Goal: Information Seeking & Learning: Learn about a topic

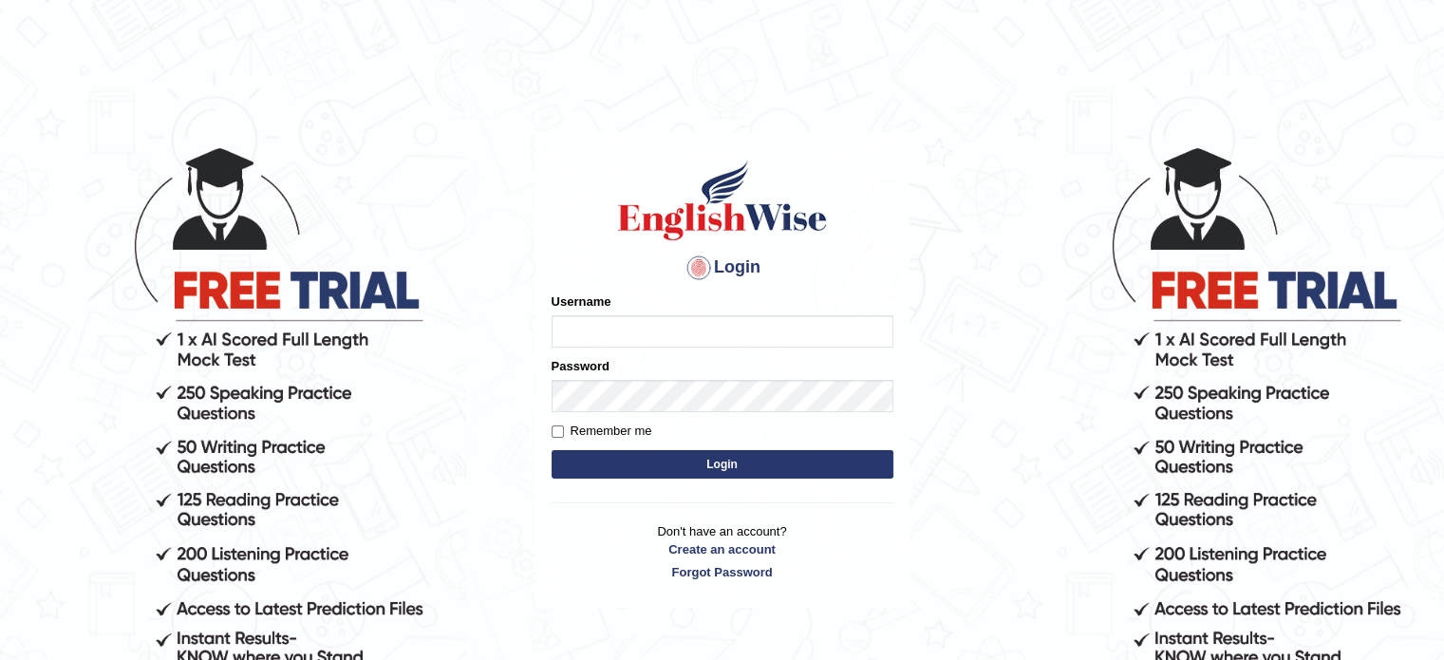
type input "Jagjot"
click at [772, 458] on button "Login" at bounding box center [722, 464] width 342 height 28
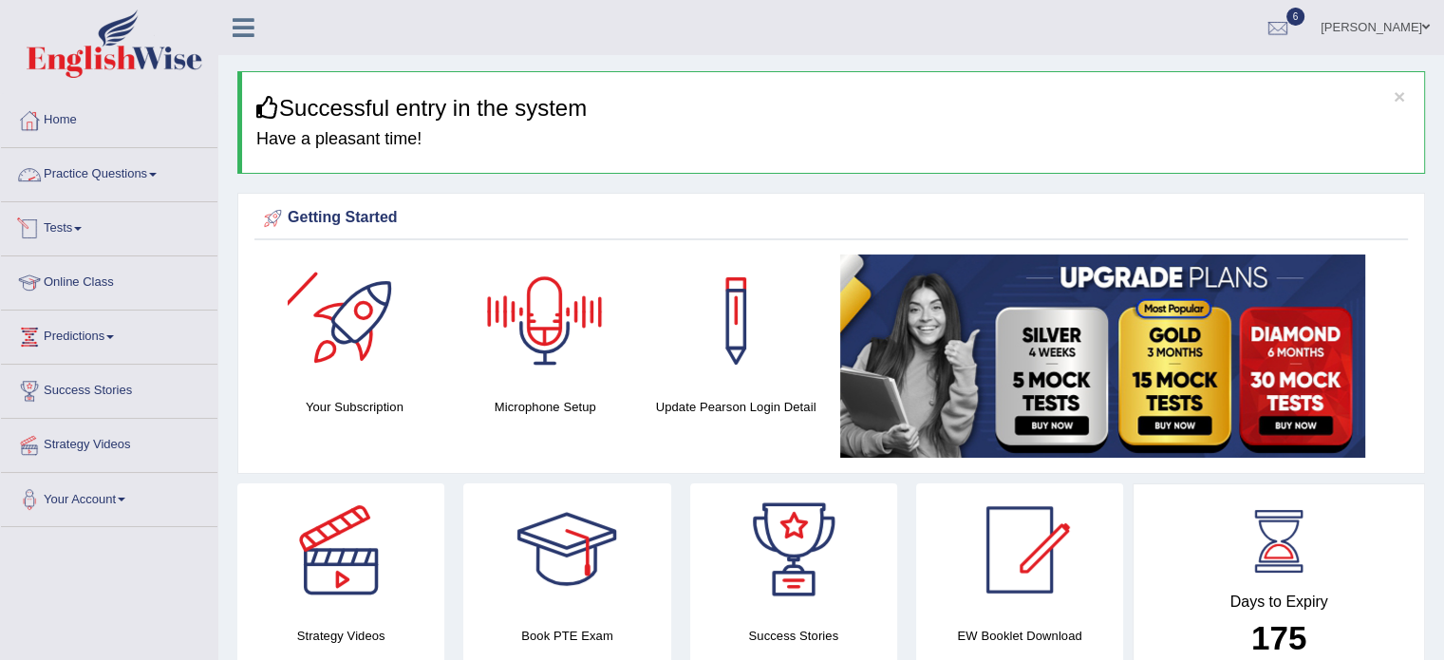
click at [129, 160] on link "Practice Questions" at bounding box center [109, 171] width 216 height 47
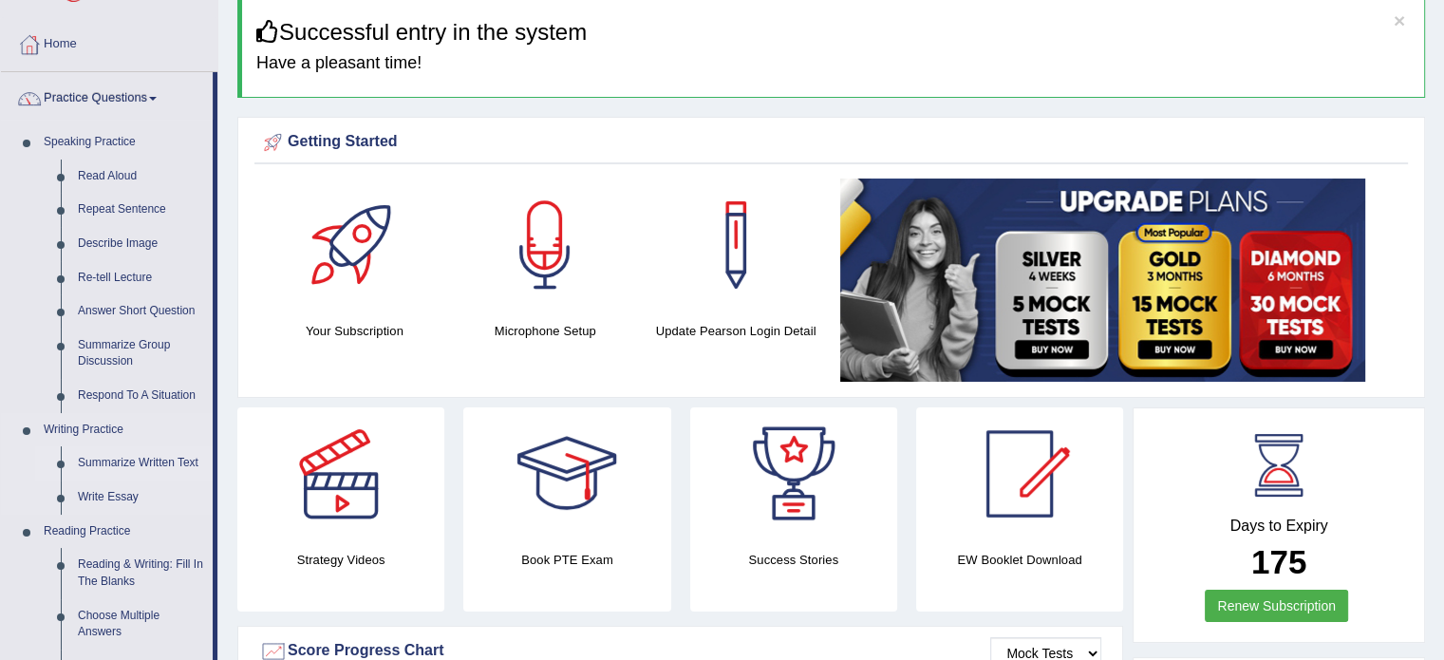
scroll to position [83, 0]
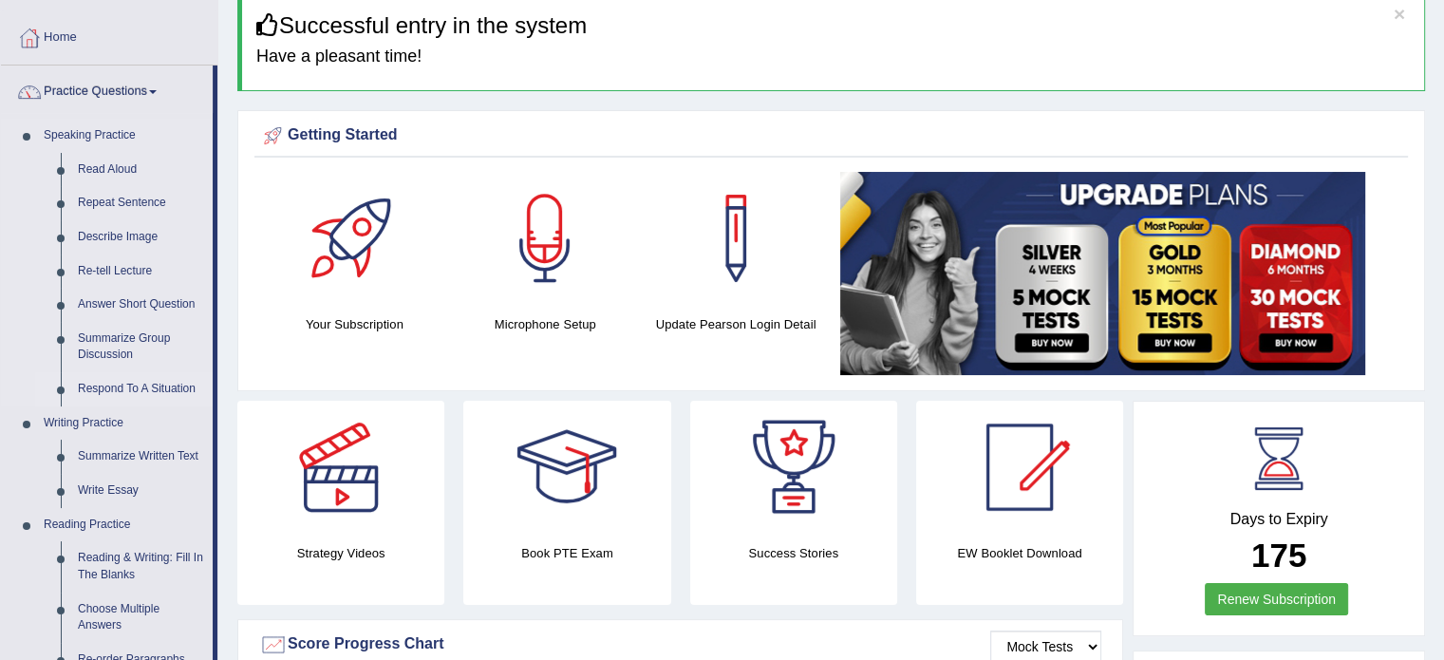
click at [159, 383] on link "Respond To A Situation" at bounding box center [140, 389] width 143 height 34
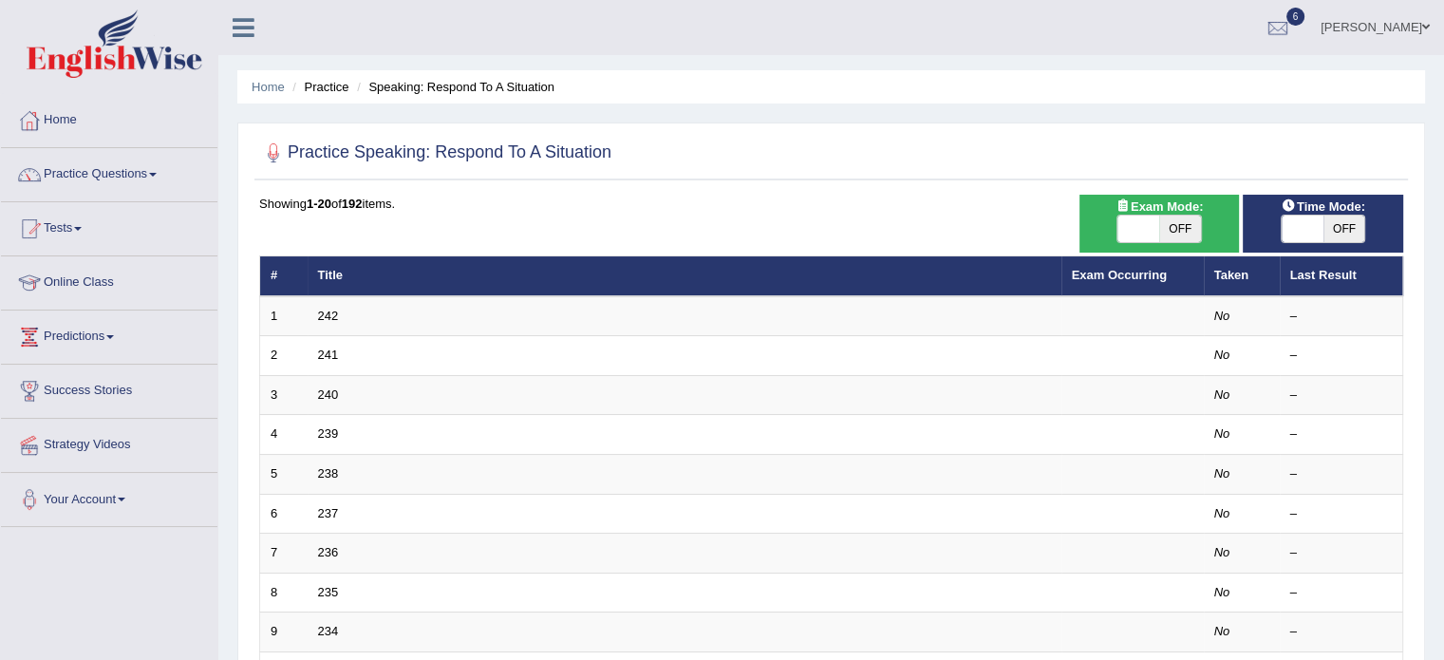
click at [989, 203] on div "Showing 1-20 of 192 items." at bounding box center [831, 204] width 1144 height 18
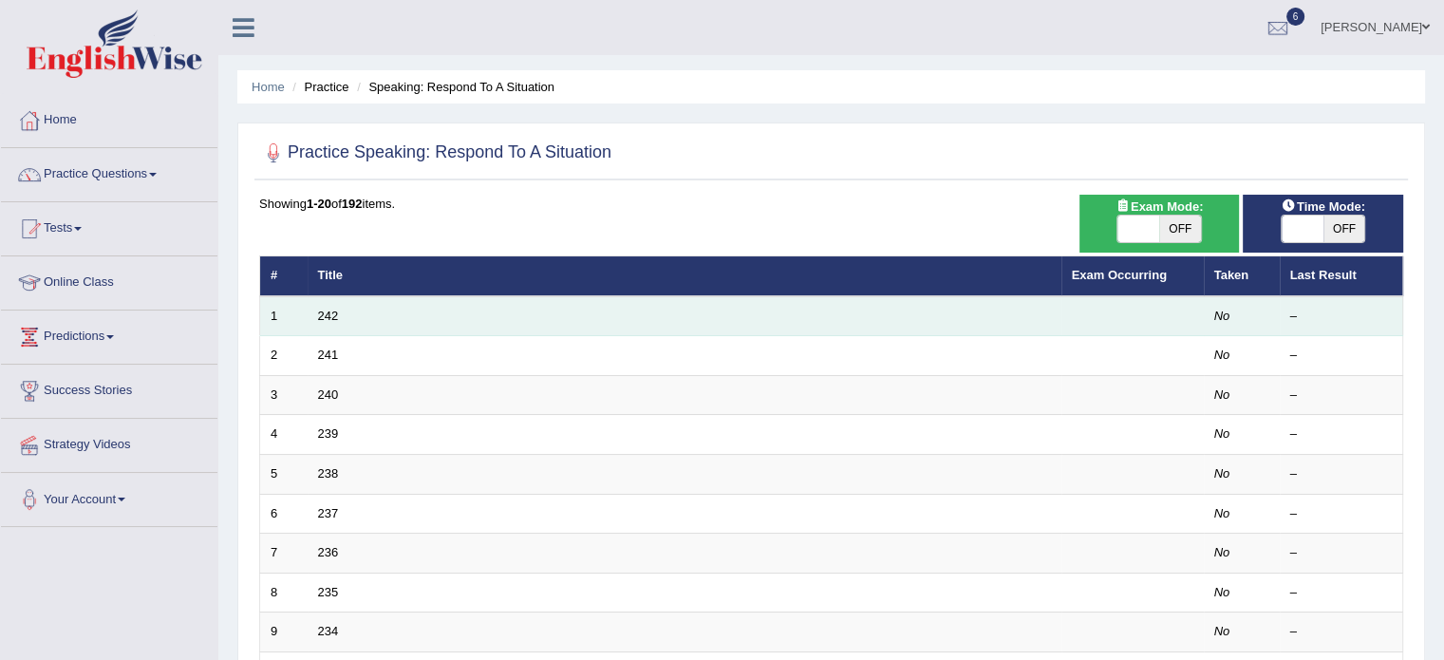
click at [892, 313] on td "242" at bounding box center [685, 316] width 754 height 40
click at [874, 323] on td "242" at bounding box center [685, 316] width 754 height 40
click at [1226, 313] on em "No" at bounding box center [1222, 315] width 16 height 14
click at [327, 321] on link "242" at bounding box center [328, 315] width 21 height 14
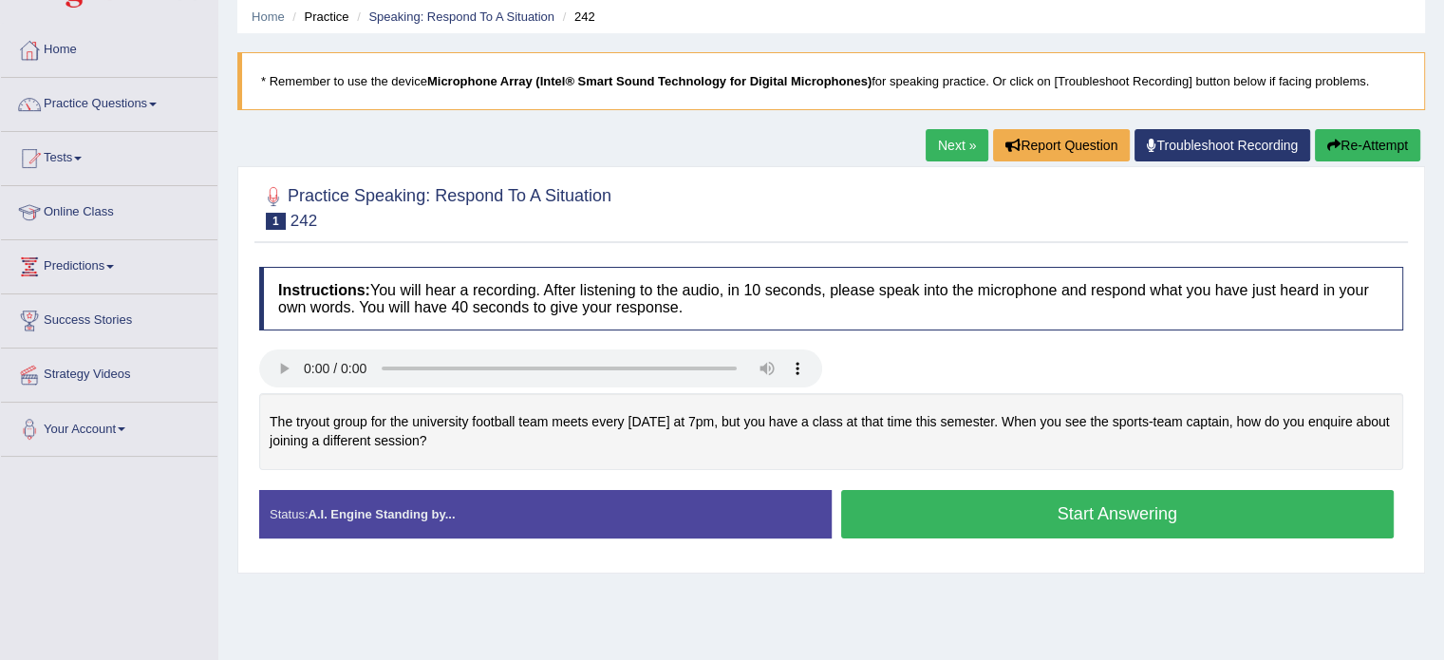
scroll to position [74, 0]
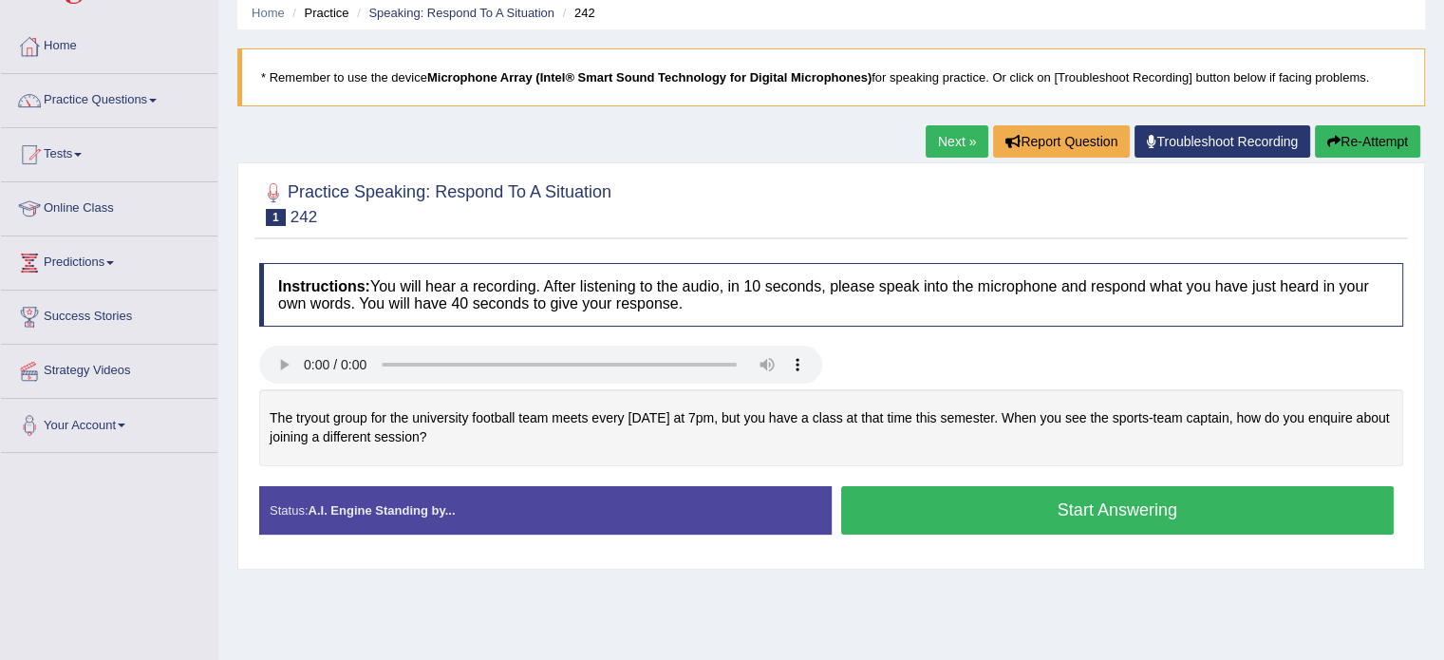
click at [464, 504] on div "Status: A.I. Engine Standing by..." at bounding box center [545, 510] width 572 height 48
click at [932, 517] on button "Start Answering" at bounding box center [1117, 510] width 553 height 48
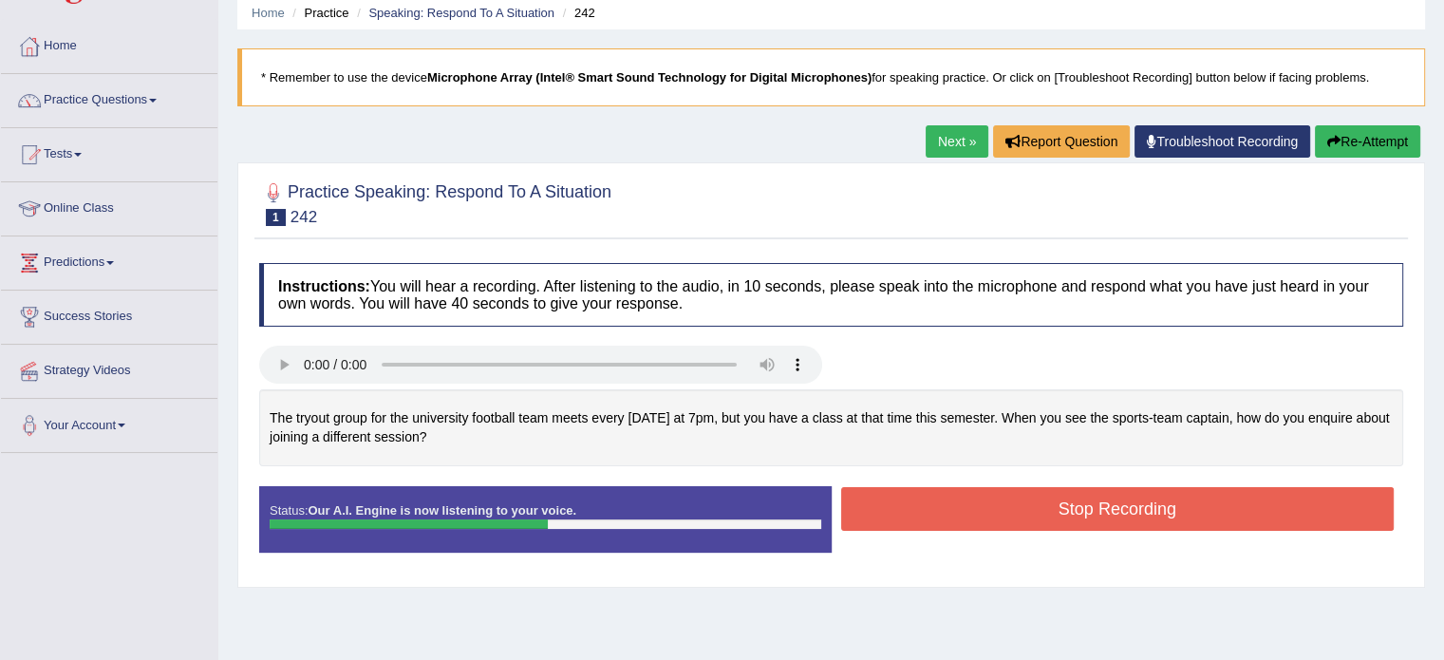
click at [932, 517] on button "Stop Recording" at bounding box center [1117, 509] width 553 height 44
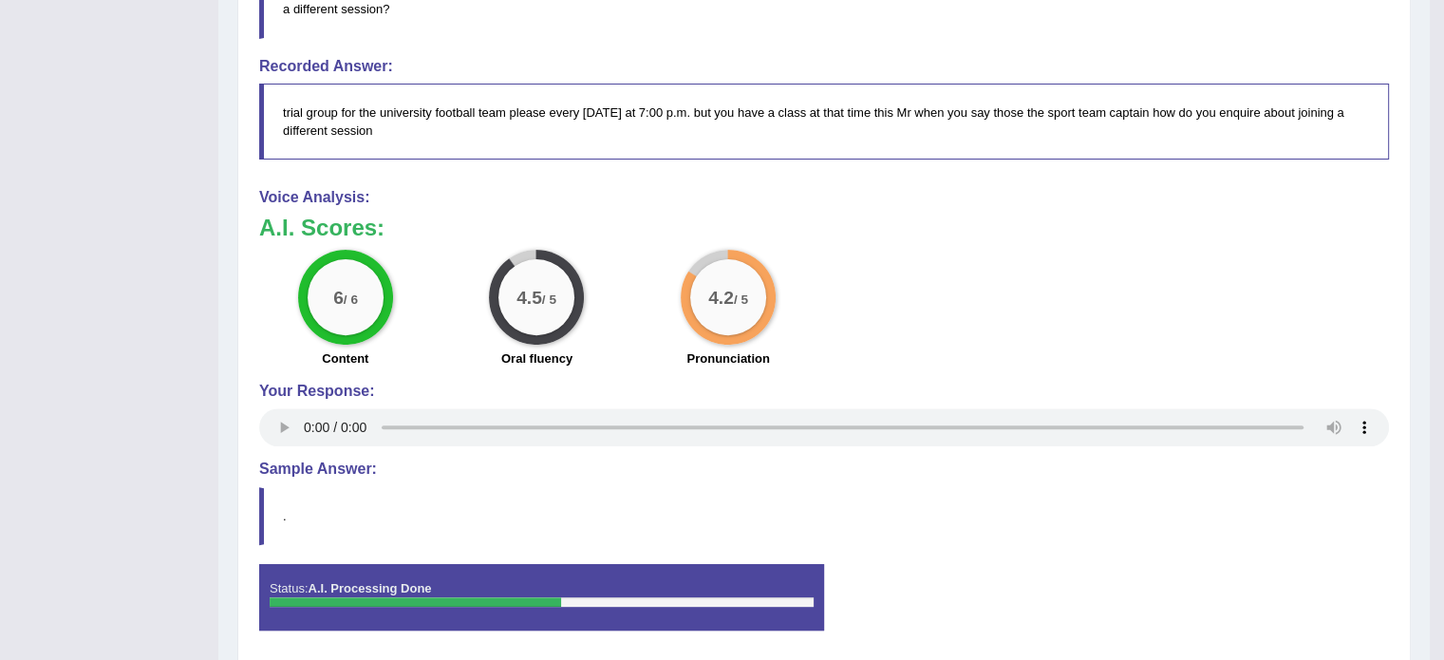
scroll to position [687, 0]
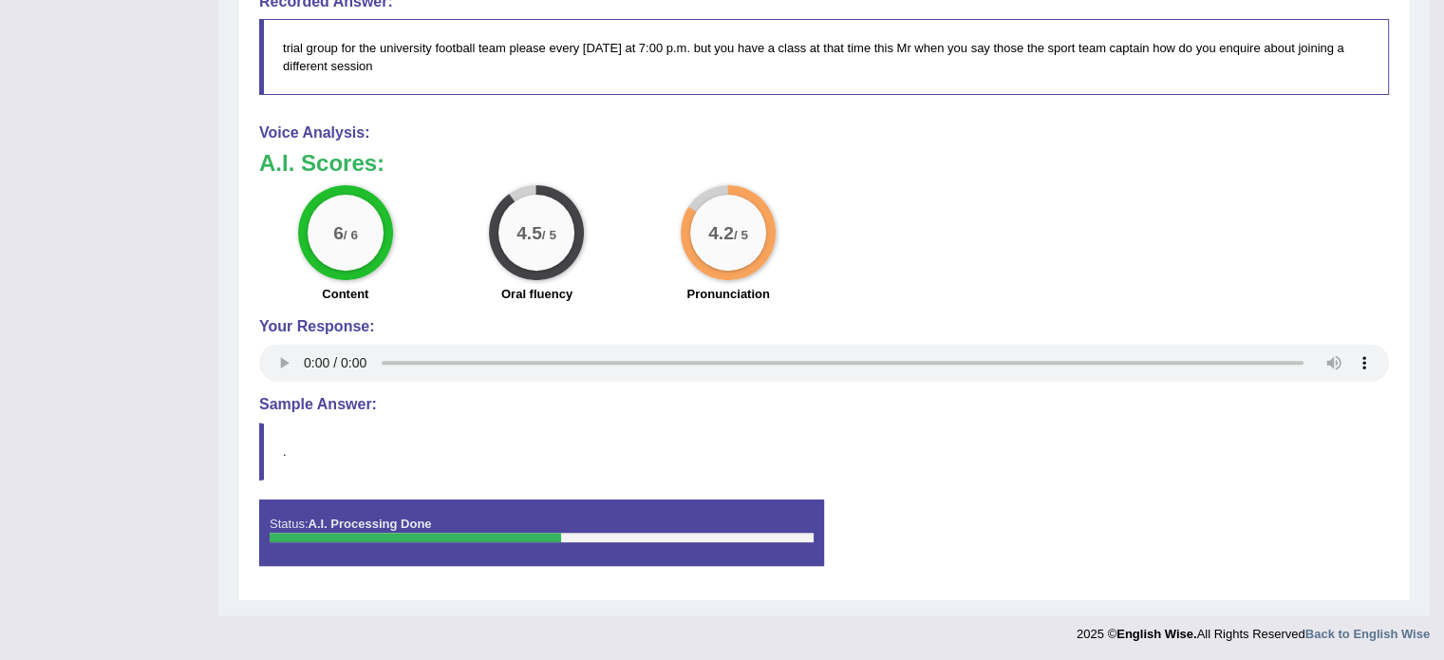
drag, startPoint x: 932, startPoint y: 517, endPoint x: 1084, endPoint y: 704, distance: 240.9
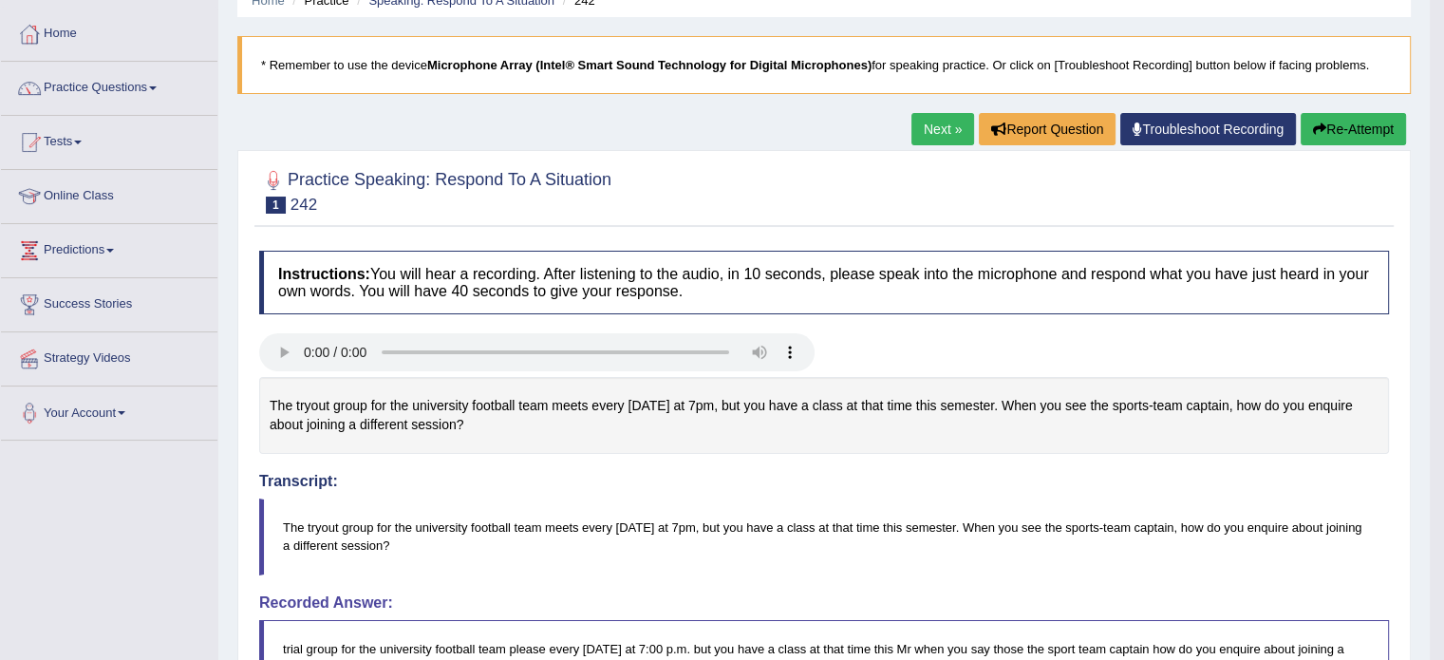
scroll to position [0, 0]
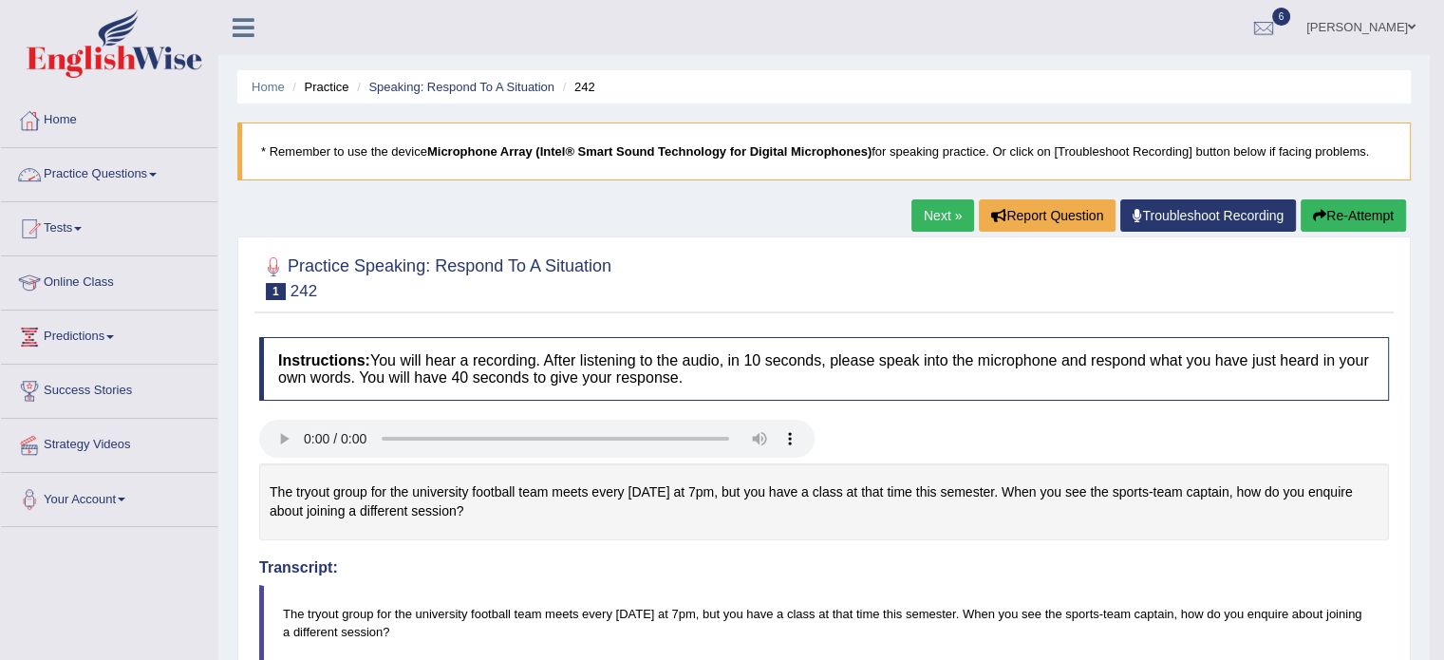
click at [170, 181] on link "Practice Questions" at bounding box center [109, 171] width 216 height 47
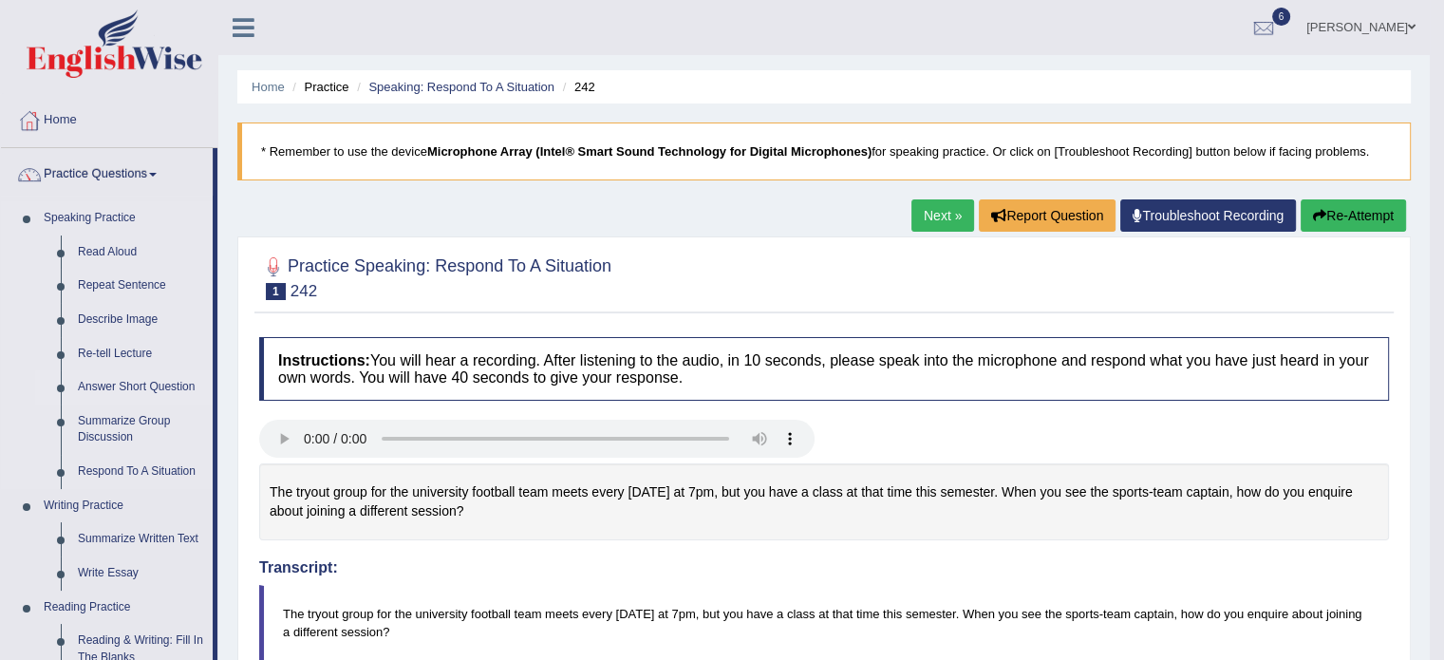
click at [156, 383] on link "Answer Short Question" at bounding box center [140, 387] width 143 height 34
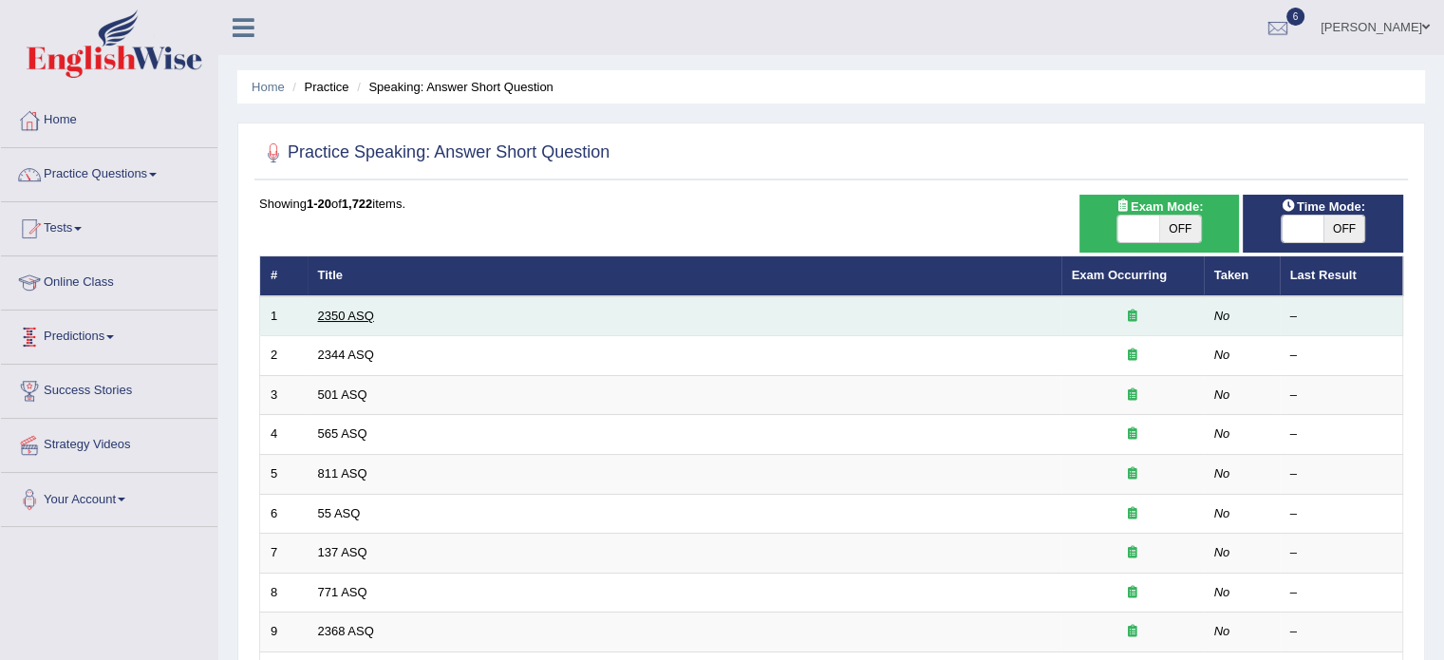
click at [331, 313] on link "2350 ASQ" at bounding box center [346, 315] width 56 height 14
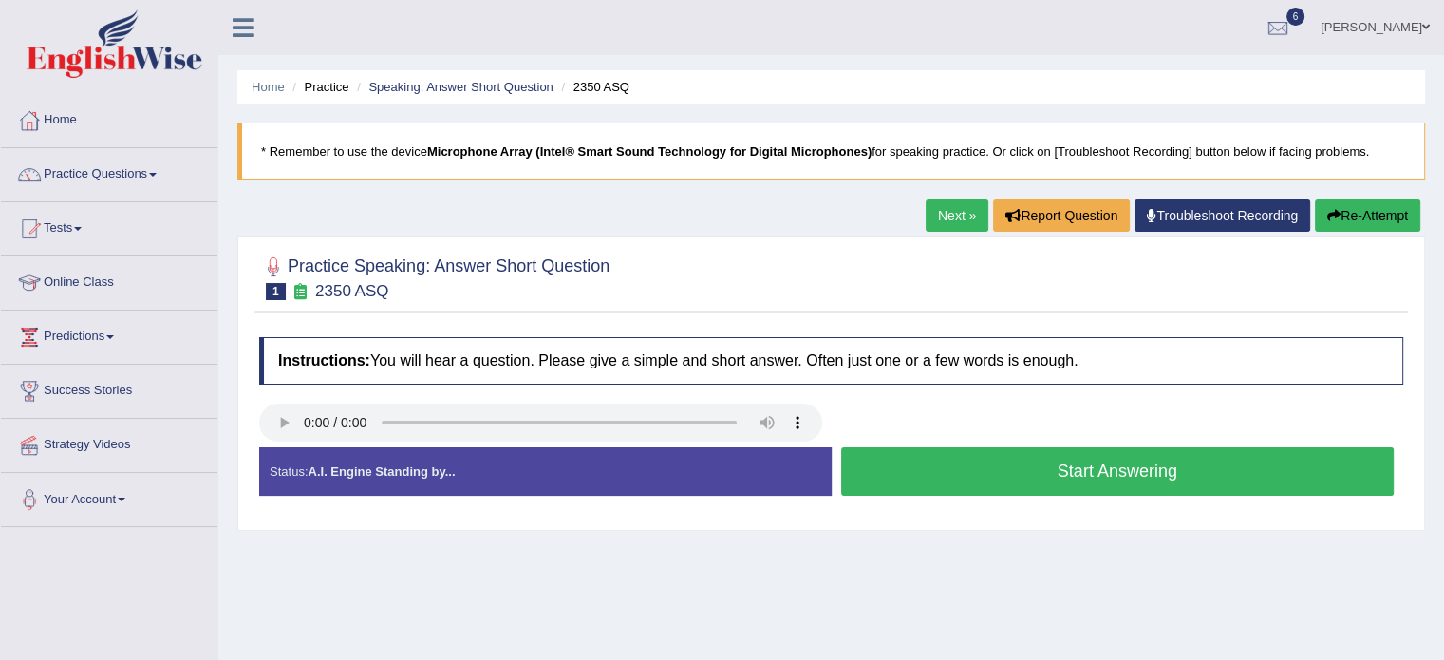
click at [910, 459] on button "Start Answering" at bounding box center [1117, 471] width 553 height 48
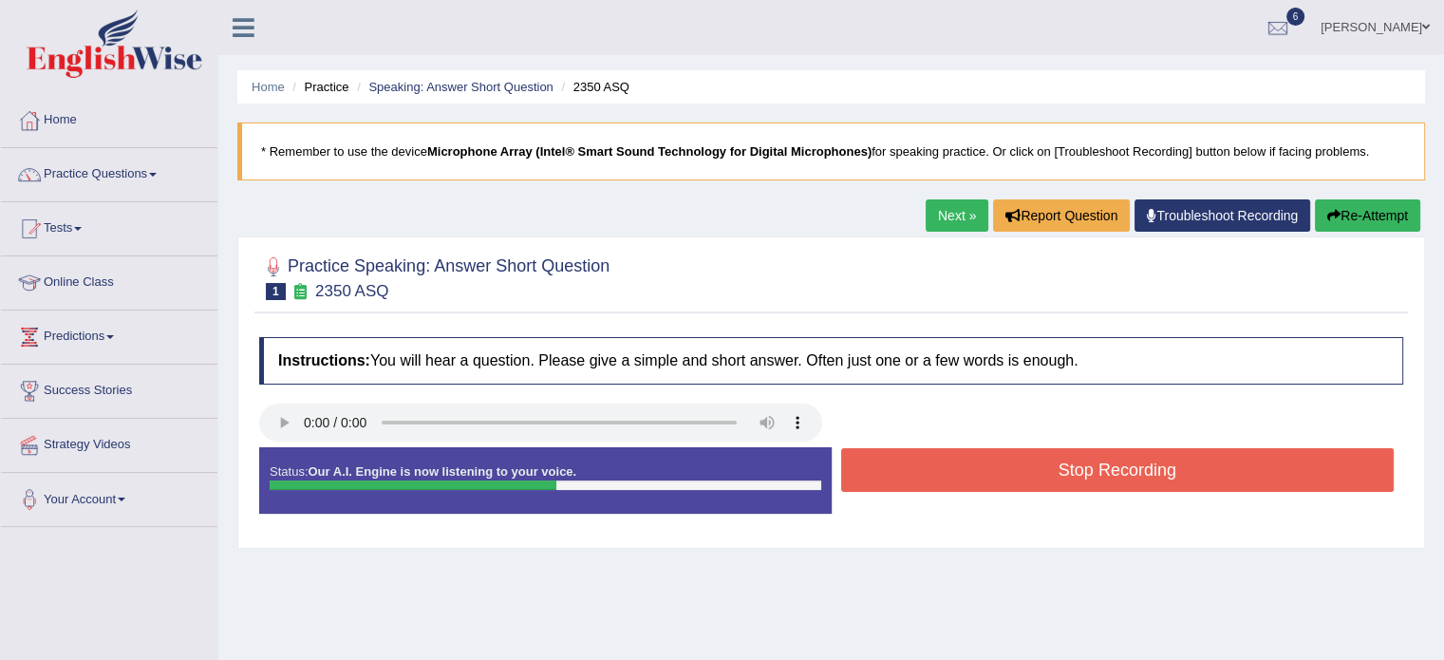
click at [910, 459] on button "Stop Recording" at bounding box center [1117, 470] width 553 height 44
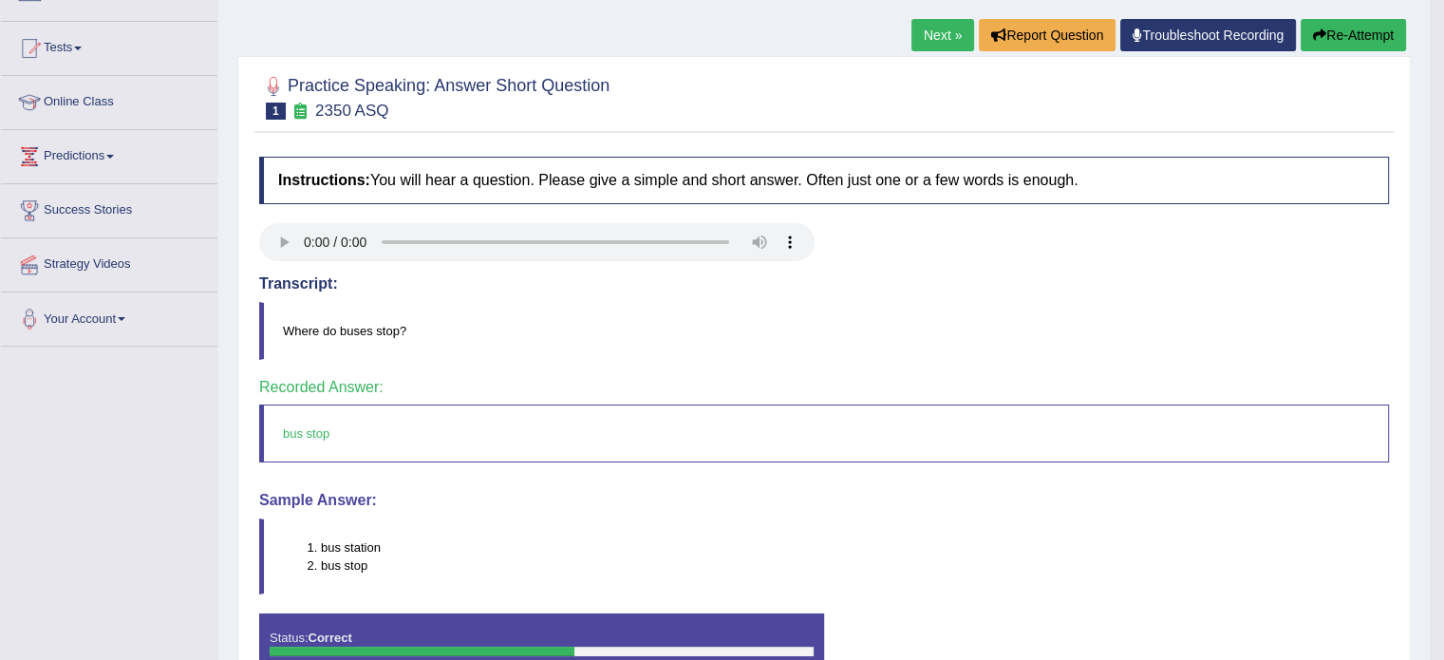
scroll to position [178, 0]
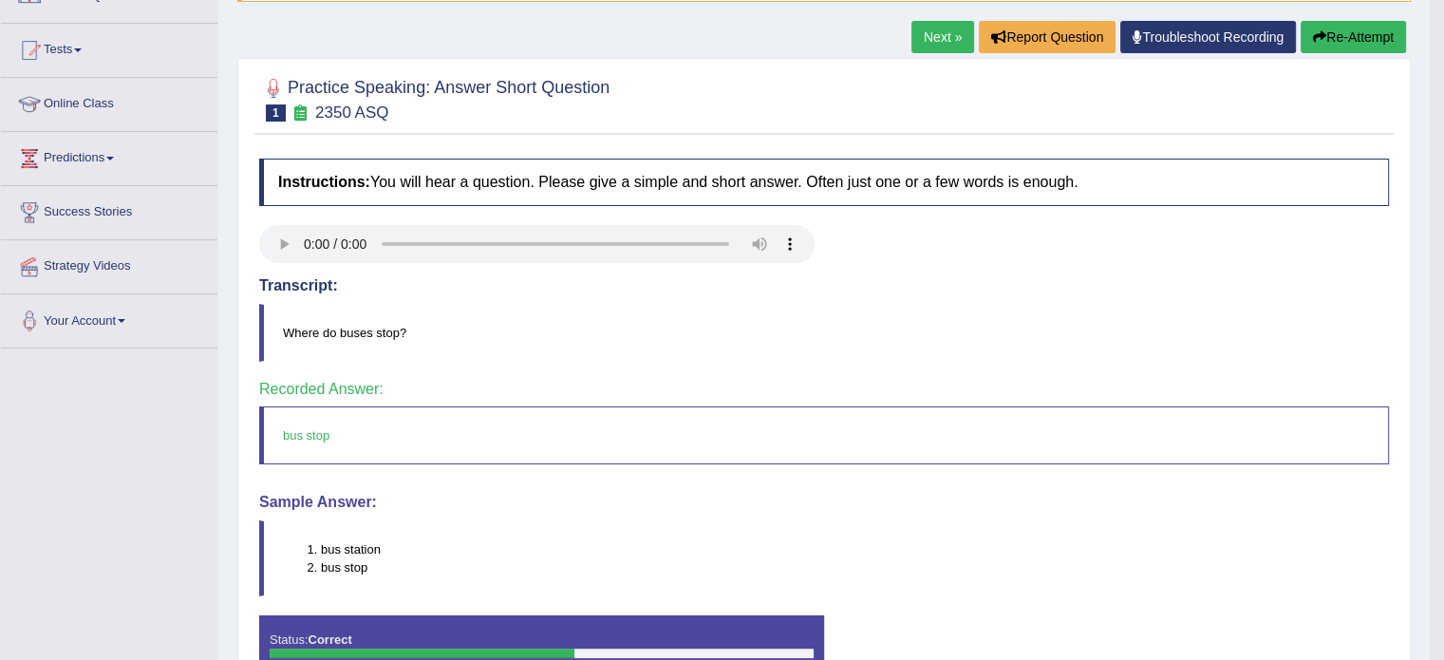
click at [1345, 22] on button "Re-Attempt" at bounding box center [1352, 37] width 105 height 32
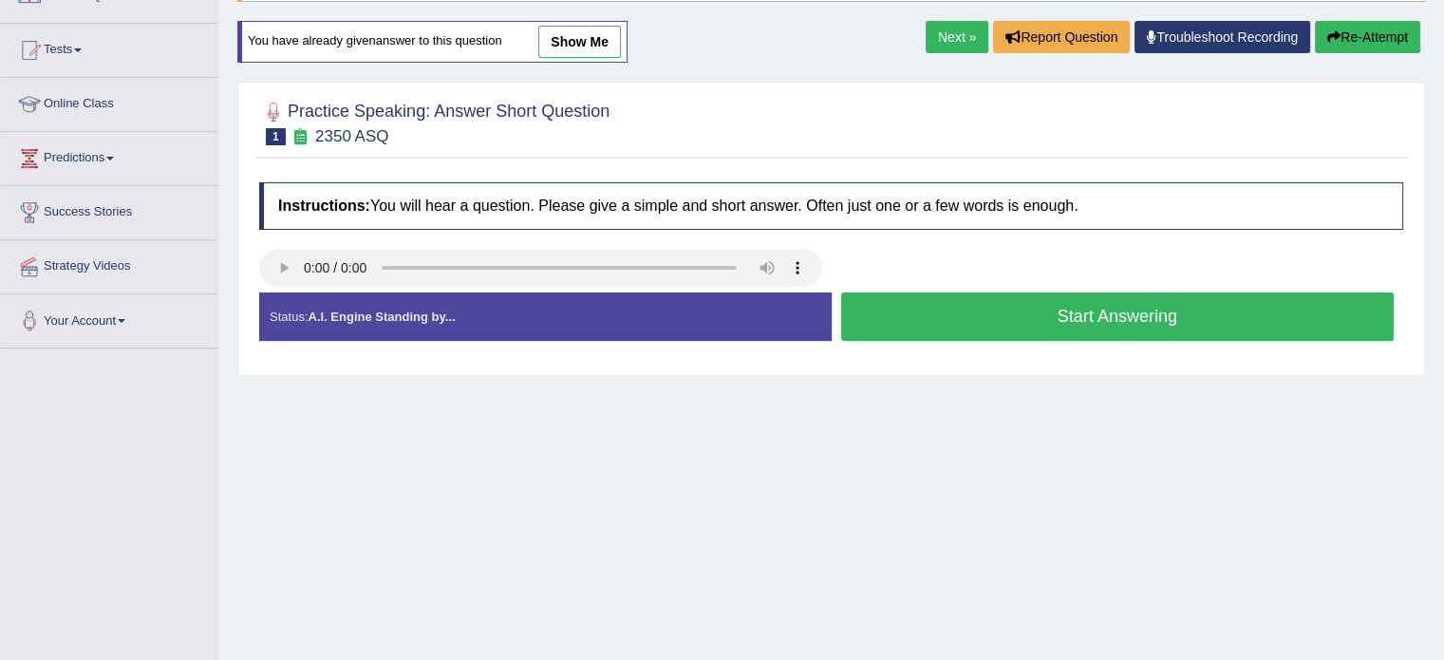
click at [1019, 292] on button "Start Answering" at bounding box center [1117, 316] width 553 height 48
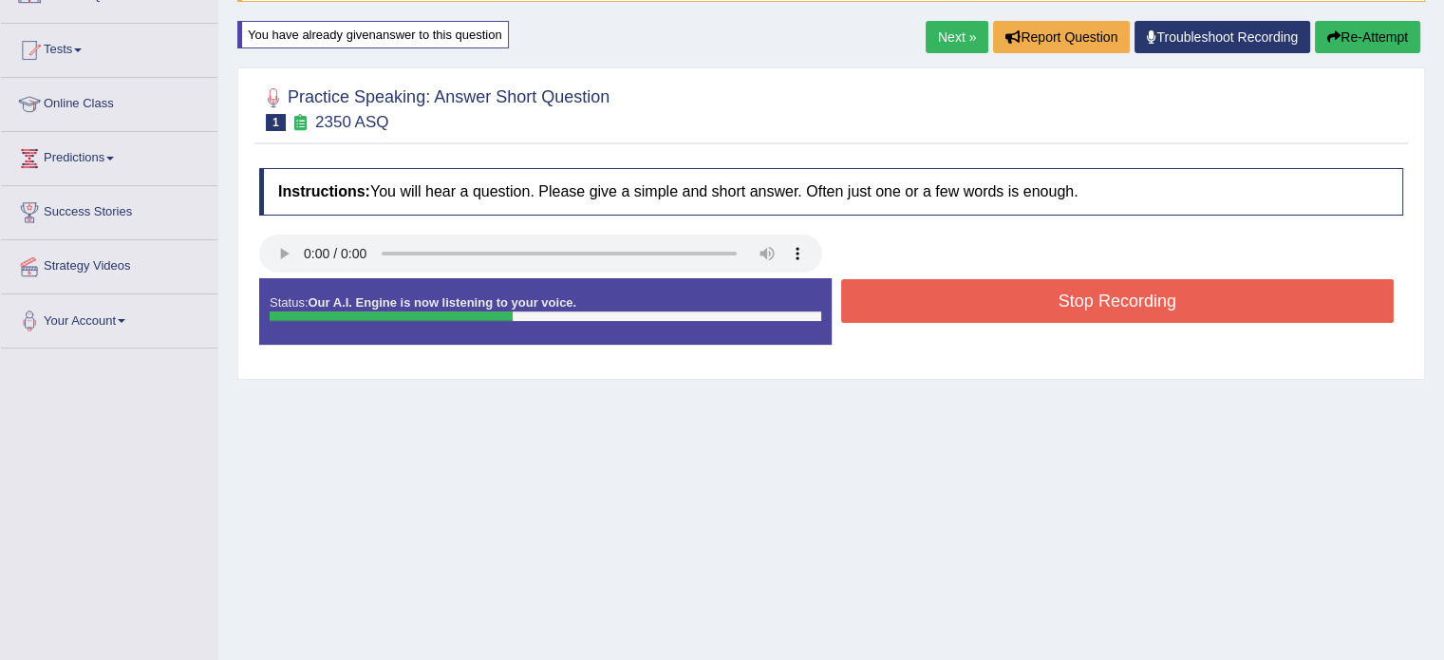
click at [906, 304] on button "Stop Recording" at bounding box center [1117, 301] width 553 height 44
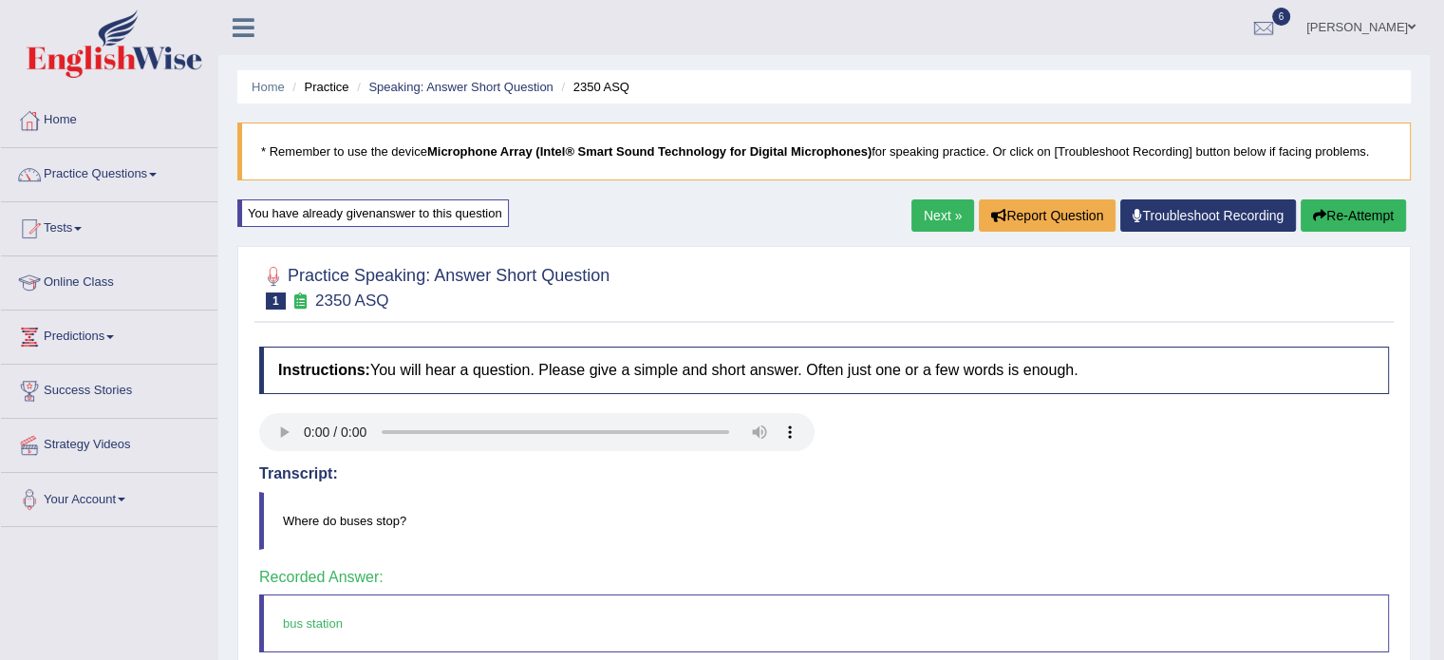
click at [938, 212] on link "Next »" at bounding box center [942, 215] width 63 height 32
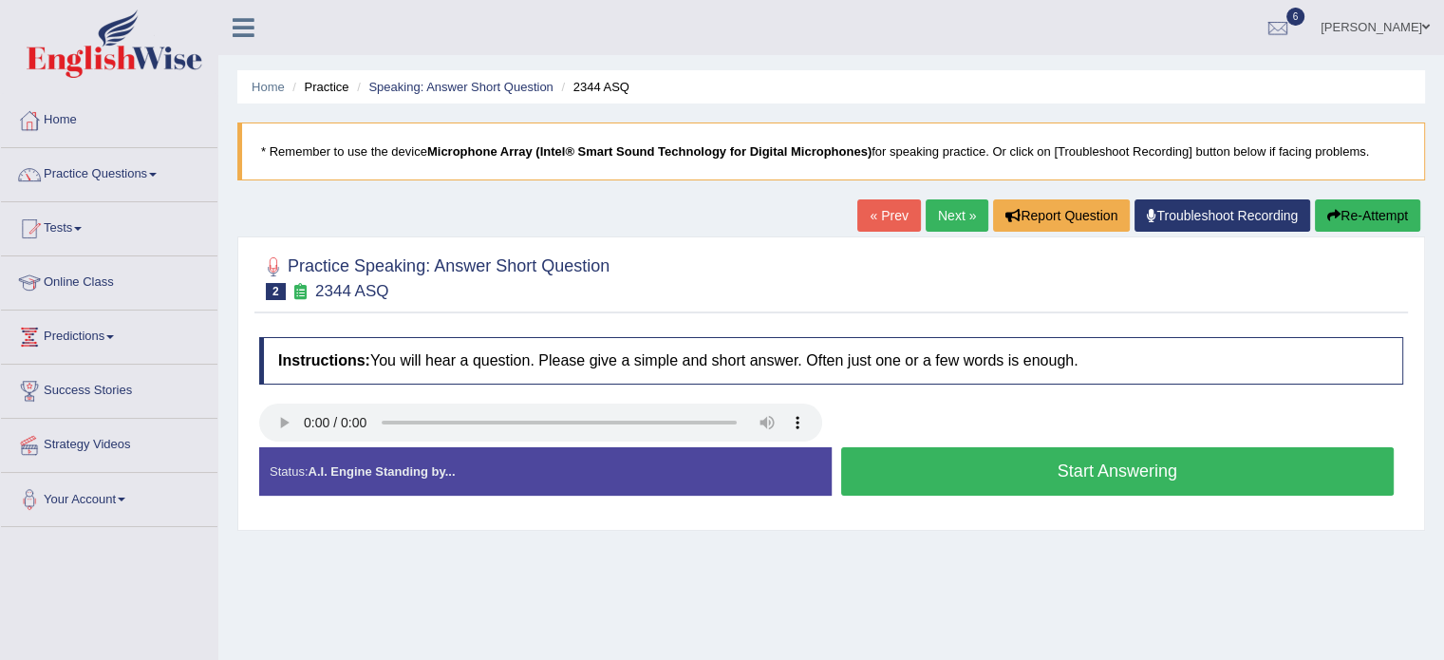
click at [999, 477] on button "Start Answering" at bounding box center [1117, 471] width 553 height 48
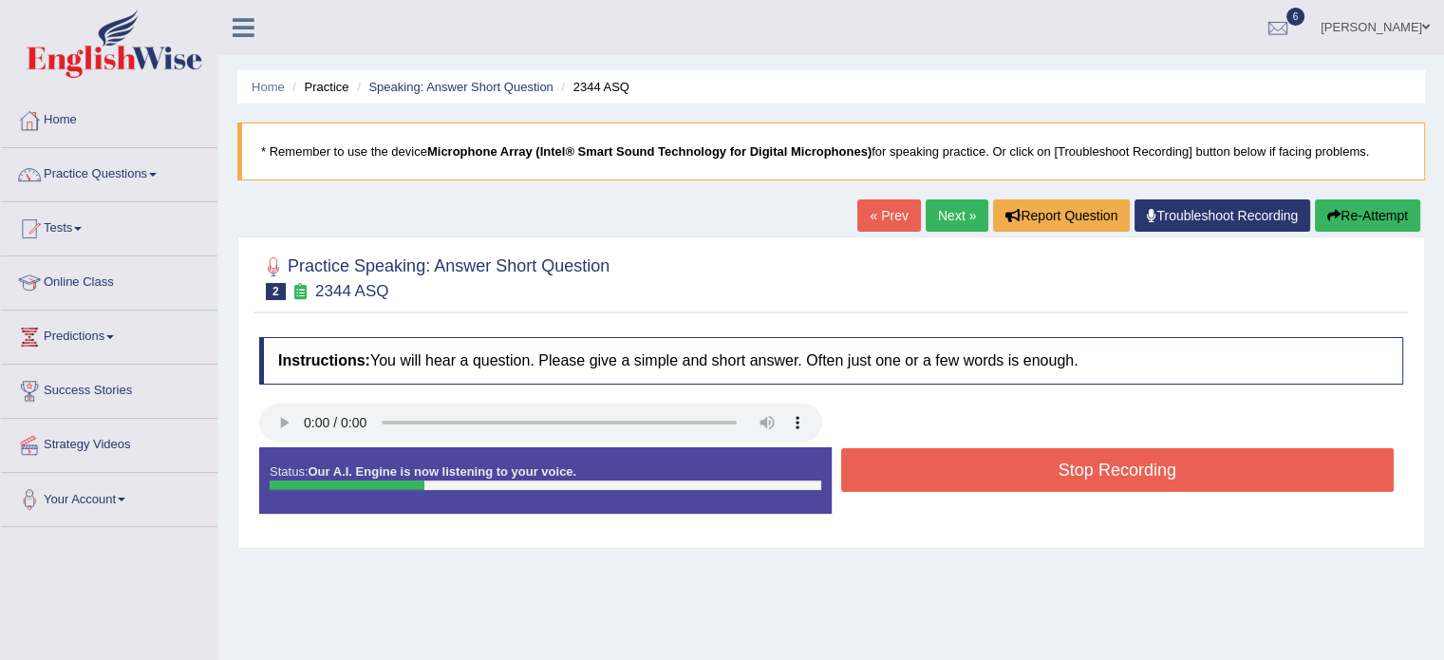
click at [999, 477] on button "Stop Recording" at bounding box center [1117, 470] width 553 height 44
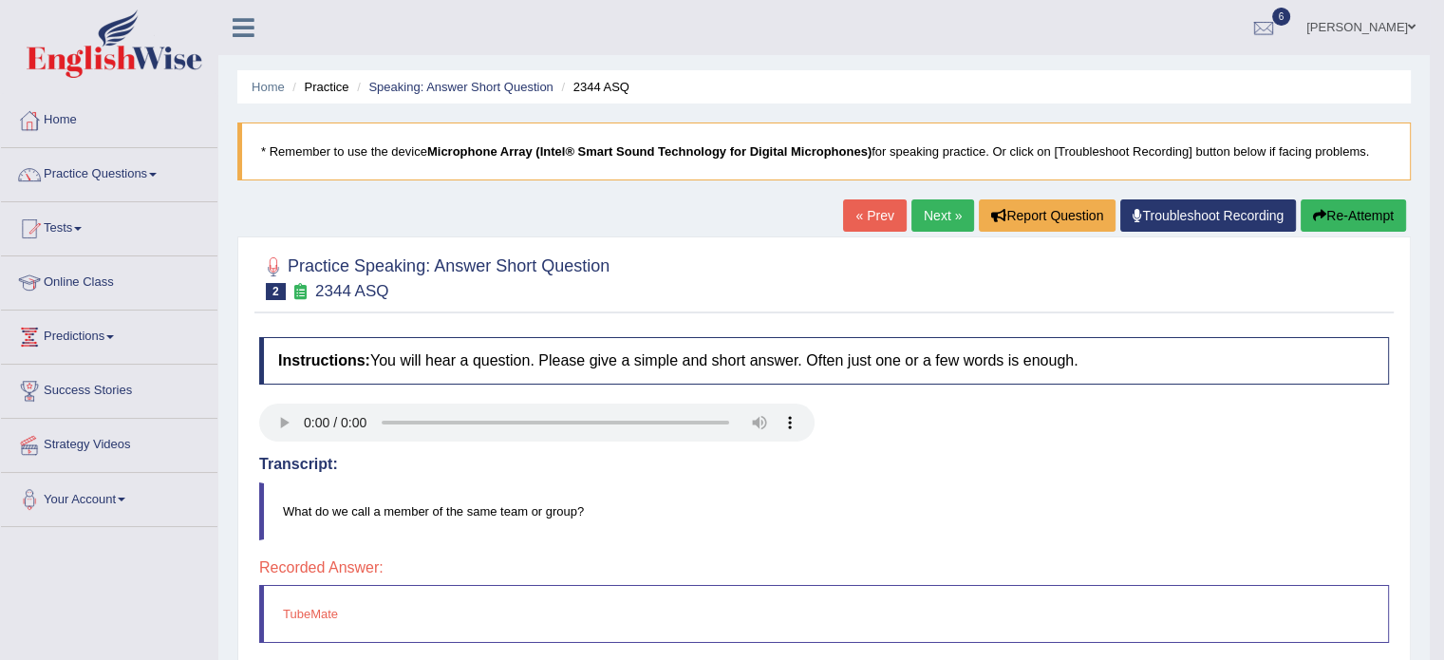
click at [939, 221] on link "Next »" at bounding box center [942, 215] width 63 height 32
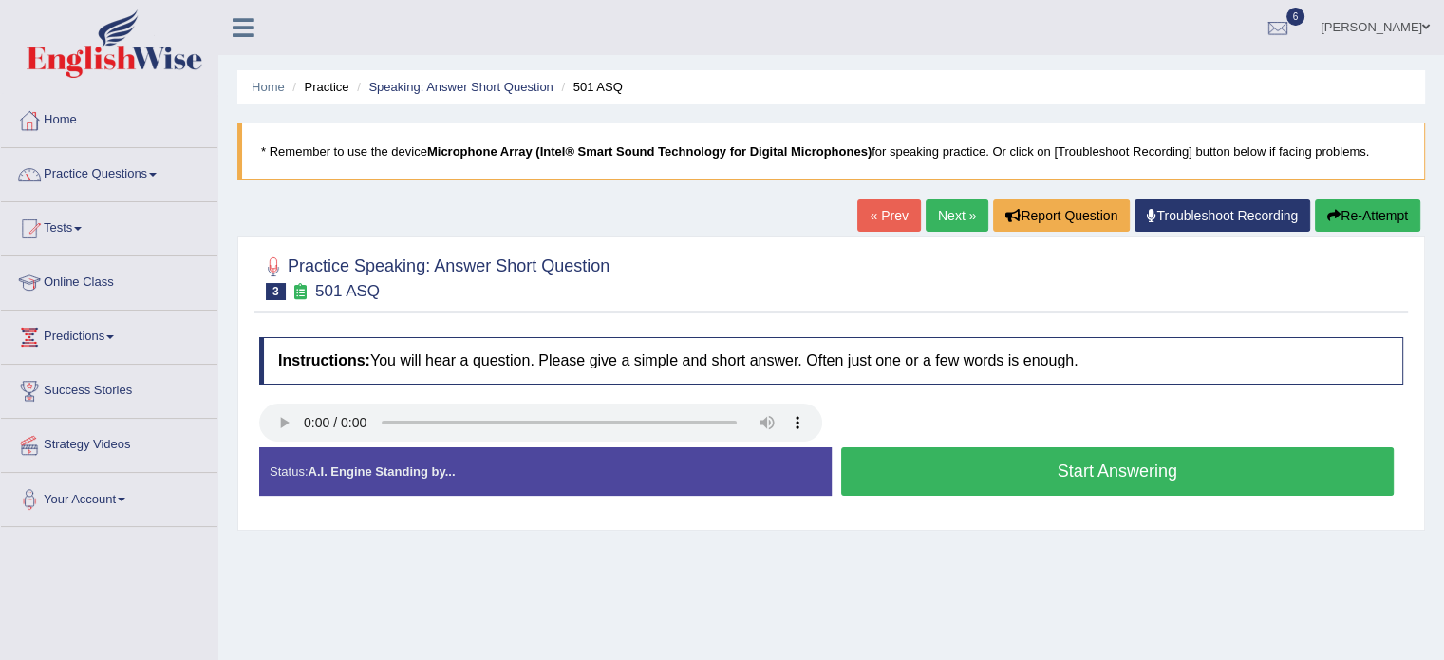
click at [844, 466] on button "Start Answering" at bounding box center [1117, 471] width 553 height 48
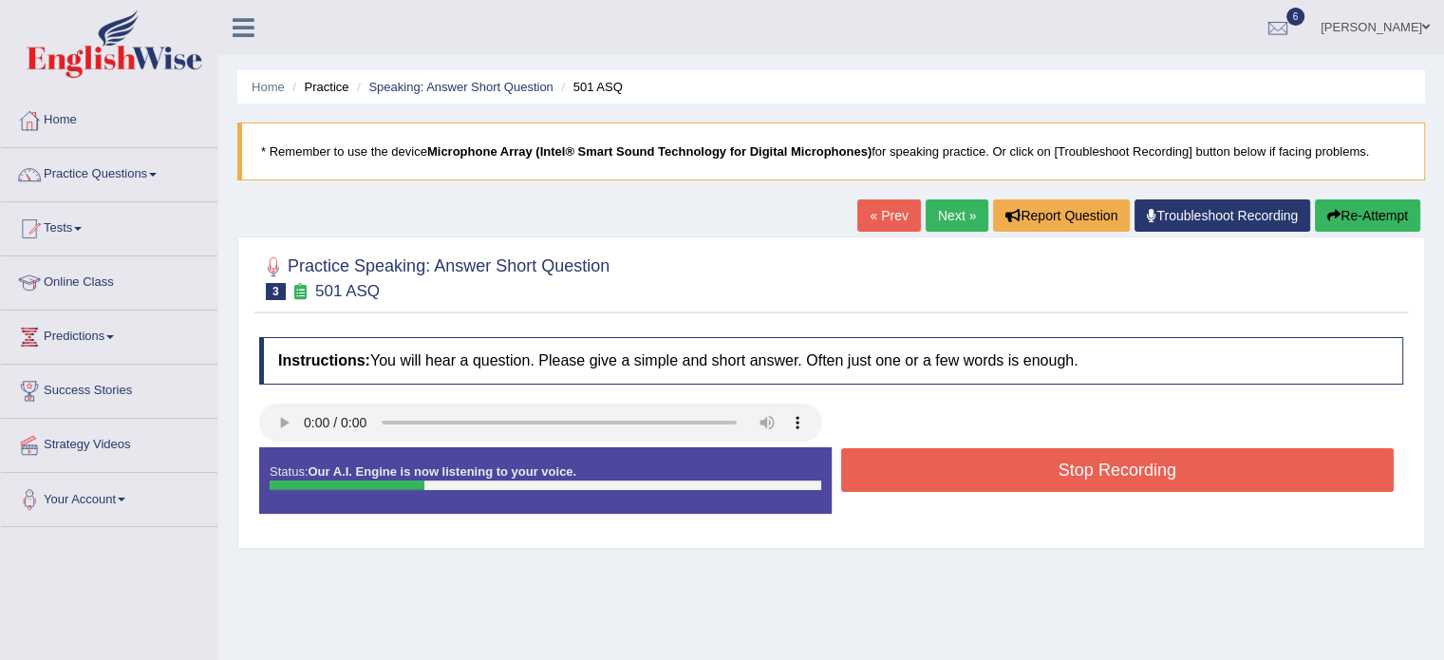
click at [844, 466] on button "Stop Recording" at bounding box center [1117, 470] width 553 height 44
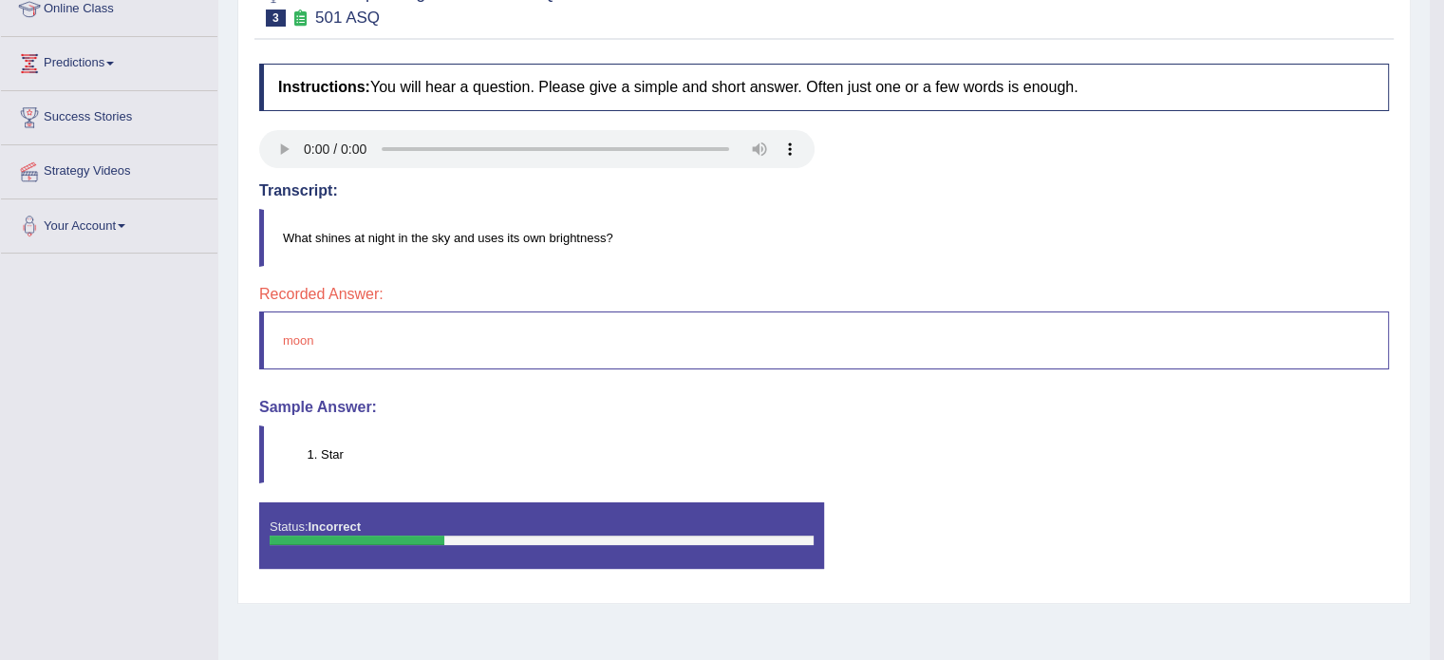
scroll to position [86, 0]
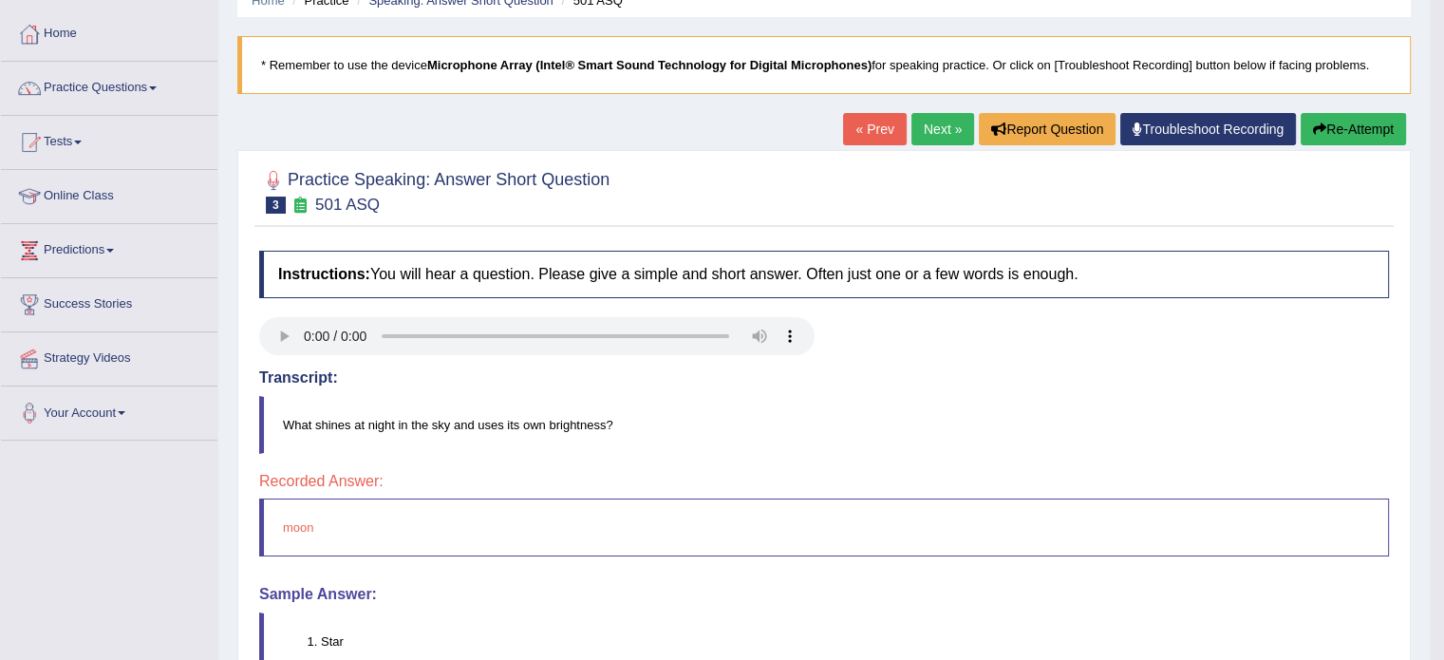
click at [940, 132] on link "Next »" at bounding box center [942, 129] width 63 height 32
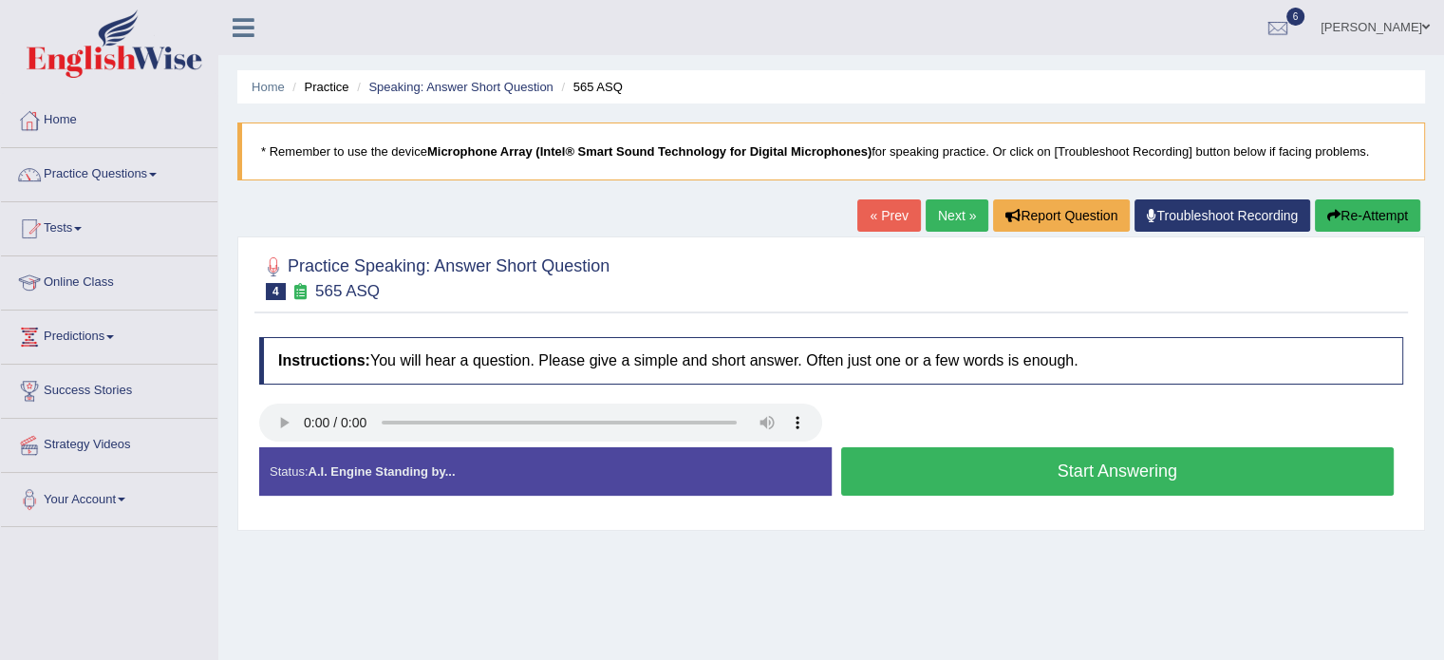
click at [925, 481] on button "Start Answering" at bounding box center [1117, 471] width 553 height 48
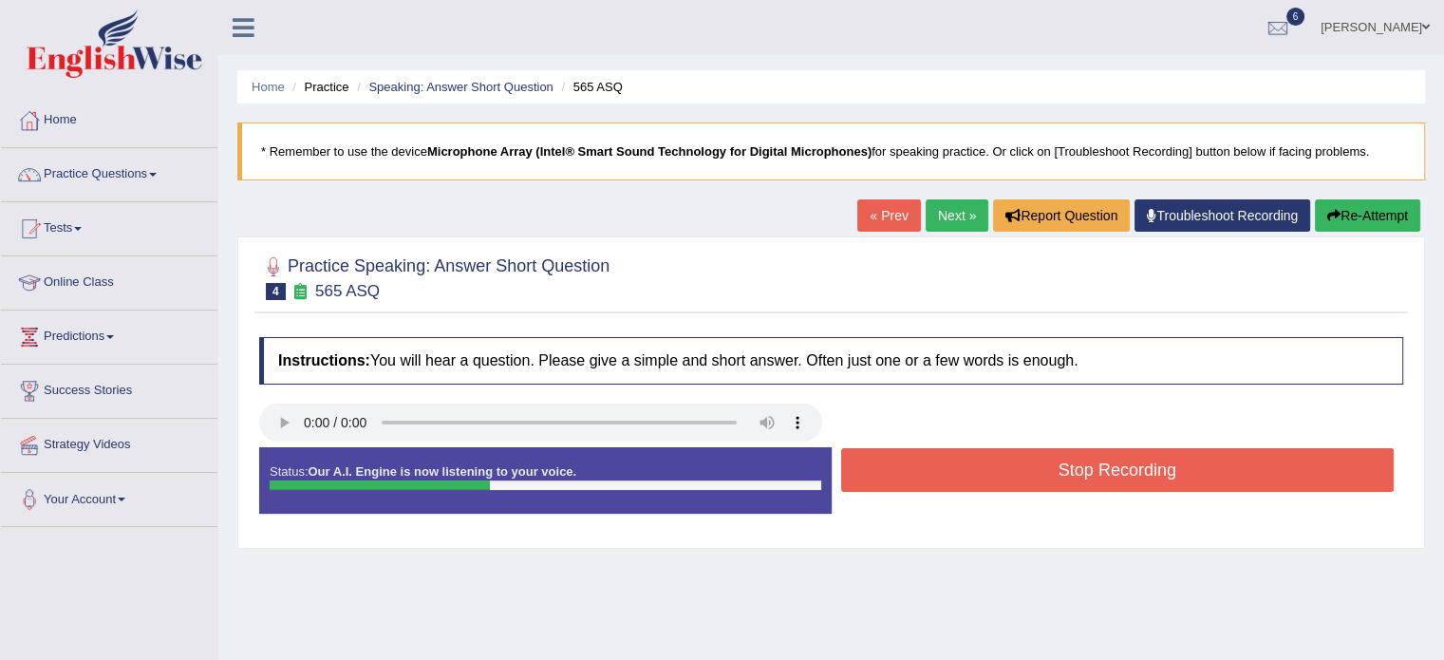
click at [925, 481] on button "Stop Recording" at bounding box center [1117, 470] width 553 height 44
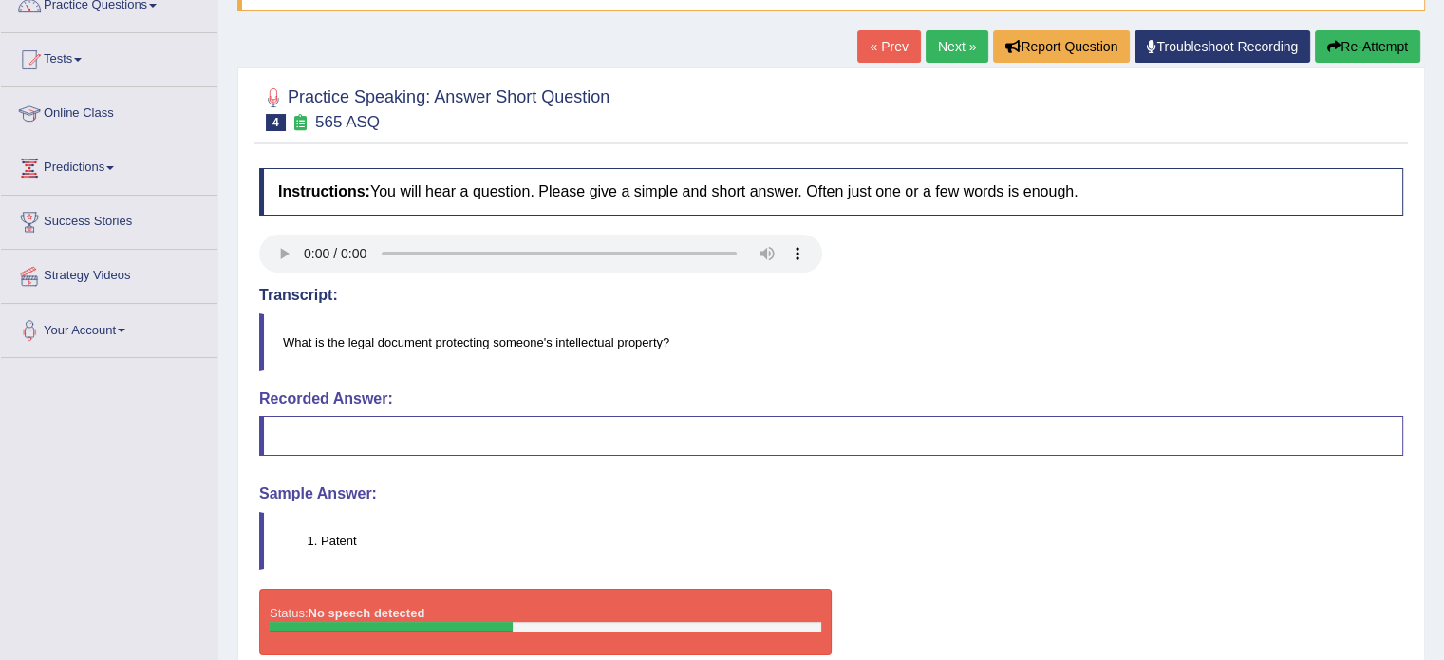
scroll to position [167, 0]
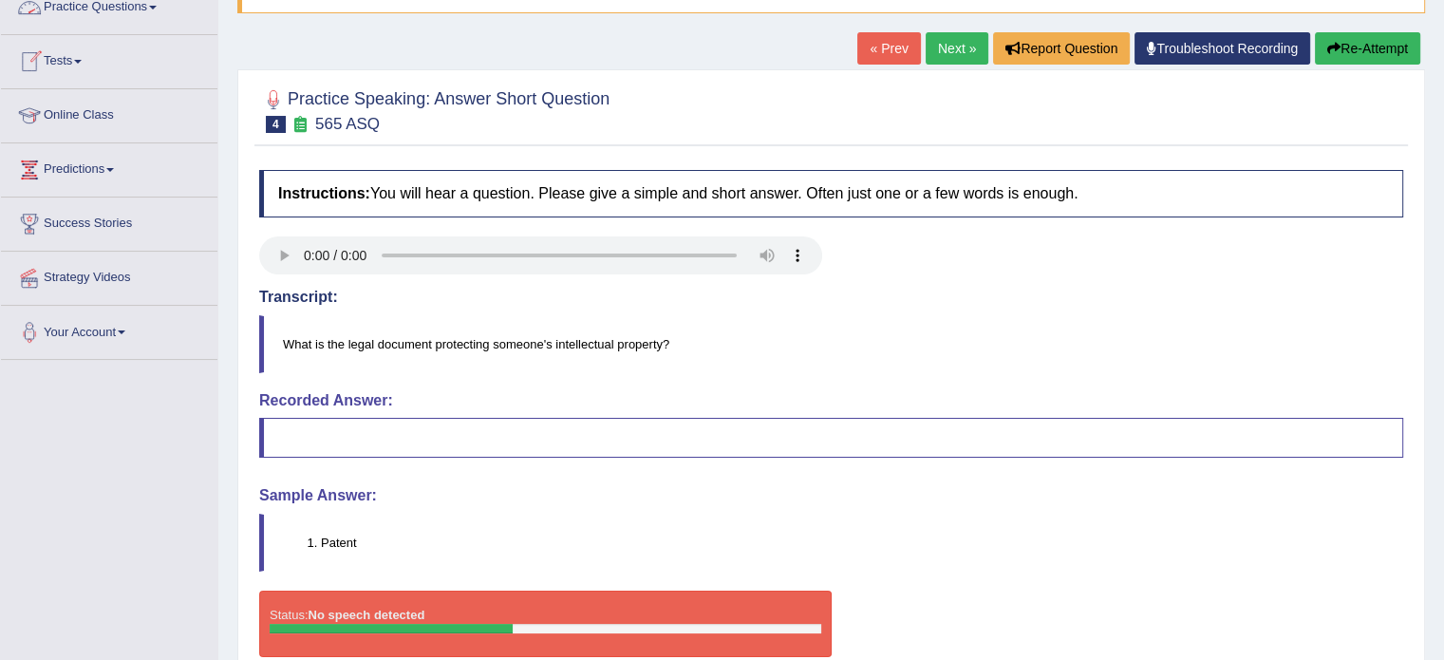
click at [90, 10] on link "Practice Questions" at bounding box center [109, 4] width 216 height 47
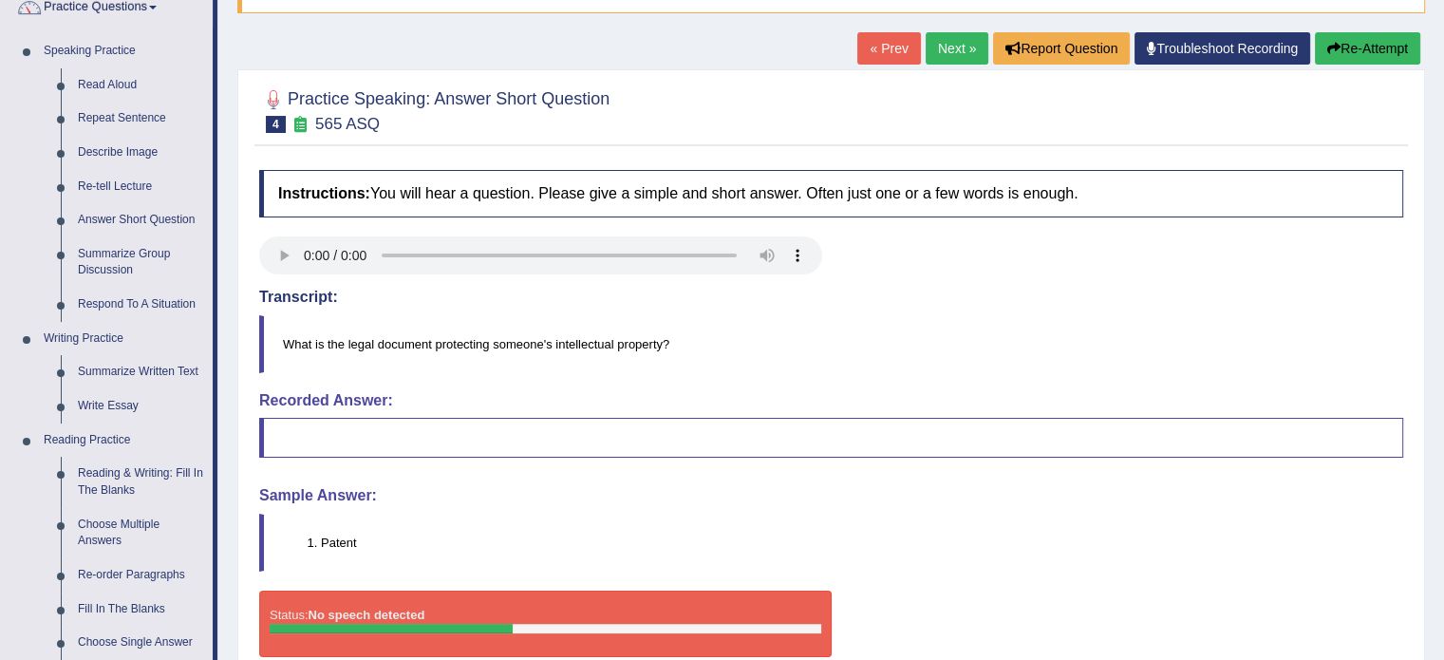
click at [1329, 56] on button "Re-Attempt" at bounding box center [1367, 48] width 105 height 32
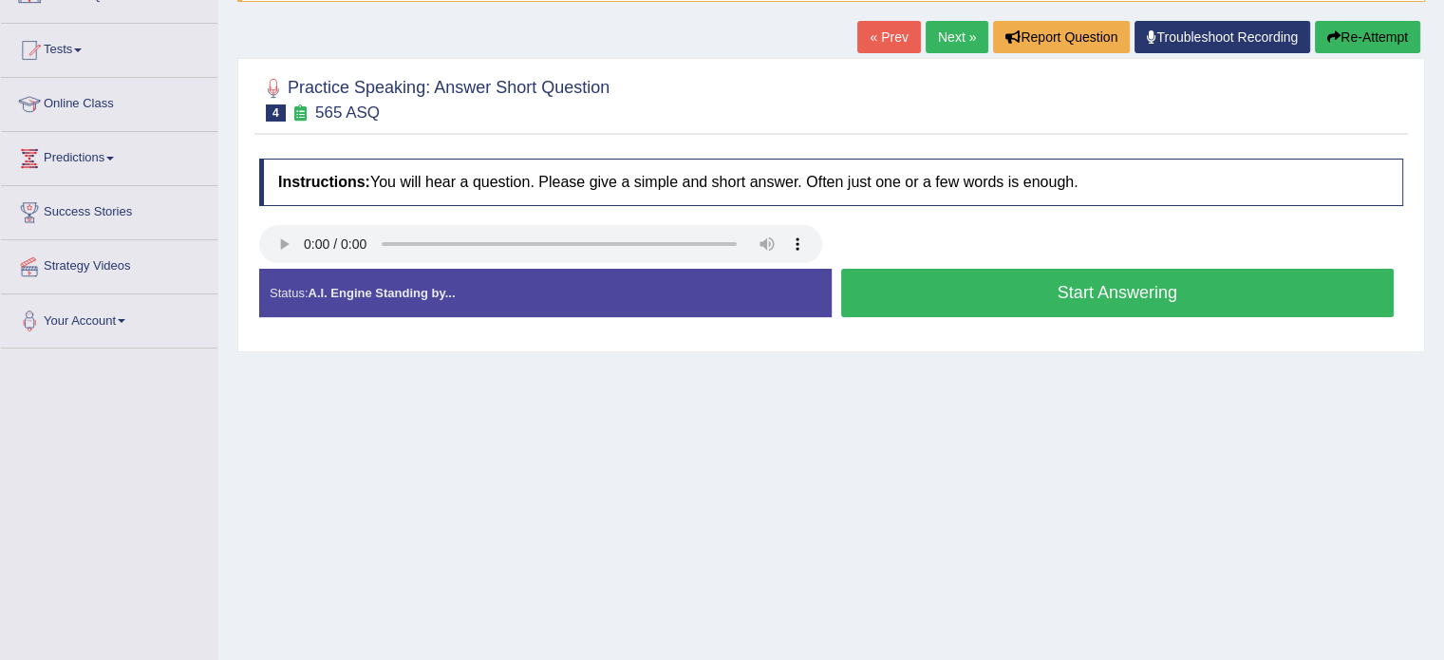
scroll to position [167, 0]
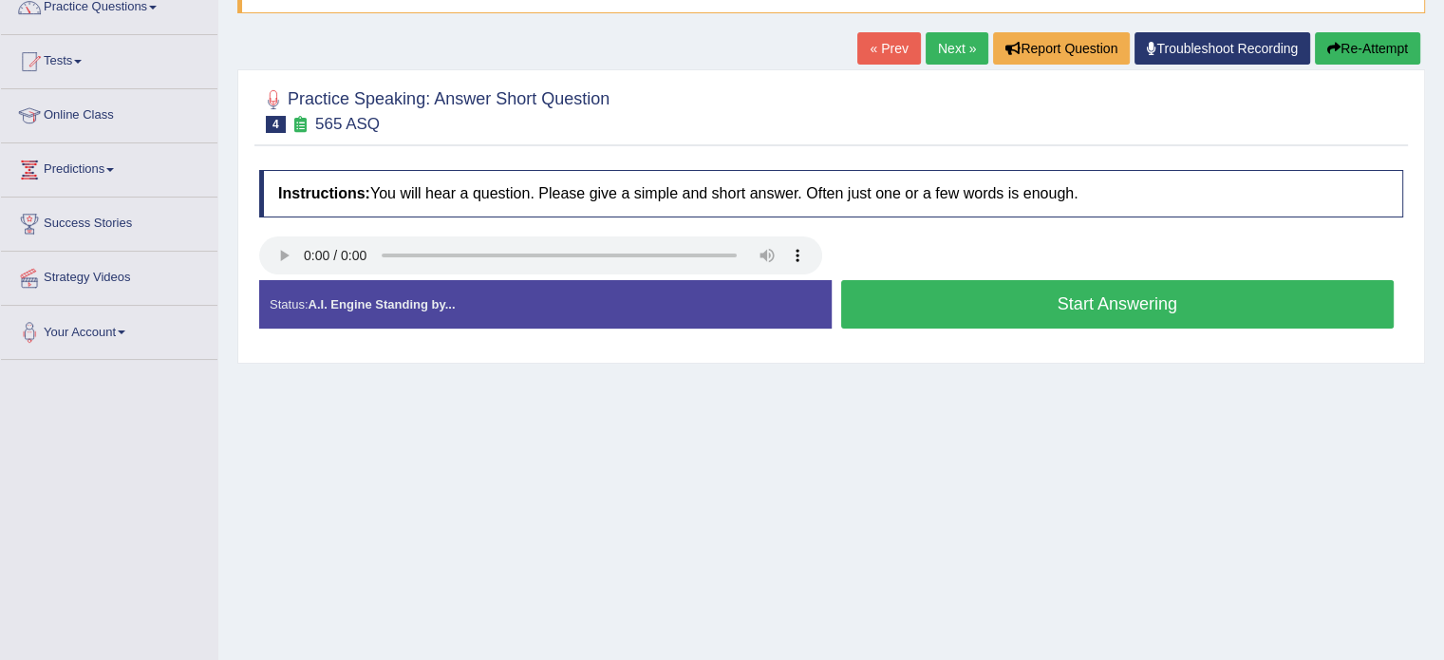
click at [956, 49] on link "Next »" at bounding box center [956, 48] width 63 height 32
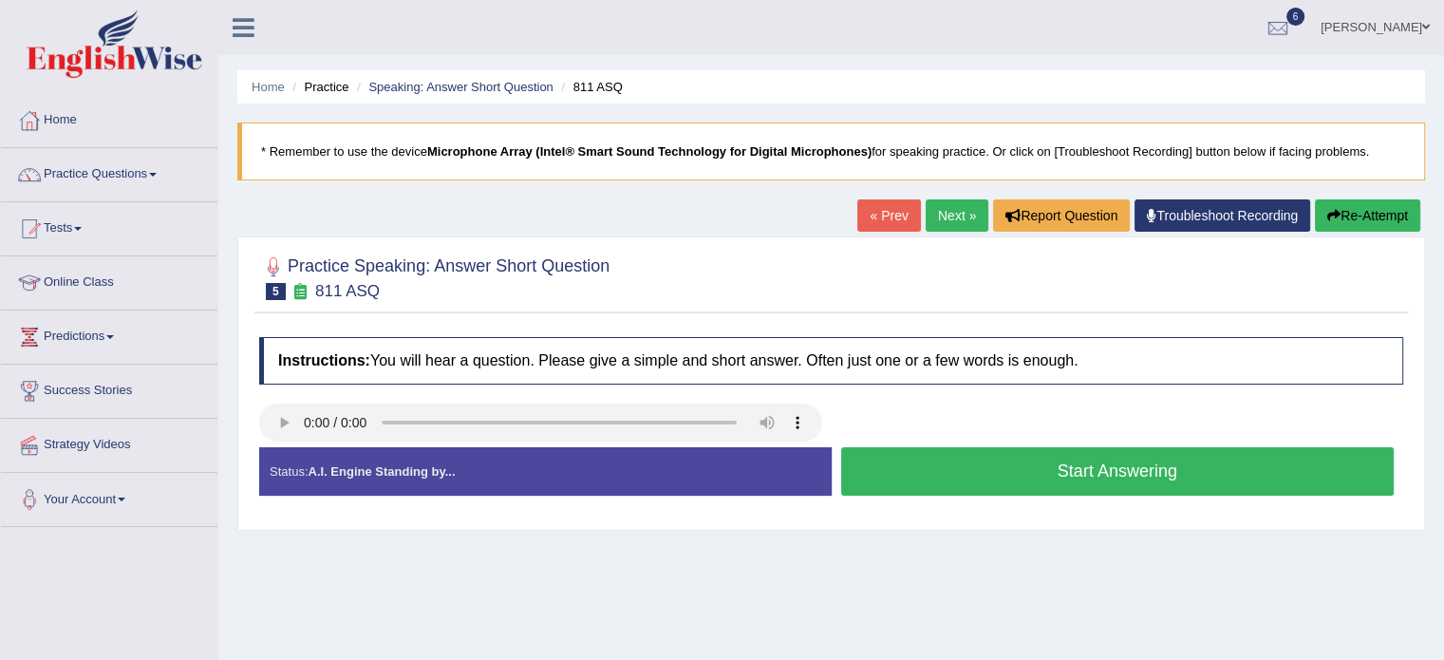
click at [922, 479] on button "Start Answering" at bounding box center [1117, 471] width 553 height 48
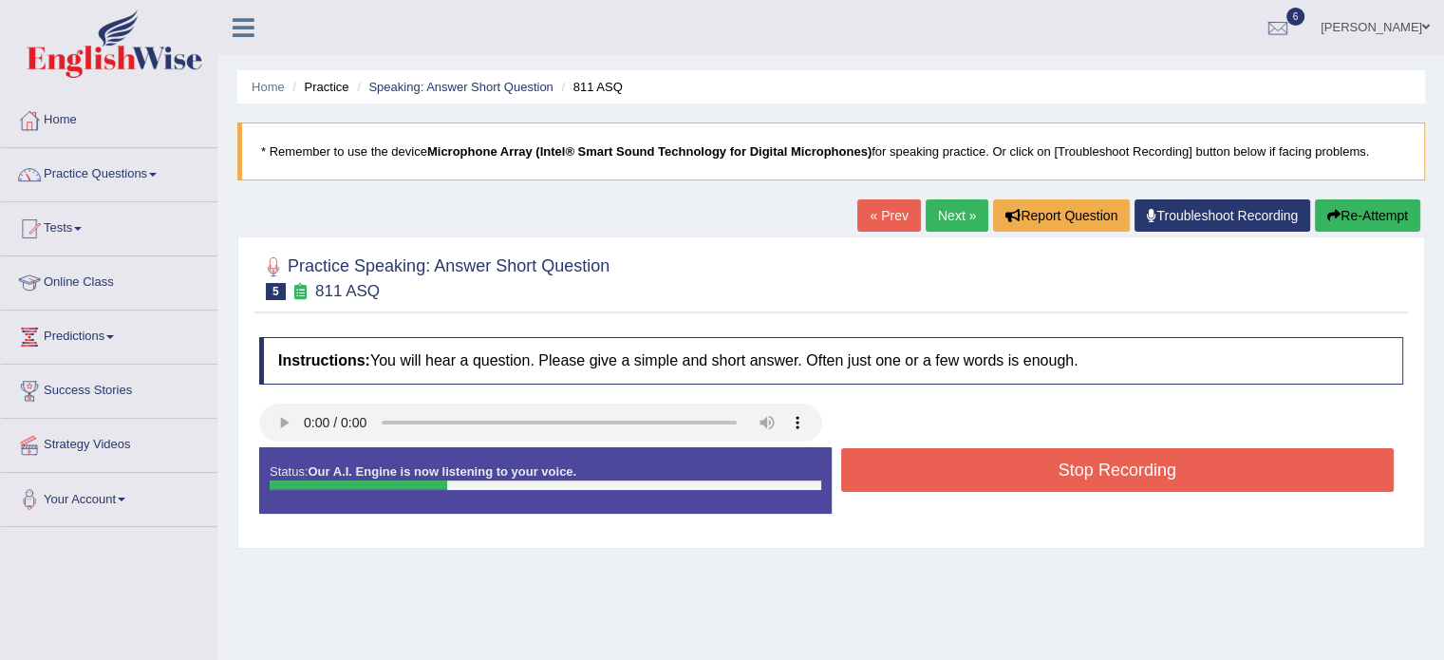
click at [922, 479] on button "Stop Recording" at bounding box center [1117, 470] width 553 height 44
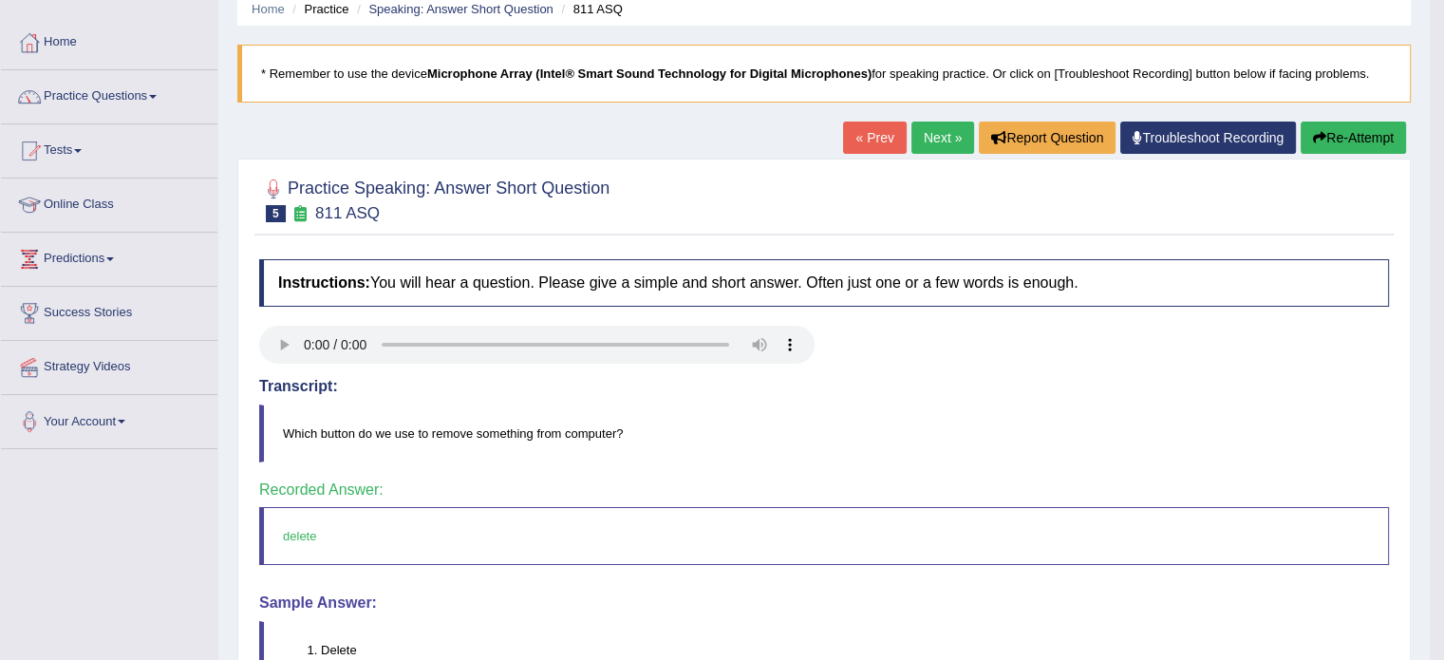
scroll to position [74, 0]
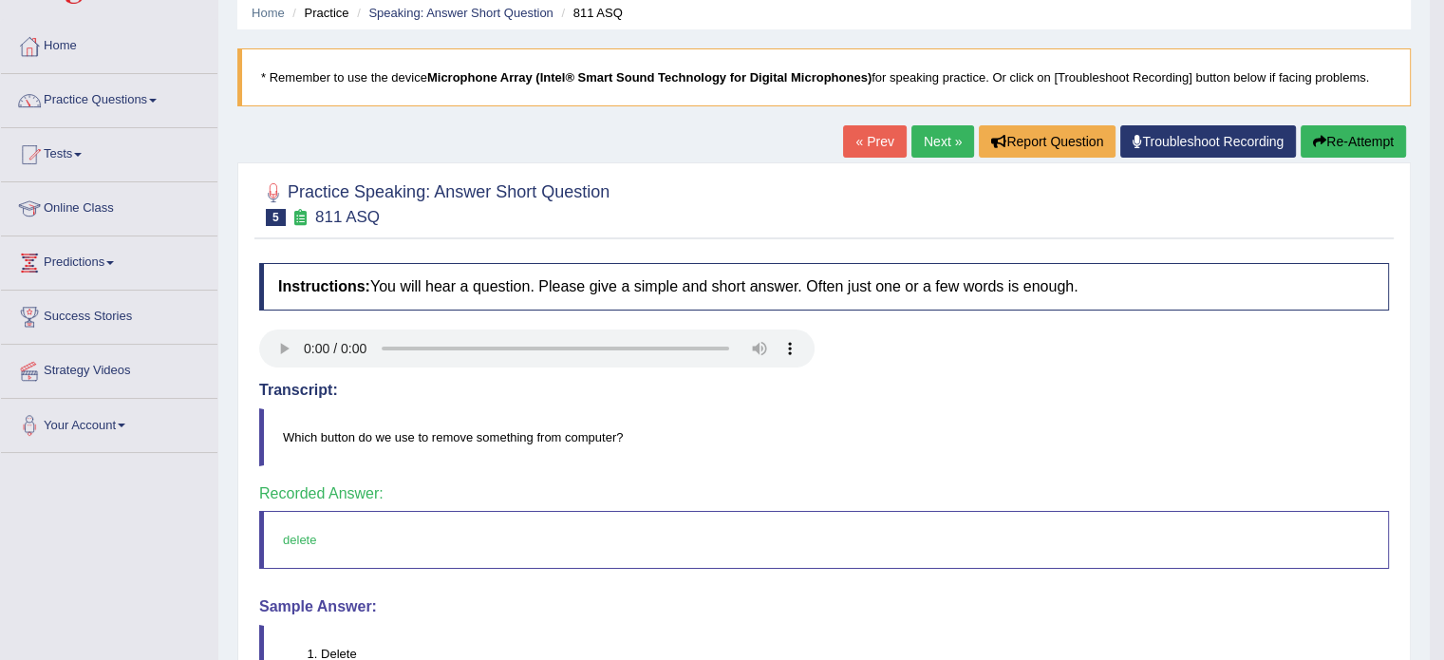
click at [930, 133] on link "Next »" at bounding box center [942, 141] width 63 height 32
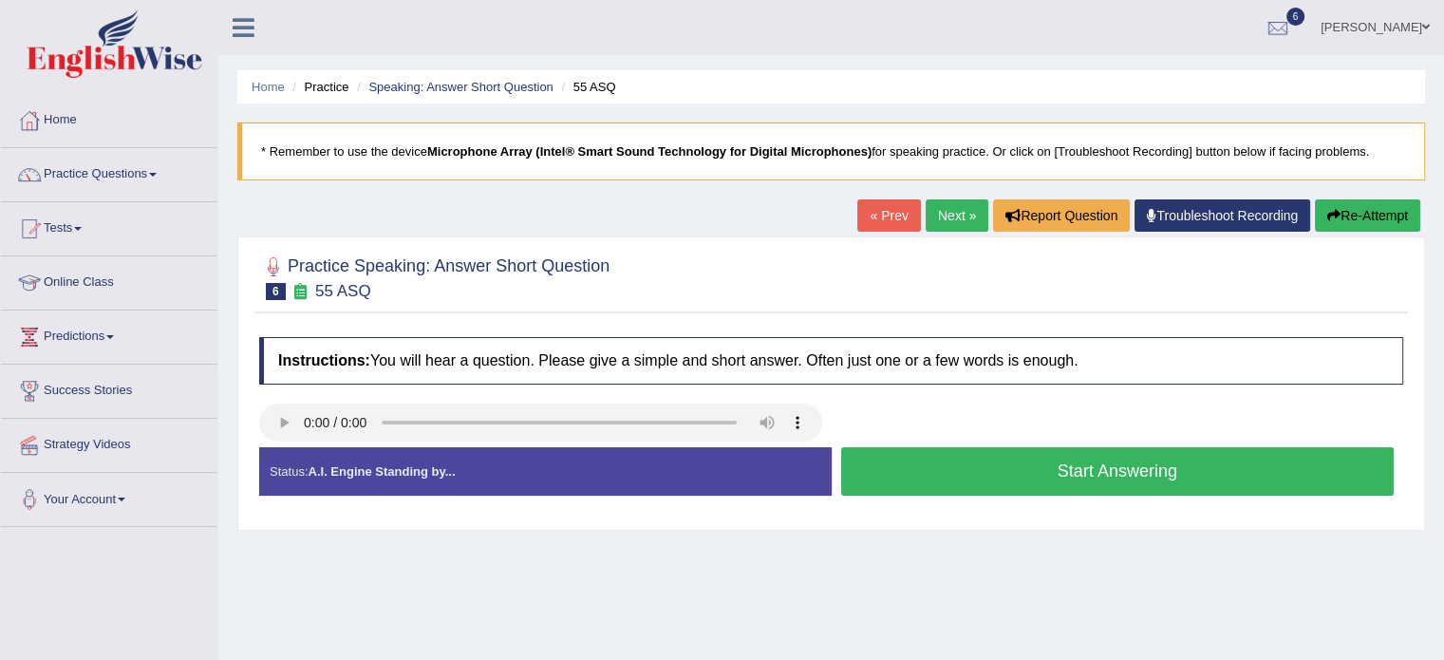
click at [1097, 458] on button "Start Answering" at bounding box center [1117, 471] width 553 height 48
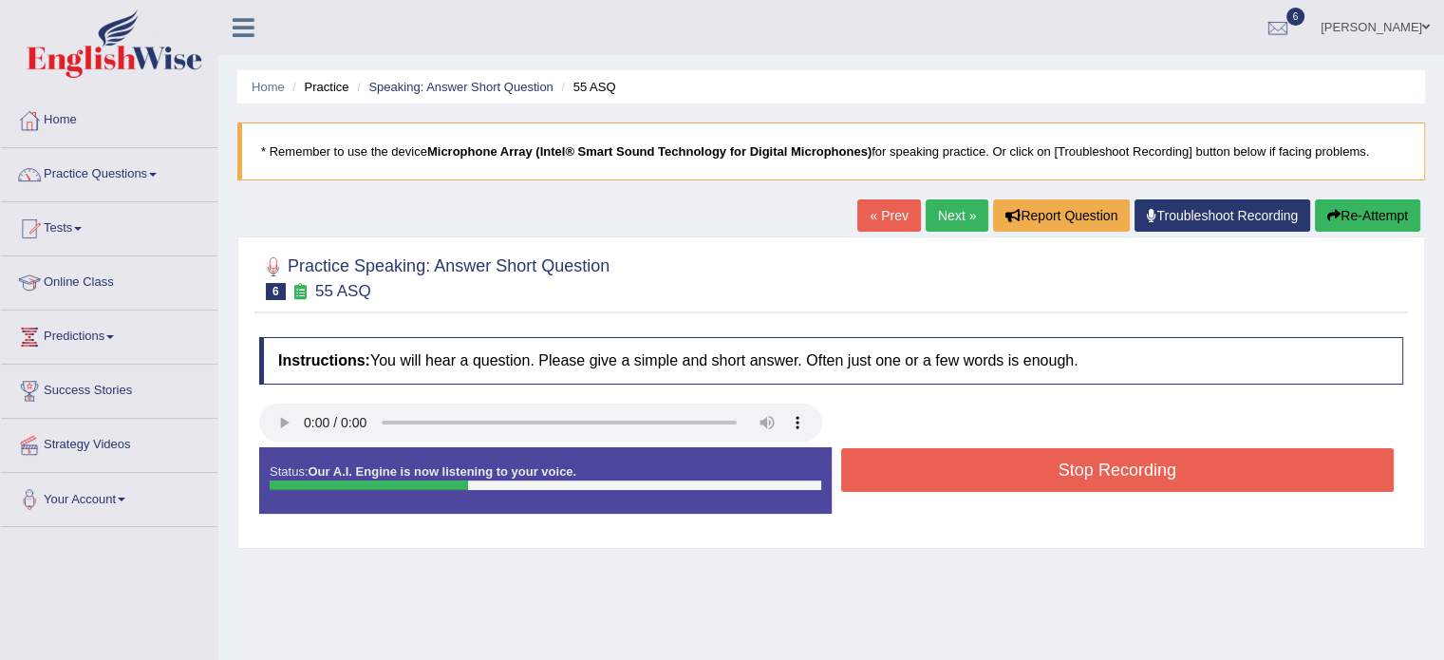
click at [1097, 458] on button "Stop Recording" at bounding box center [1117, 470] width 553 height 44
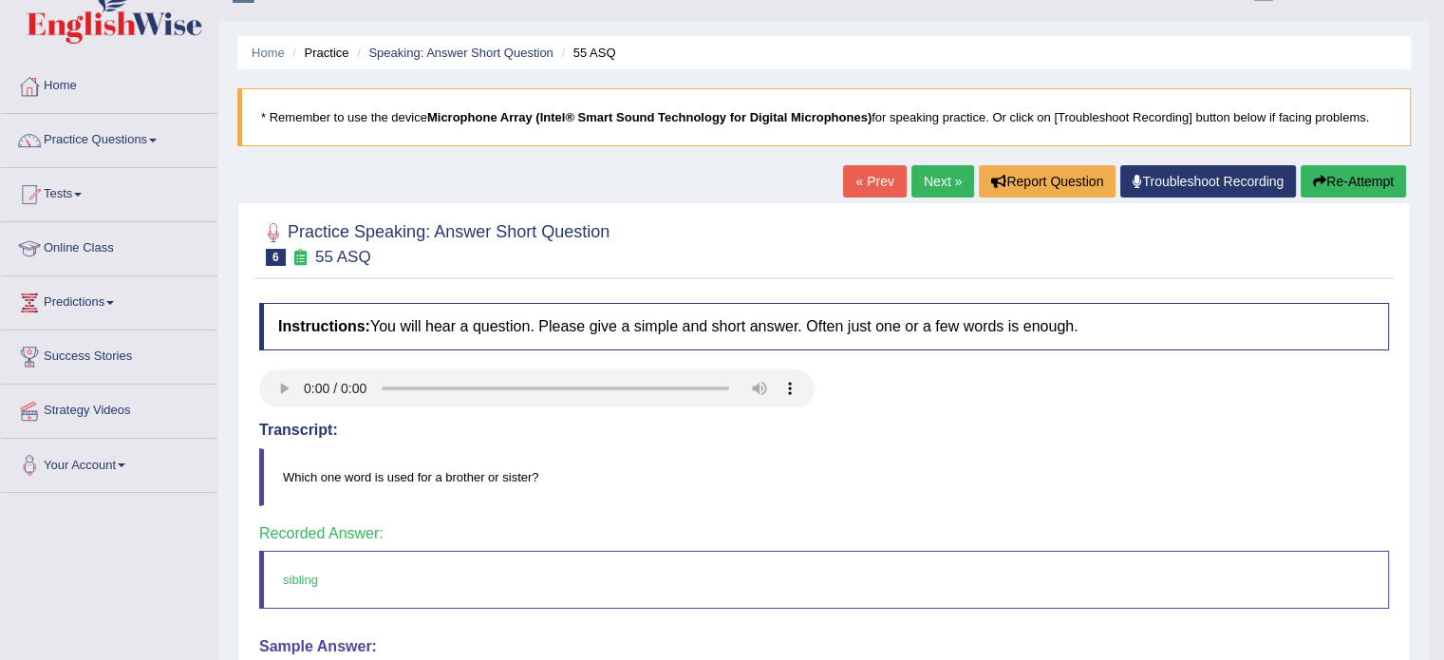
scroll to position [25, 0]
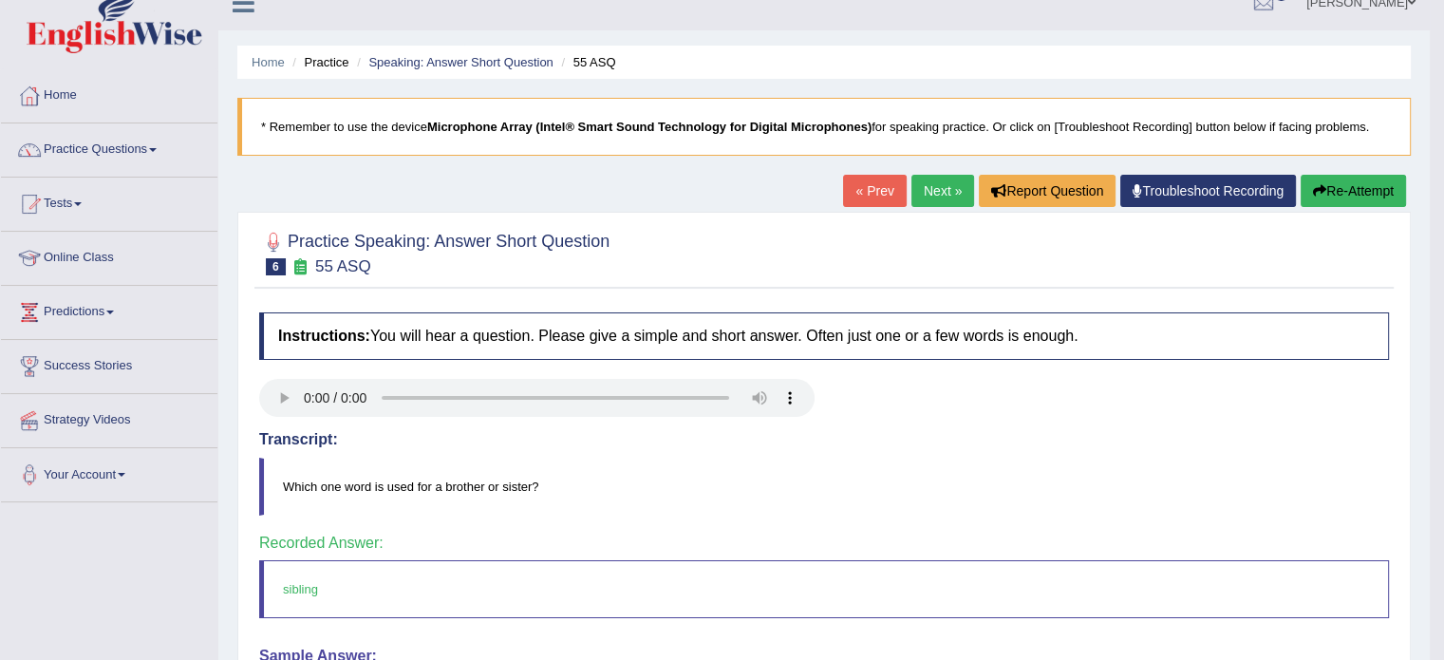
click at [926, 193] on link "Next »" at bounding box center [942, 191] width 63 height 32
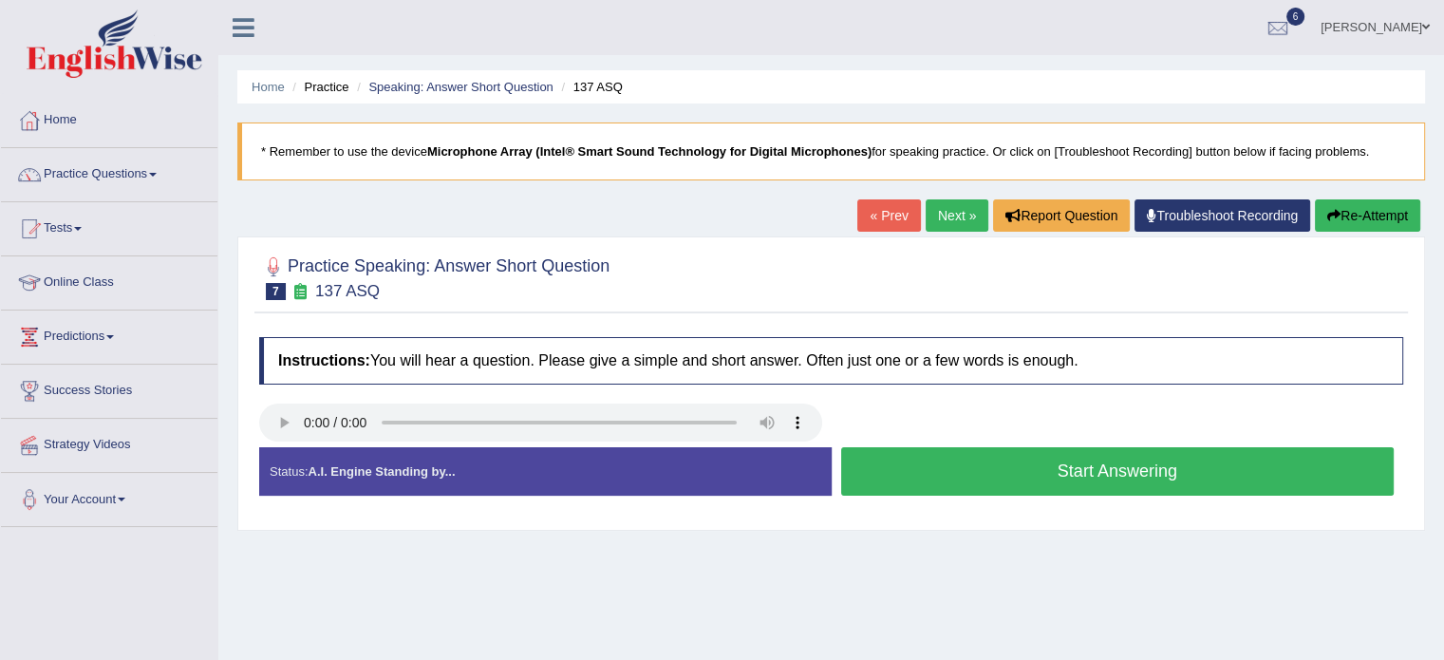
click at [893, 461] on button "Start Answering" at bounding box center [1117, 471] width 553 height 48
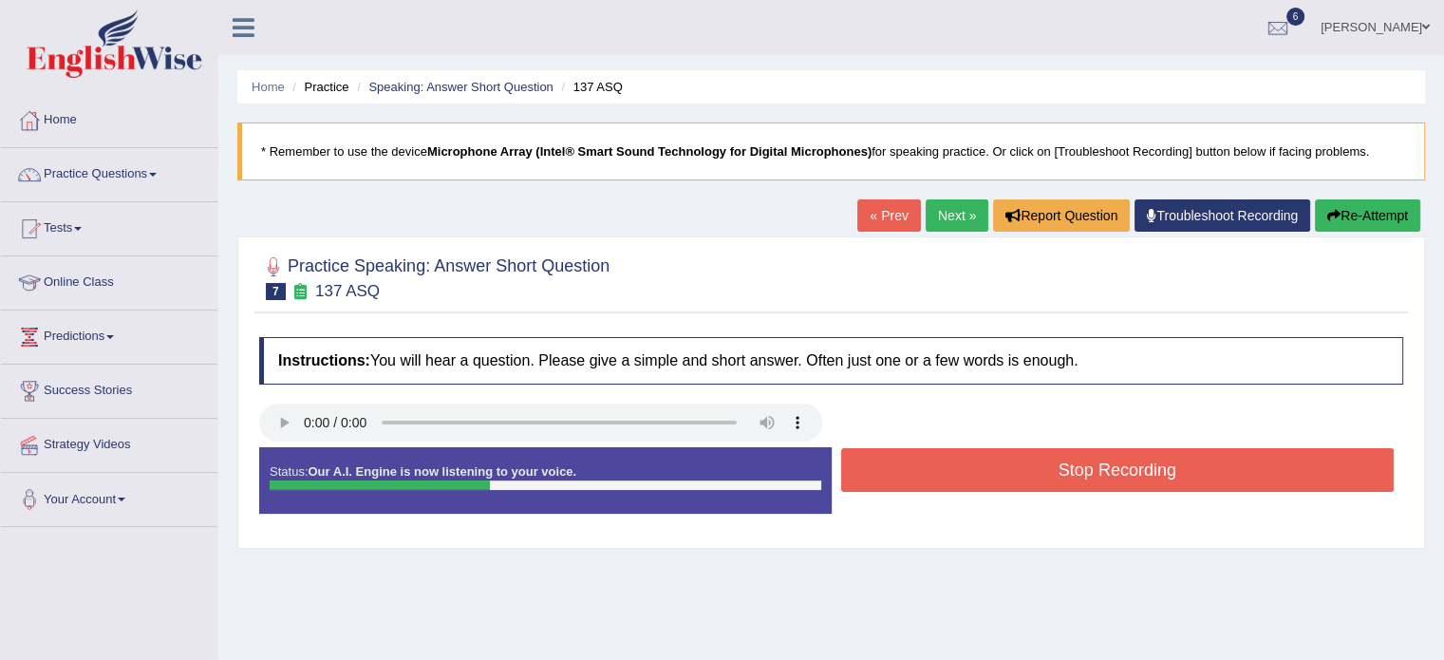
click at [893, 461] on button "Stop Recording" at bounding box center [1117, 470] width 553 height 44
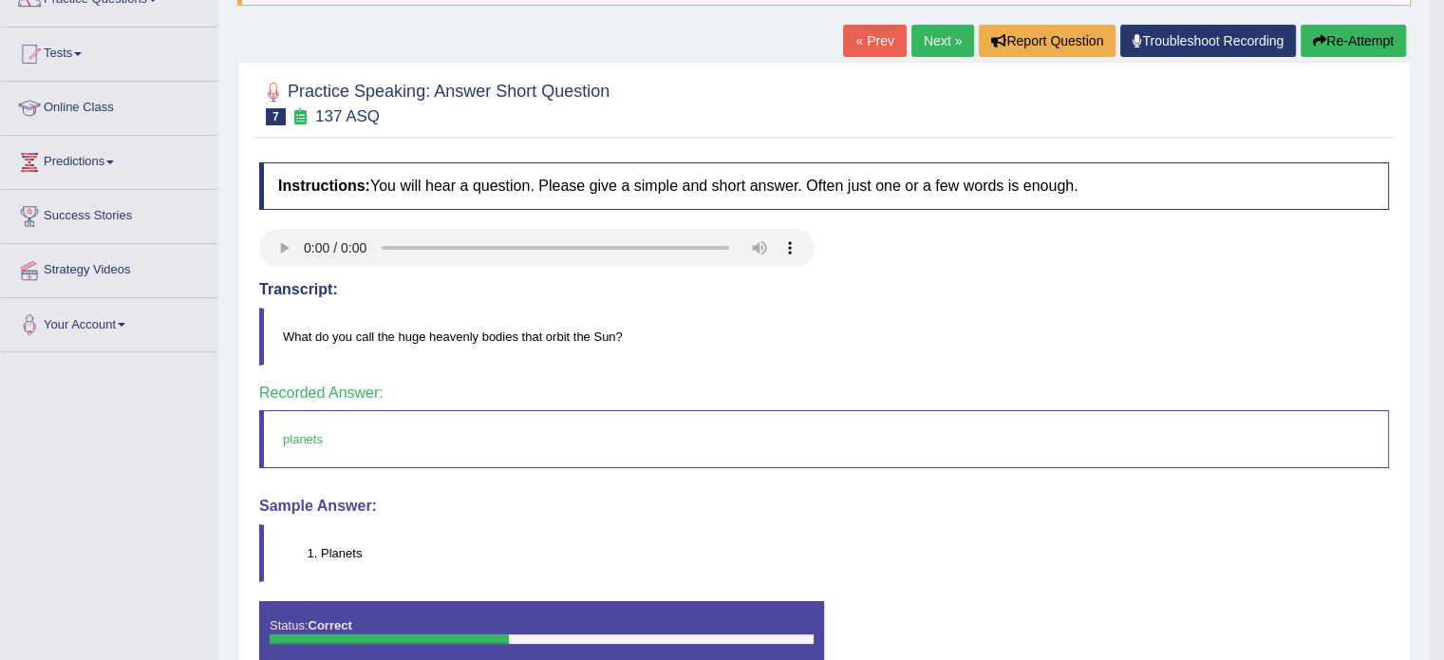
scroll to position [175, 0]
click at [930, 39] on link "Next »" at bounding box center [942, 41] width 63 height 32
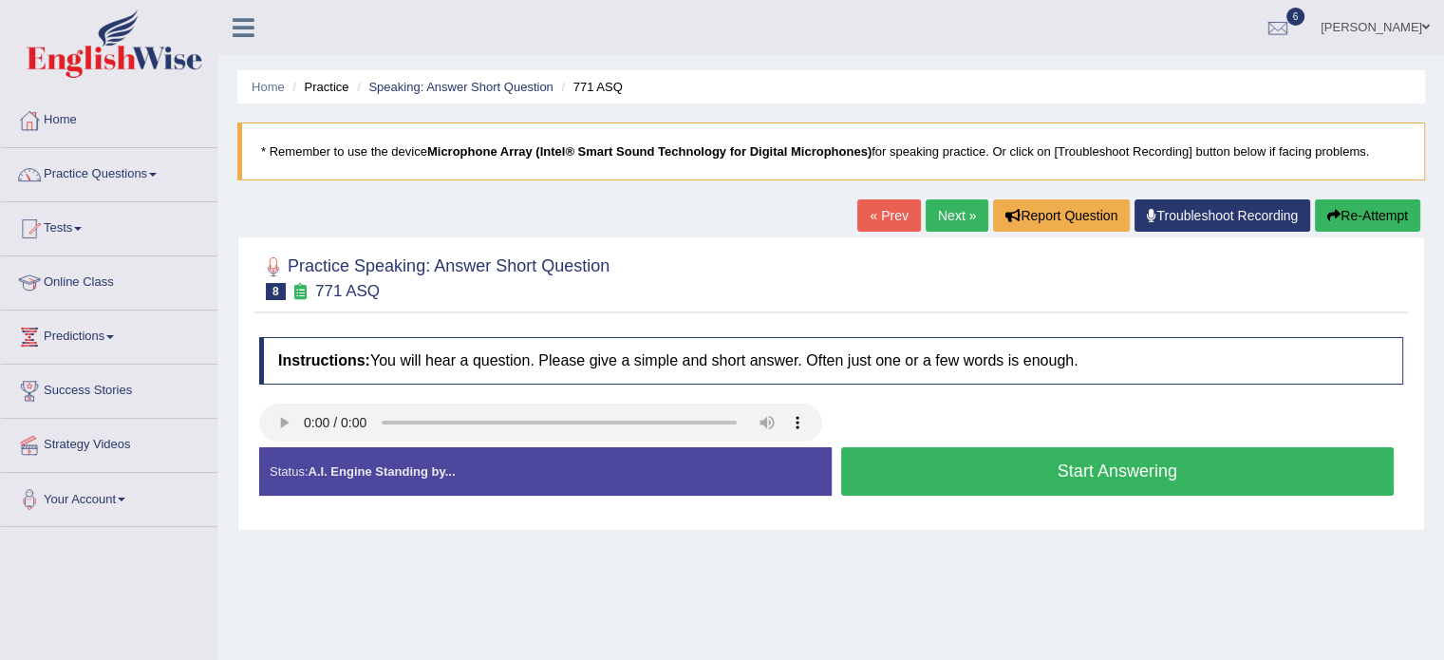
click at [873, 209] on link "« Prev" at bounding box center [888, 215] width 63 height 32
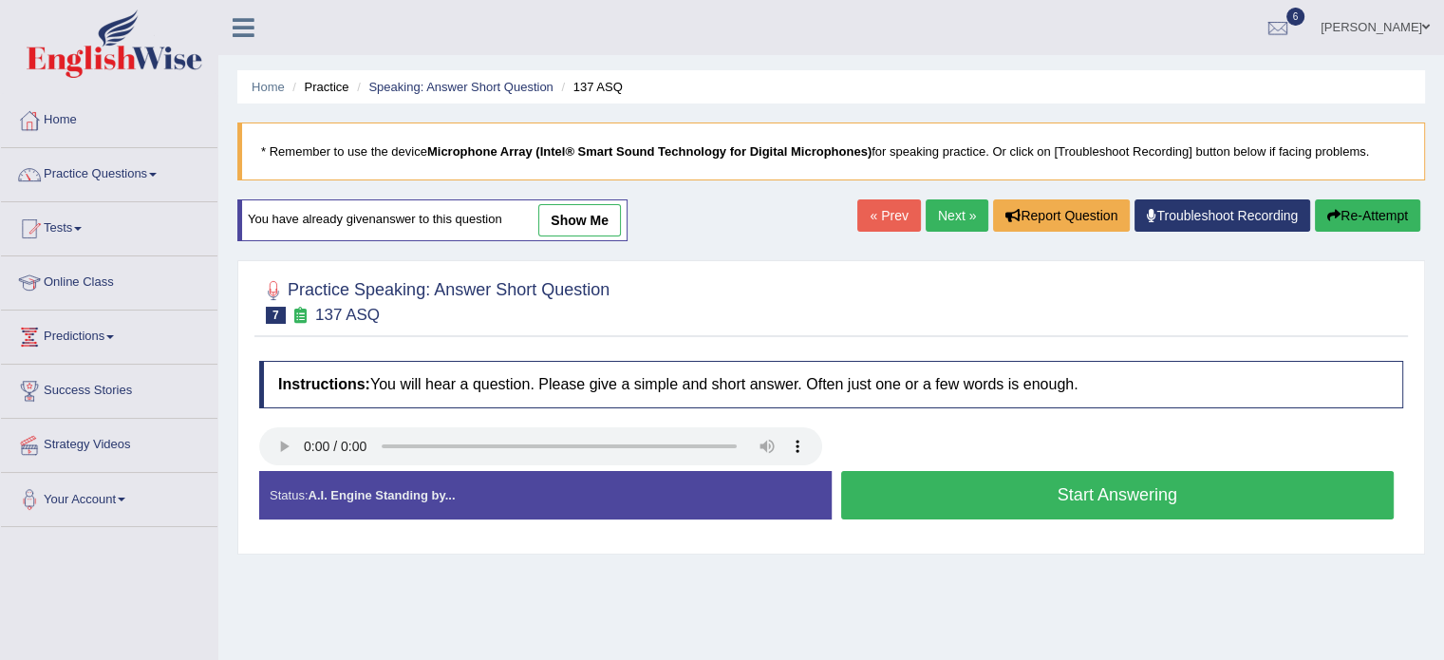
click at [929, 215] on link "Next »" at bounding box center [956, 215] width 63 height 32
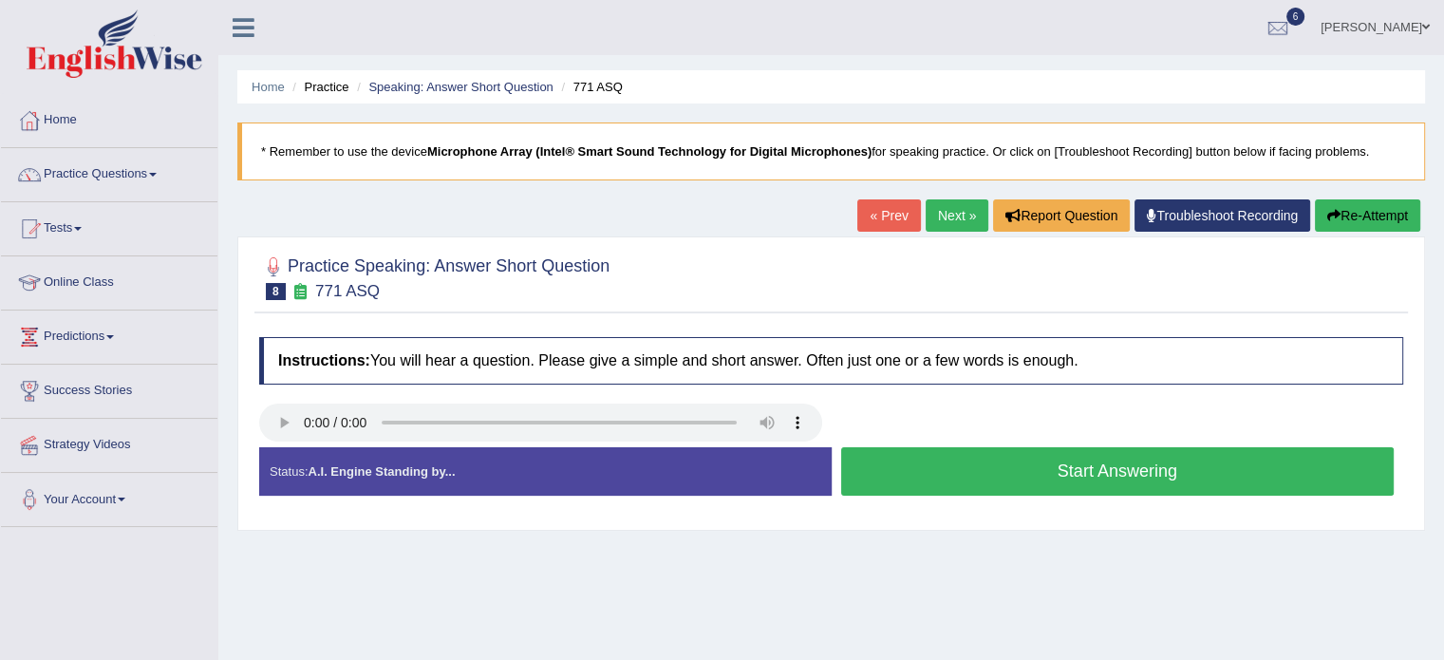
click at [887, 215] on link "« Prev" at bounding box center [888, 215] width 63 height 32
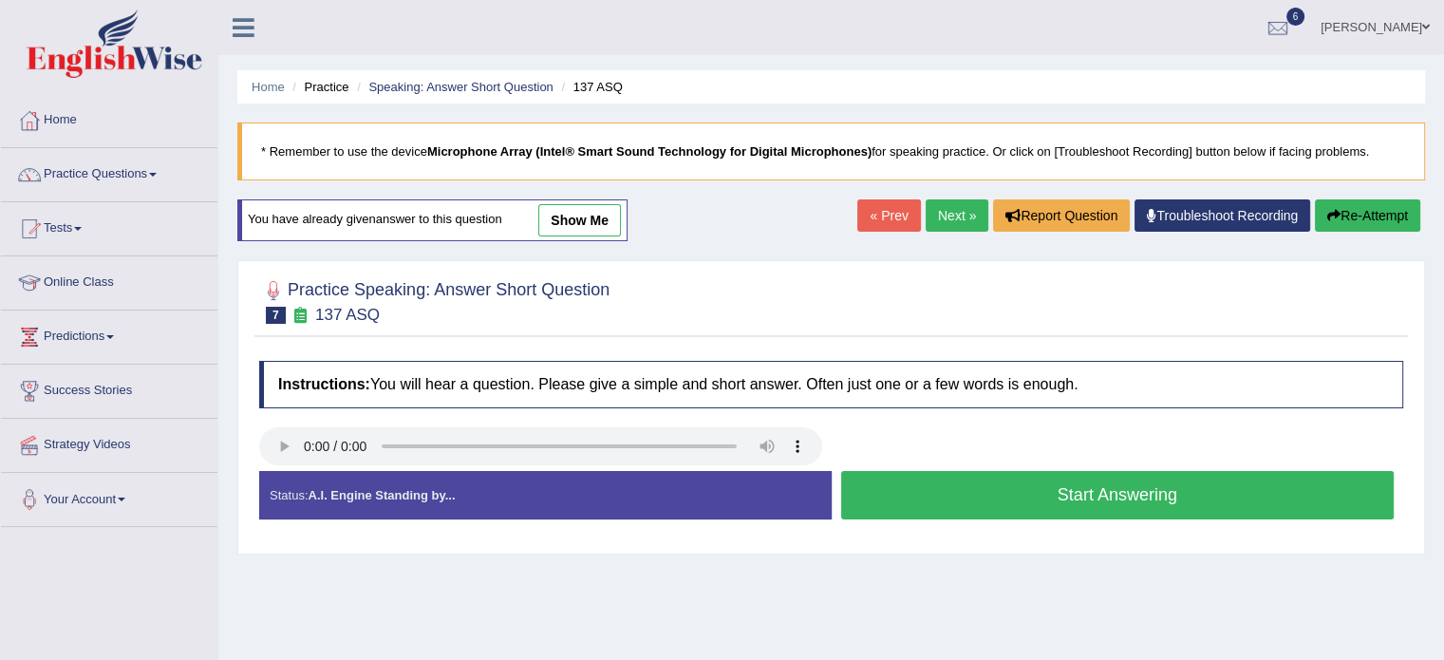
click at [934, 222] on link "Next »" at bounding box center [956, 215] width 63 height 32
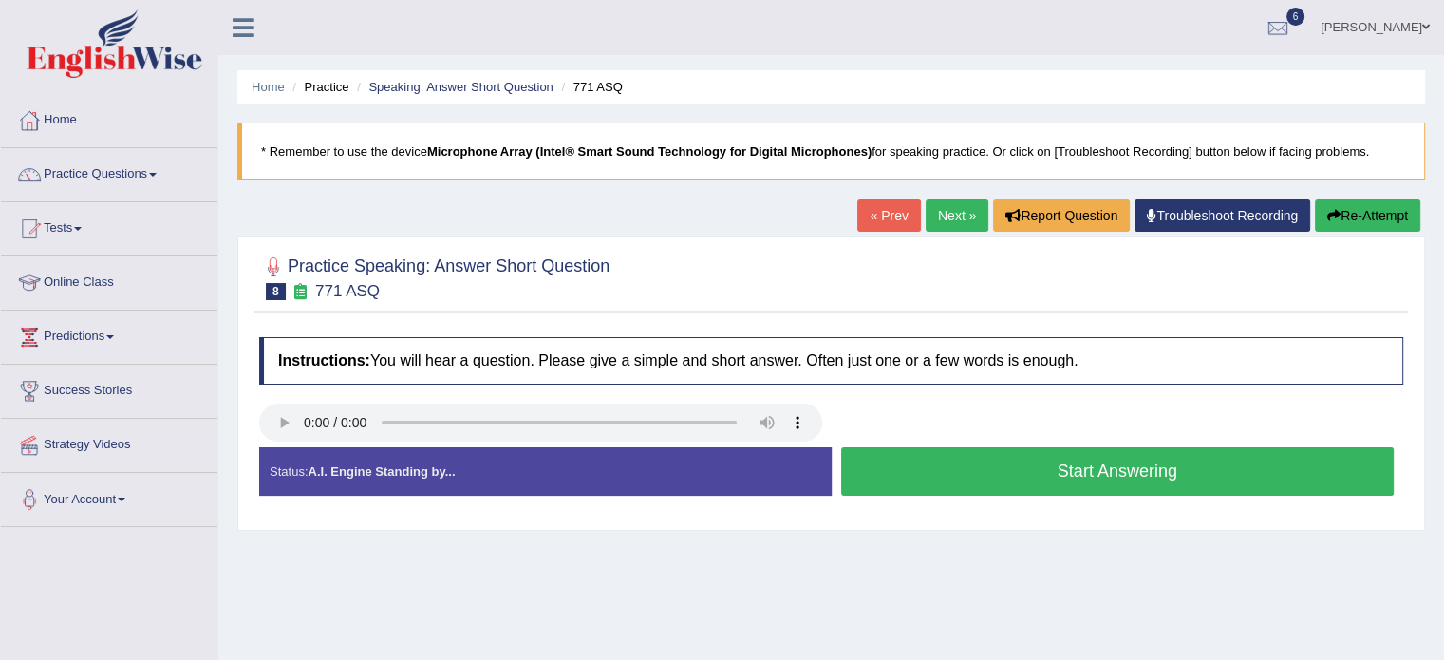
click at [1040, 475] on button "Start Answering" at bounding box center [1117, 471] width 553 height 48
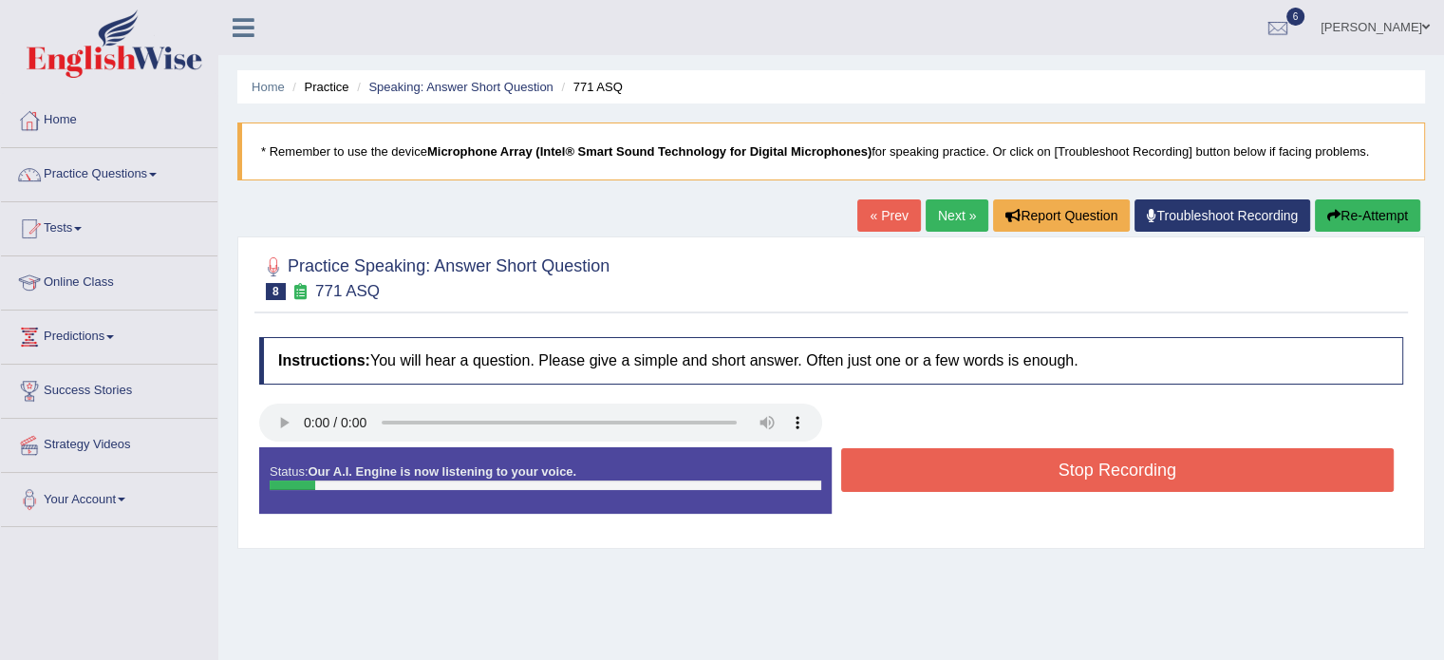
click at [1040, 475] on button "Stop Recording" at bounding box center [1117, 470] width 553 height 44
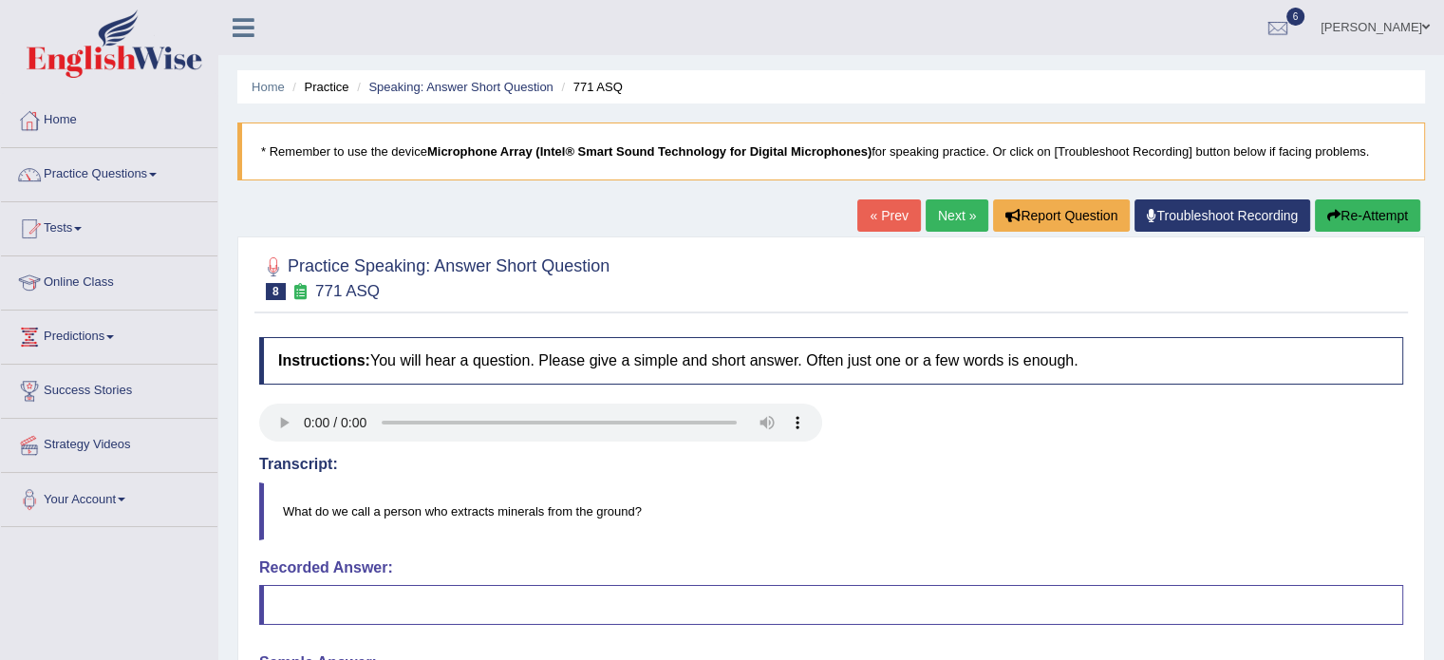
click at [1323, 200] on button "Re-Attempt" at bounding box center [1367, 215] width 105 height 32
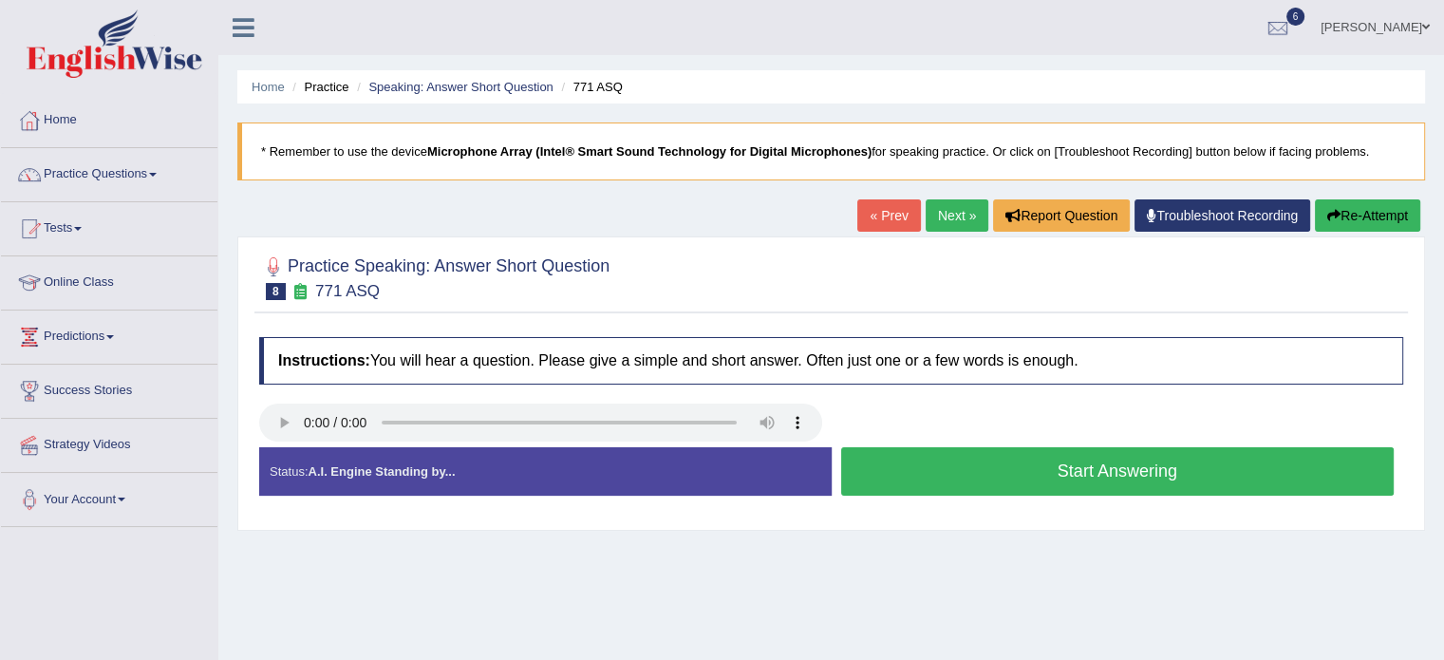
click at [875, 458] on button "Start Answering" at bounding box center [1117, 471] width 553 height 48
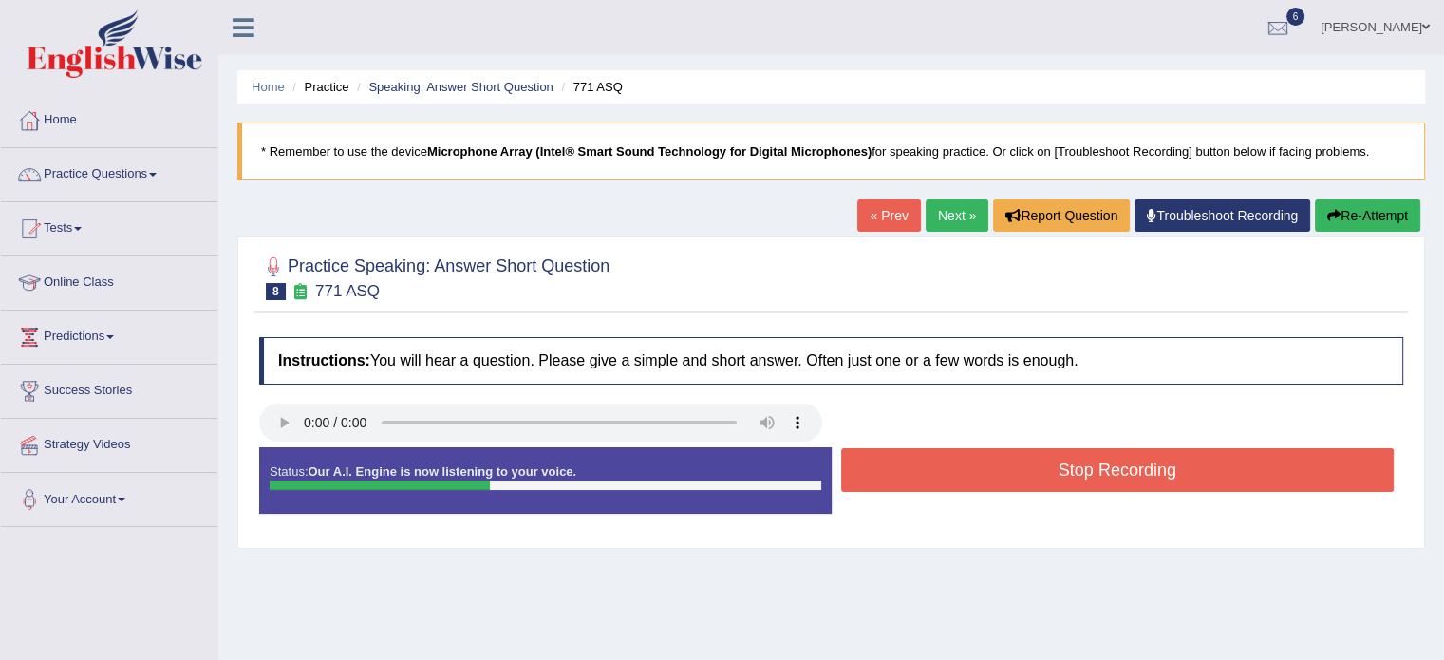
click at [875, 458] on button "Stop Recording" at bounding box center [1117, 470] width 553 height 44
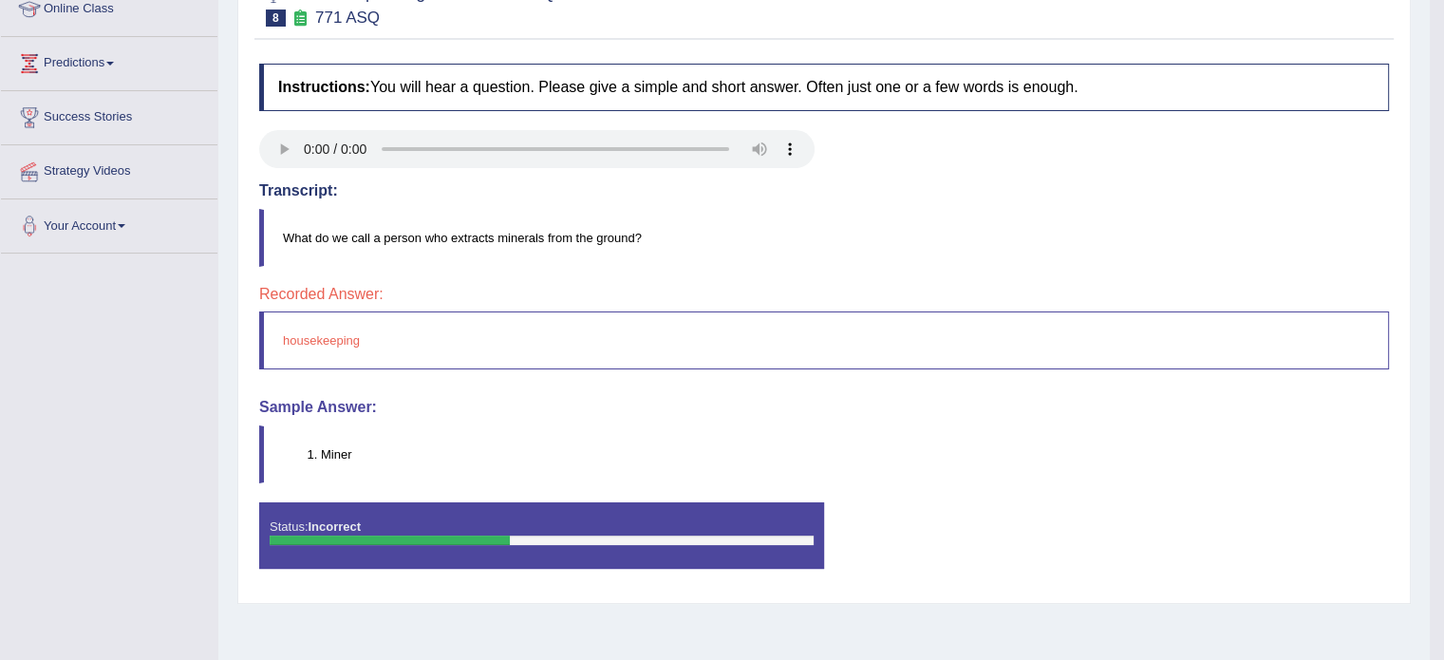
scroll to position [273, 0]
drag, startPoint x: 448, startPoint y: 234, endPoint x: 491, endPoint y: 231, distance: 42.8
click at [491, 231] on blockquote "What do we call a person who extracts minerals from the ground?" at bounding box center [824, 238] width 1130 height 58
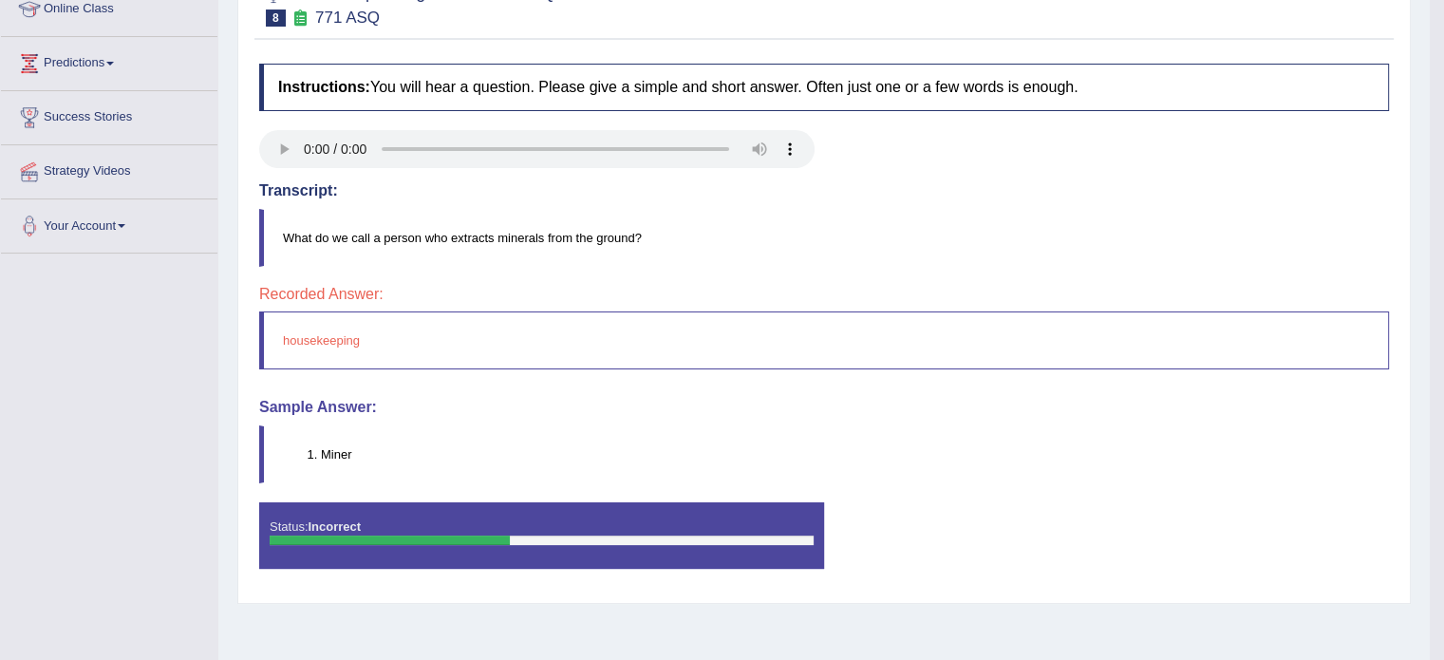
click at [491, 231] on blockquote "What do we call a person who extracts minerals from the ground?" at bounding box center [824, 238] width 1130 height 58
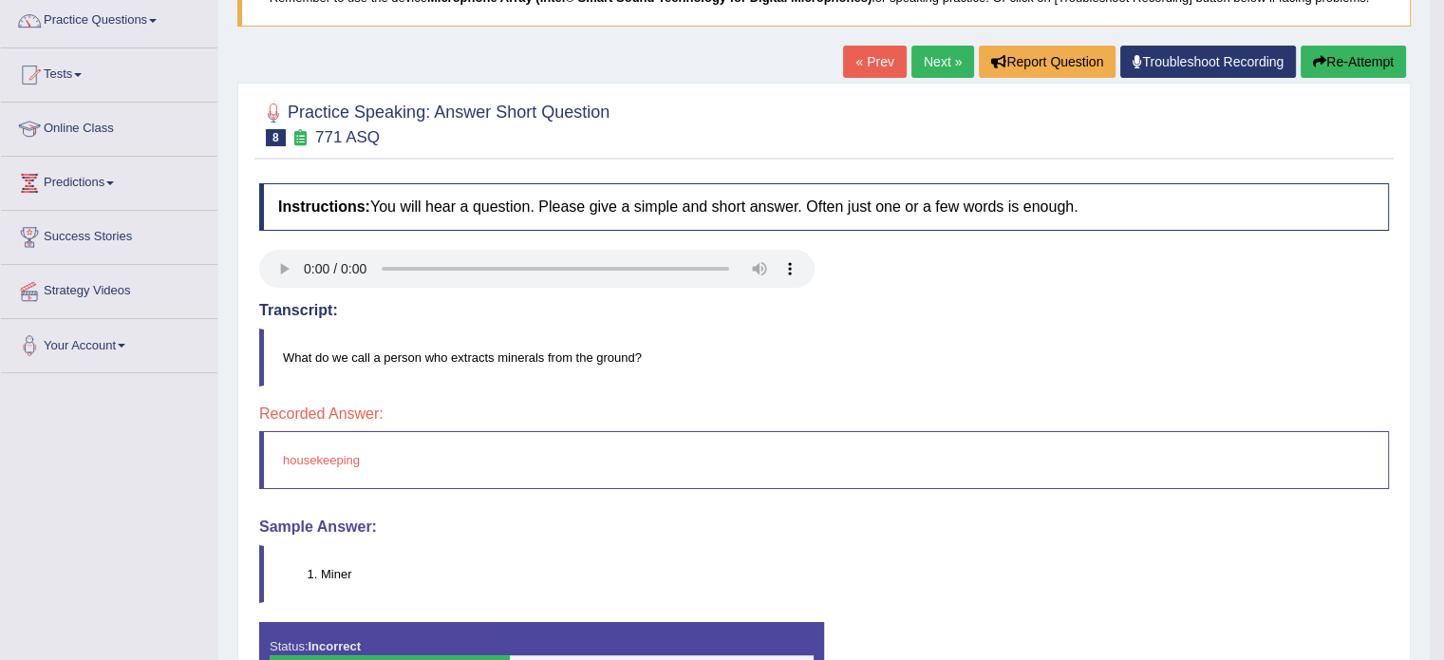
scroll to position [0, 0]
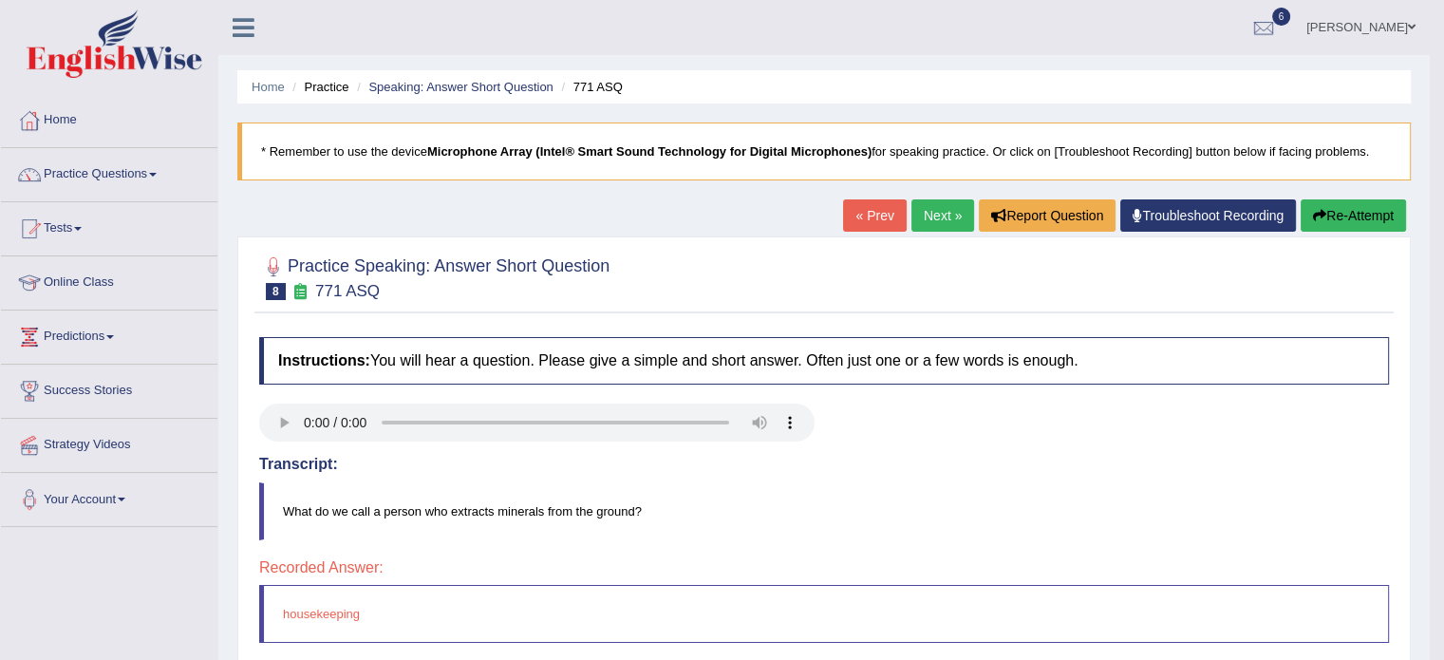
click at [944, 210] on link "Next »" at bounding box center [942, 215] width 63 height 32
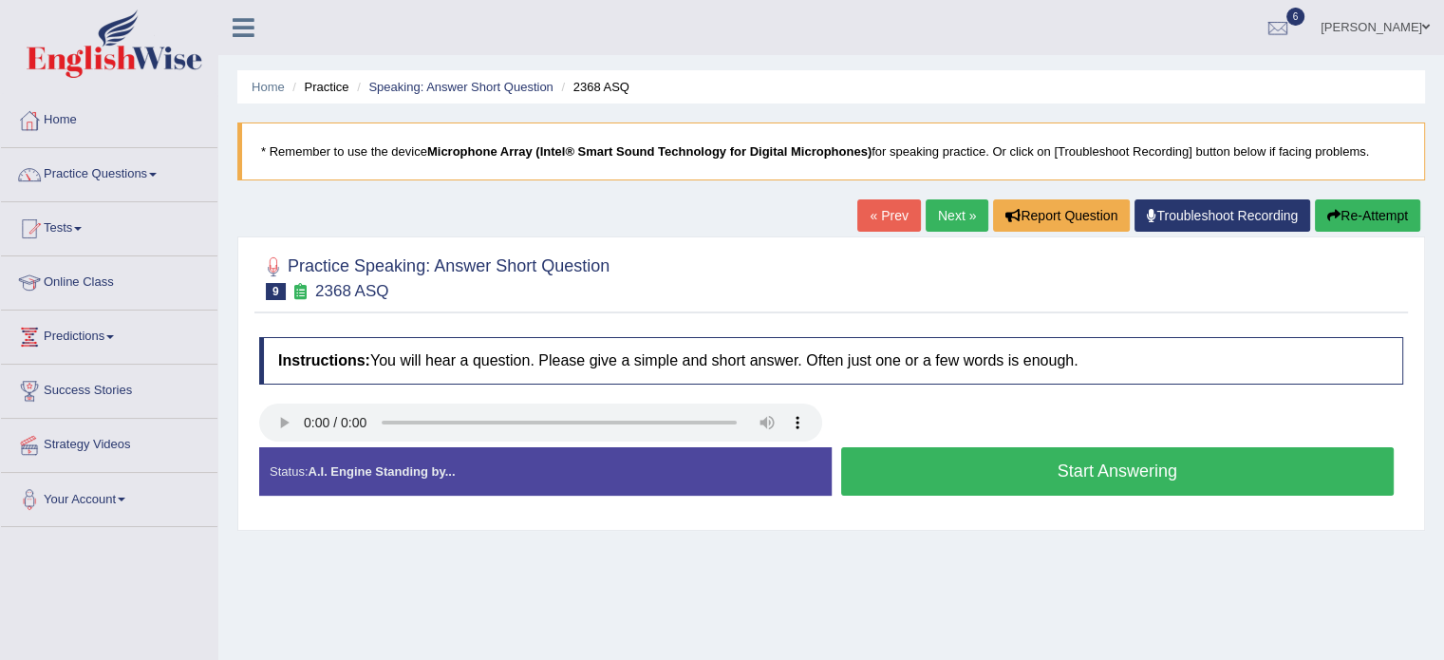
click at [869, 475] on button "Start Answering" at bounding box center [1117, 471] width 553 height 48
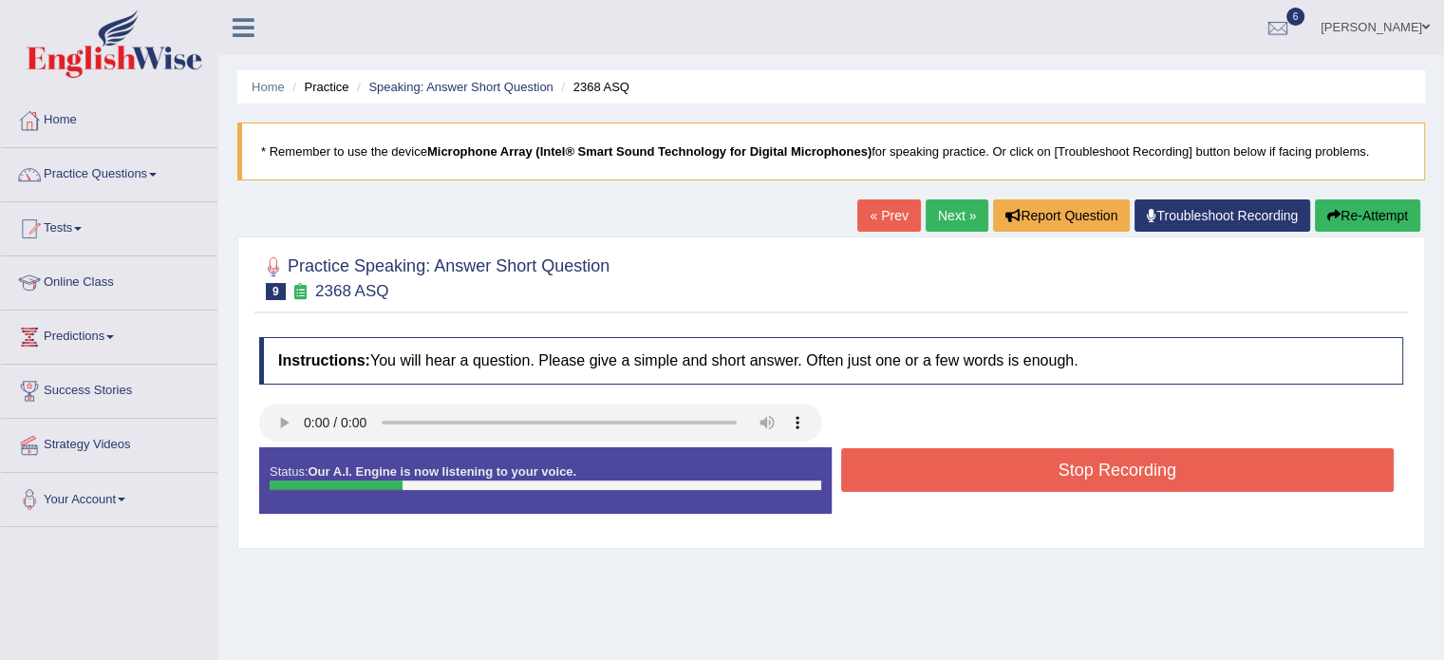
click at [869, 475] on button "Stop Recording" at bounding box center [1117, 470] width 553 height 44
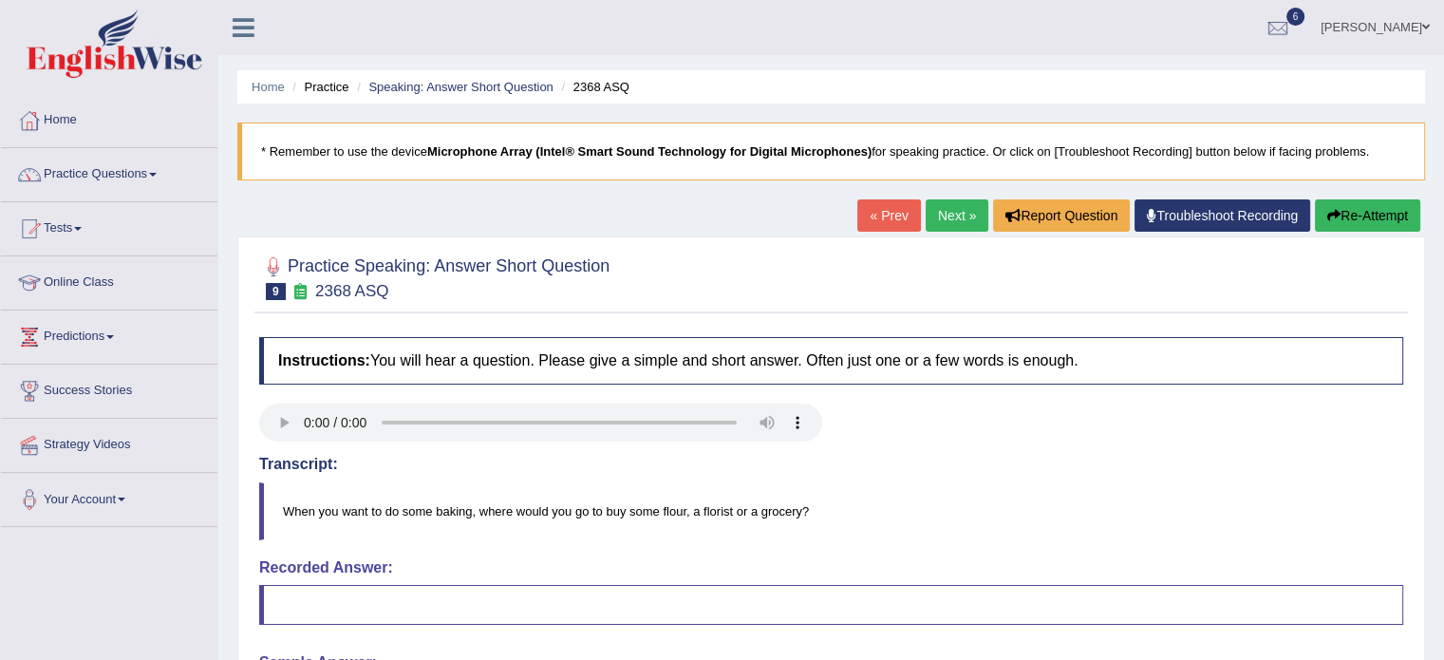
click at [933, 227] on link "Next »" at bounding box center [956, 215] width 63 height 32
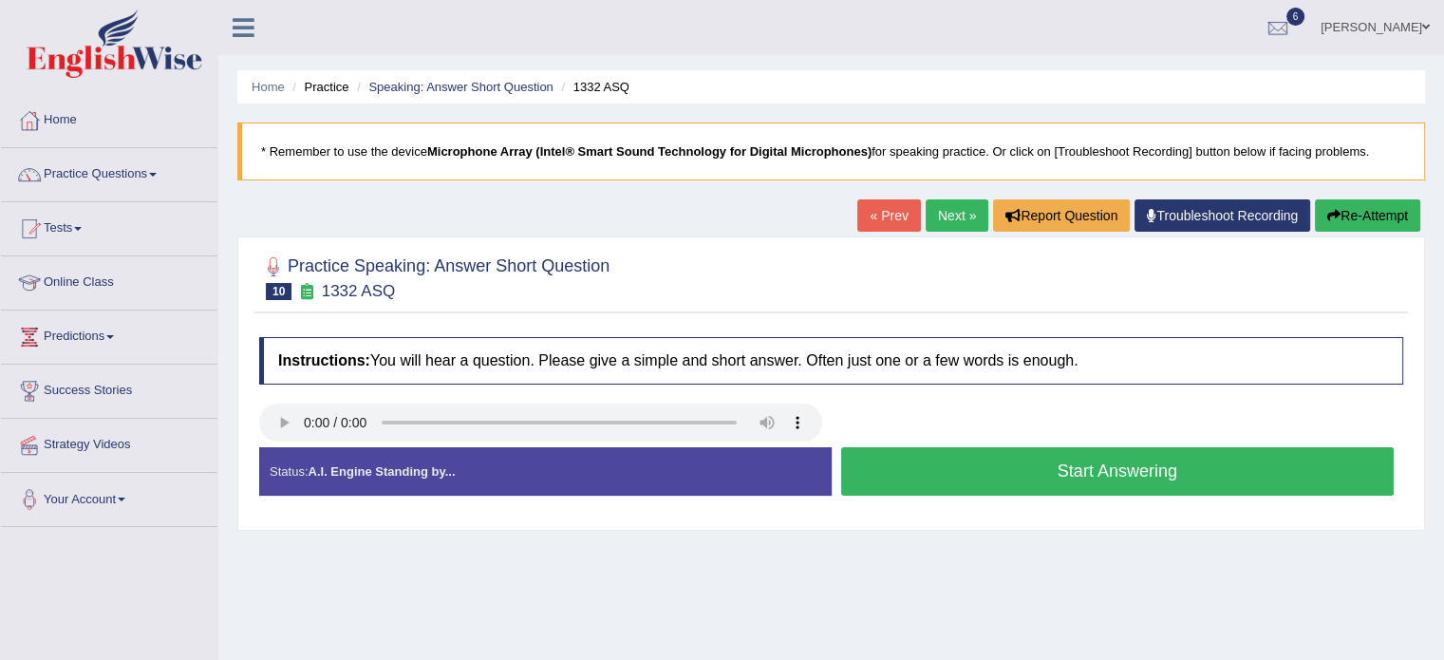
click at [916, 448] on button "Start Answering" at bounding box center [1117, 471] width 553 height 48
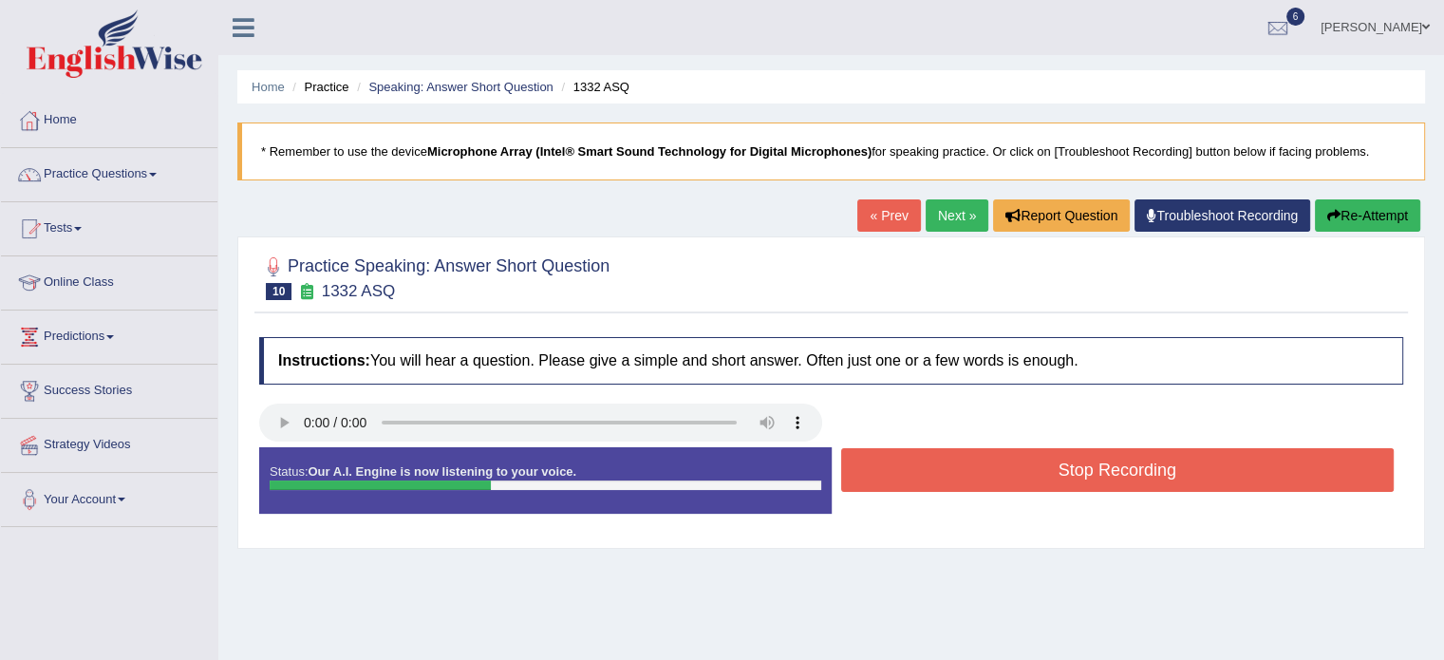
click at [916, 448] on button "Stop Recording" at bounding box center [1117, 470] width 553 height 44
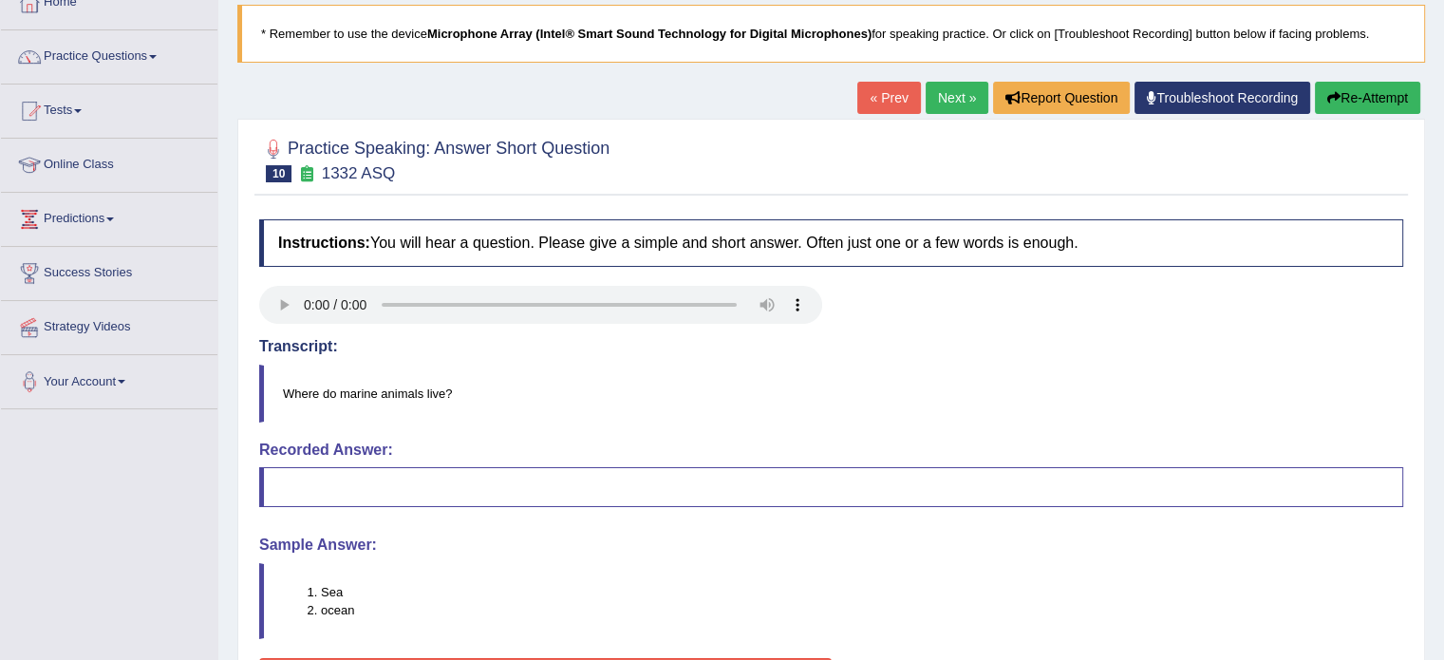
scroll to position [120, 0]
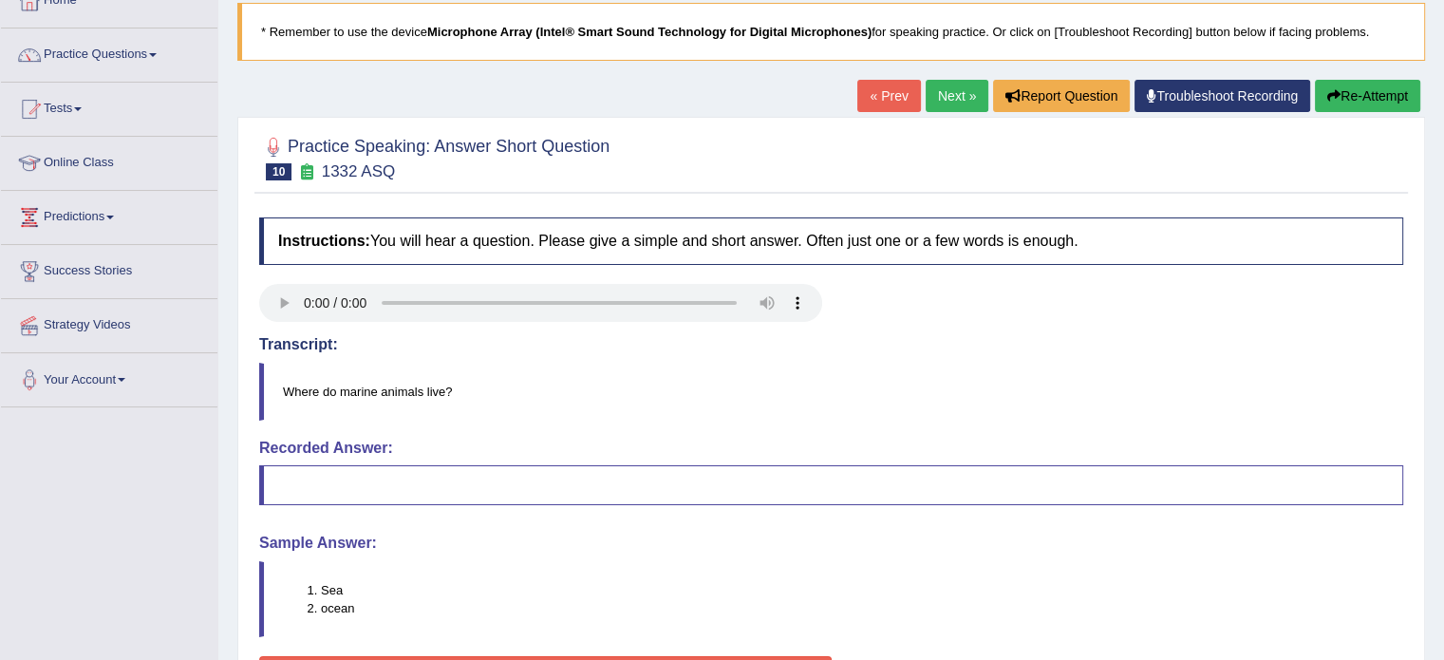
click at [936, 86] on link "Next »" at bounding box center [956, 96] width 63 height 32
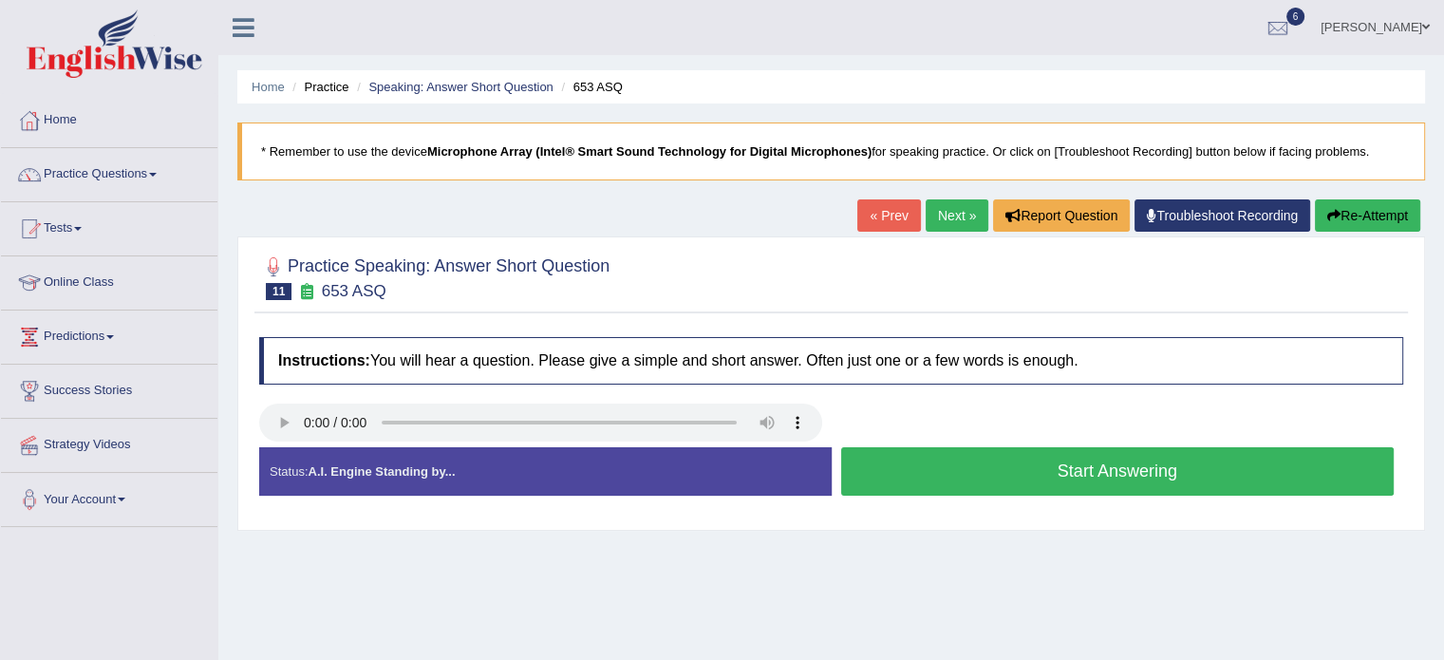
click at [880, 465] on button "Start Answering" at bounding box center [1117, 471] width 553 height 48
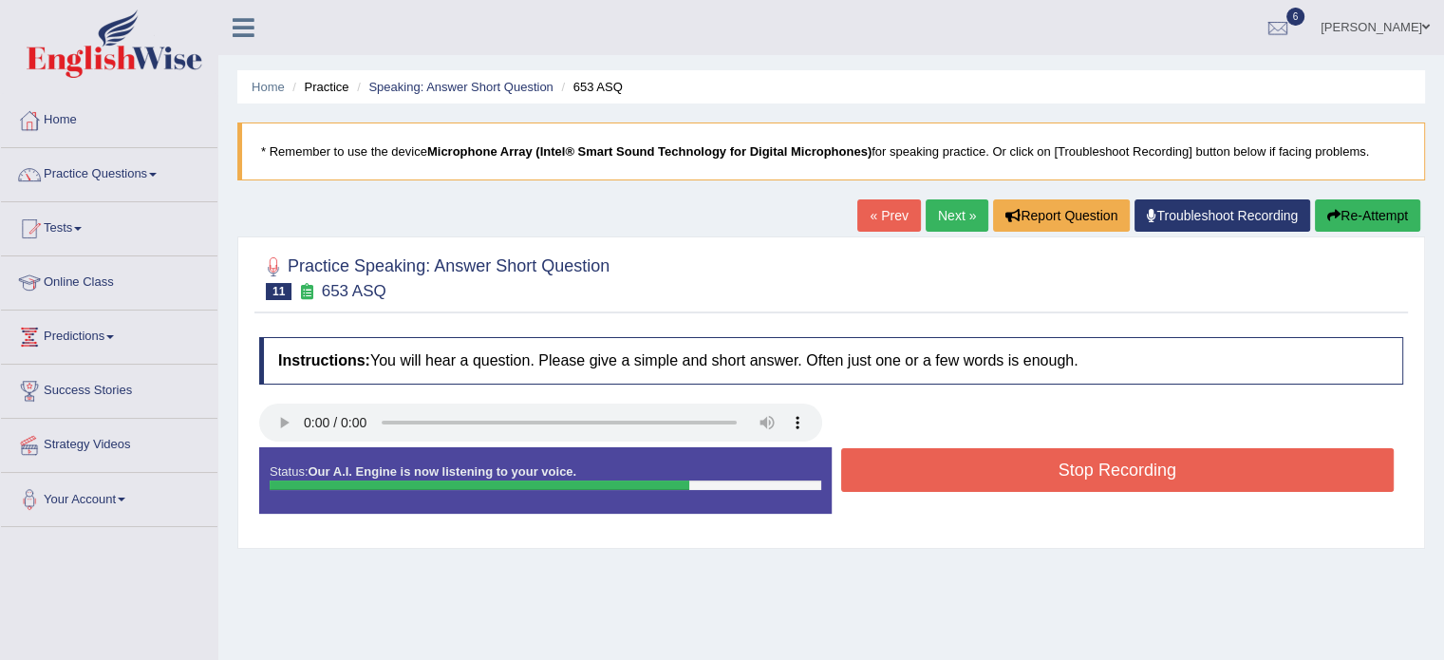
click at [880, 465] on button "Stop Recording" at bounding box center [1117, 470] width 553 height 44
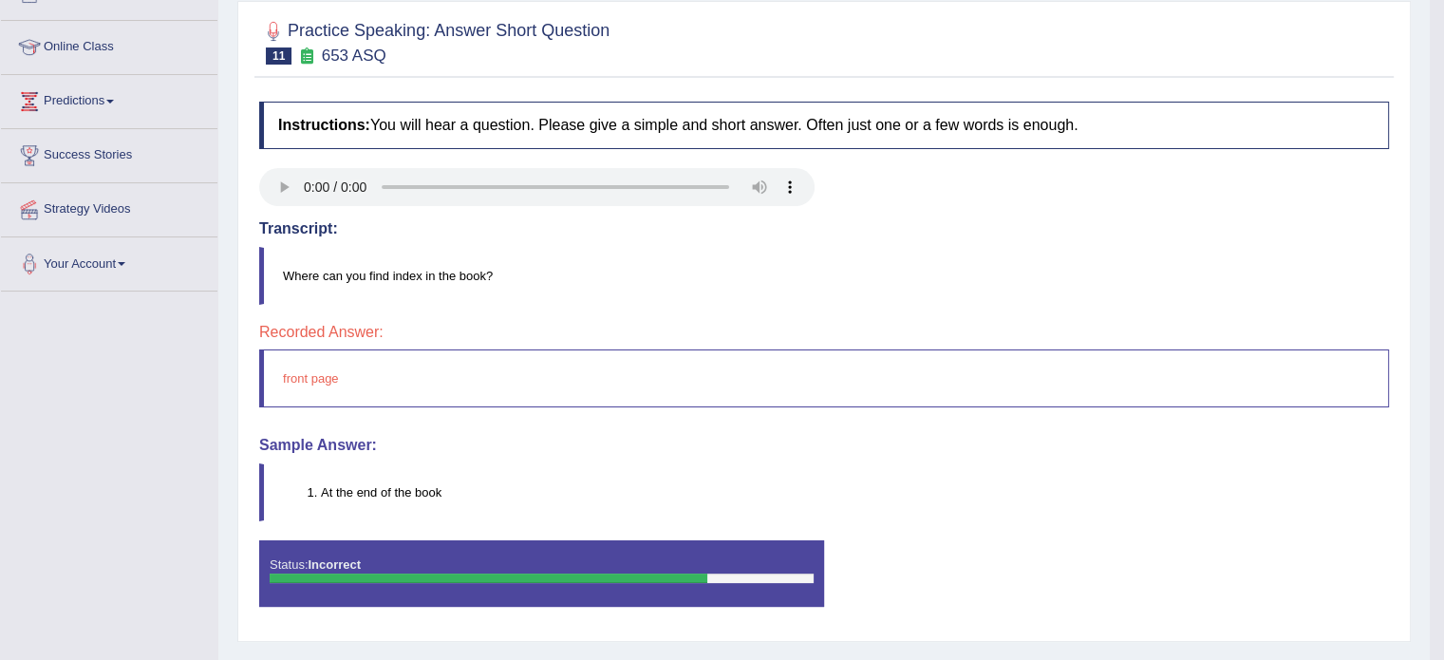
scroll to position [235, 0]
drag, startPoint x: 365, startPoint y: 152, endPoint x: 626, endPoint y: 478, distance: 417.4
click at [626, 478] on div "Instructions: You will hear a question. Please give a simple and short answer. …" at bounding box center [823, 361] width 1139 height 539
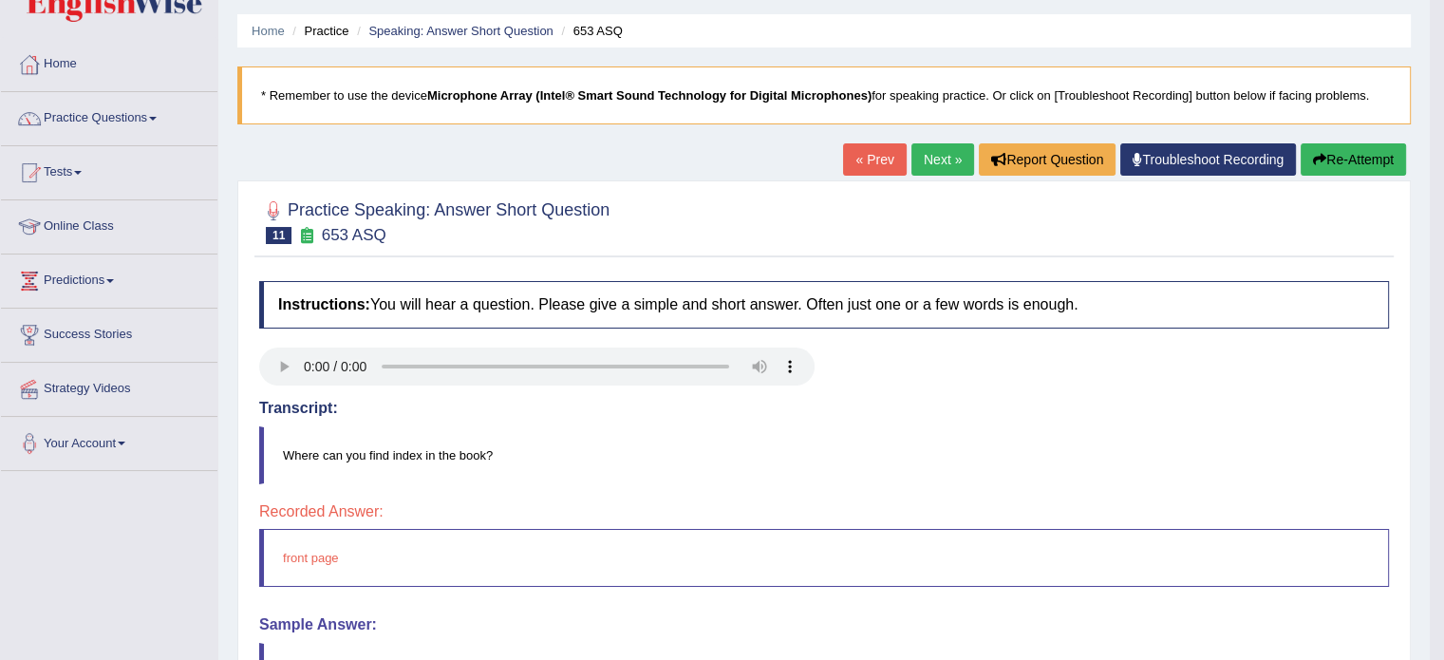
scroll to position [55, 0]
click at [928, 156] on link "Next »" at bounding box center [942, 160] width 63 height 32
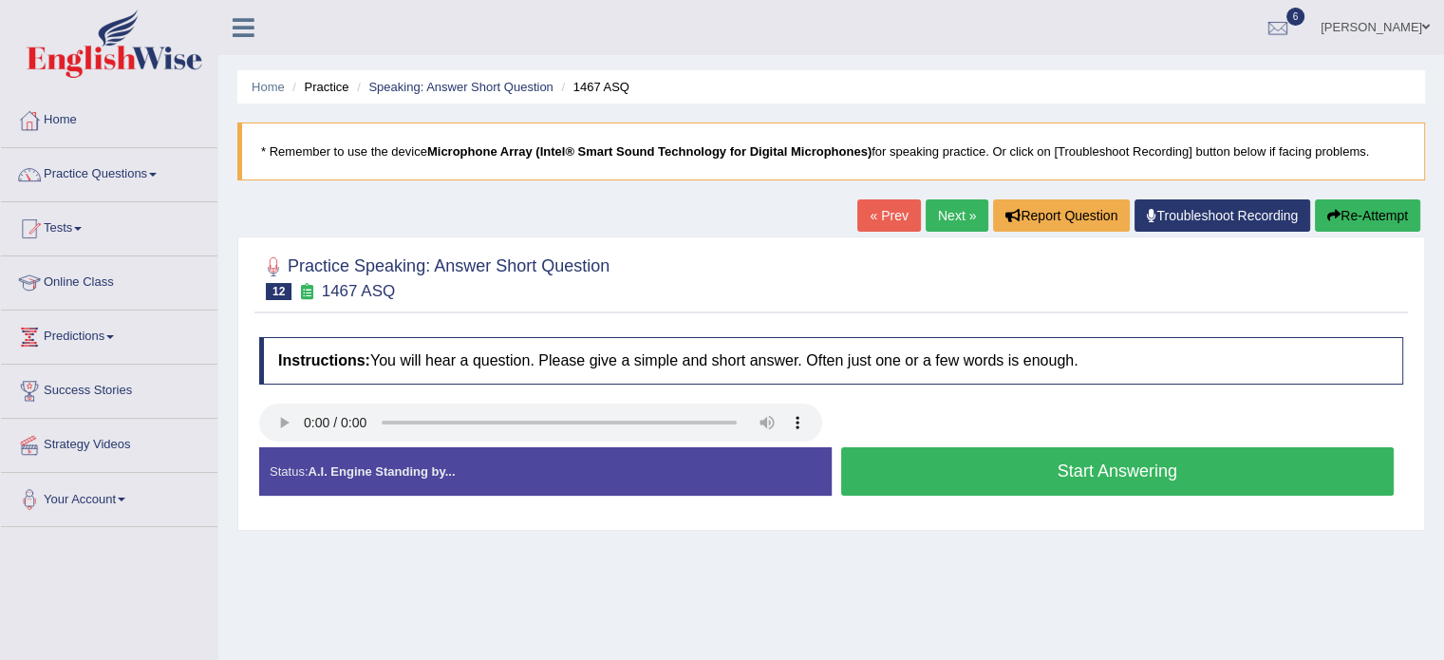
drag, startPoint x: 888, startPoint y: 443, endPoint x: 888, endPoint y: 455, distance: 11.4
click at [888, 455] on div "Instructions: You will hear a question. Please give a simple and short answer. …" at bounding box center [830, 423] width 1153 height 193
click at [888, 455] on button "Start Answering" at bounding box center [1117, 471] width 553 height 48
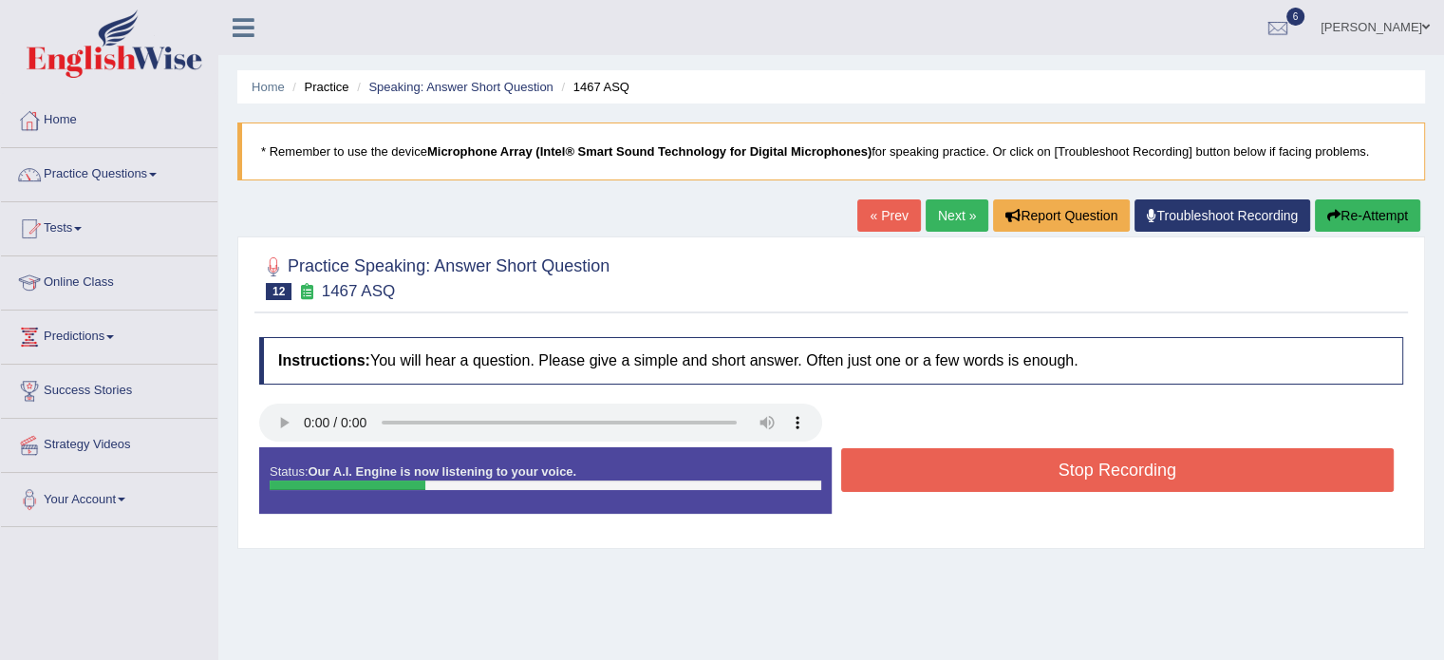
click at [888, 455] on button "Stop Recording" at bounding box center [1117, 470] width 553 height 44
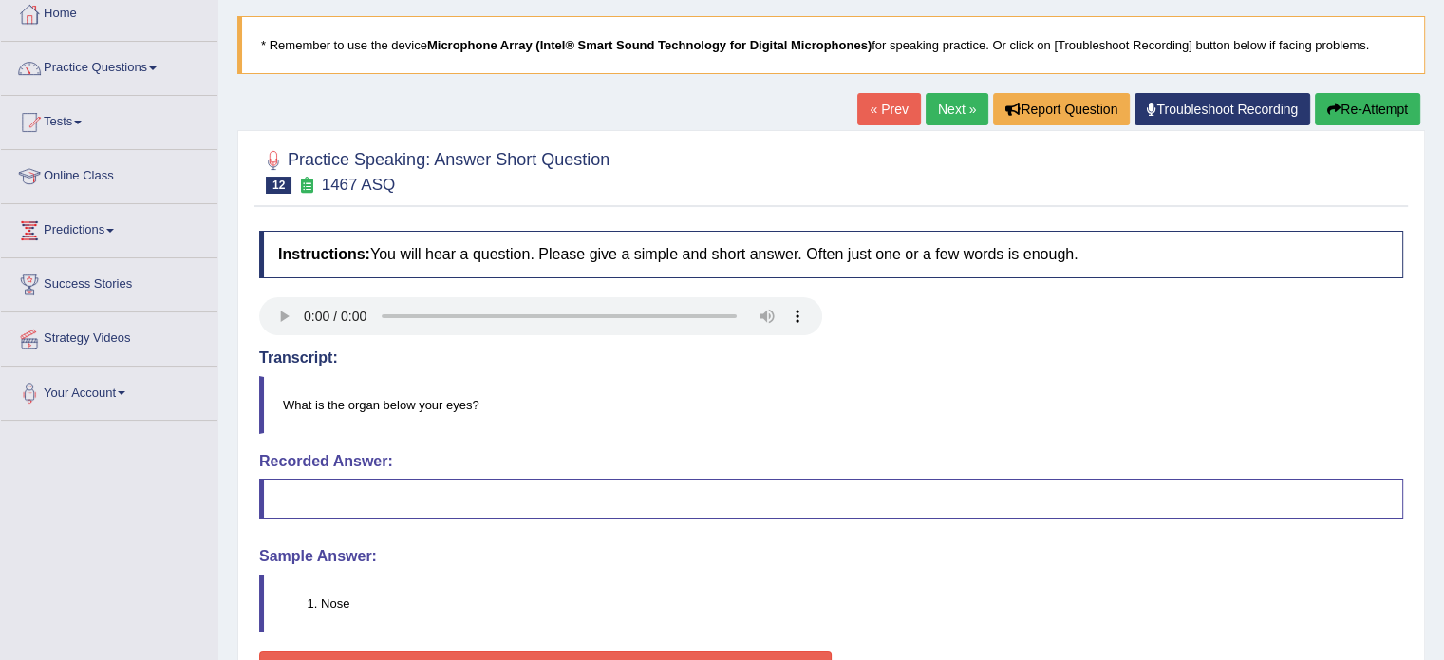
scroll to position [108, 0]
